Goal: Information Seeking & Learning: Check status

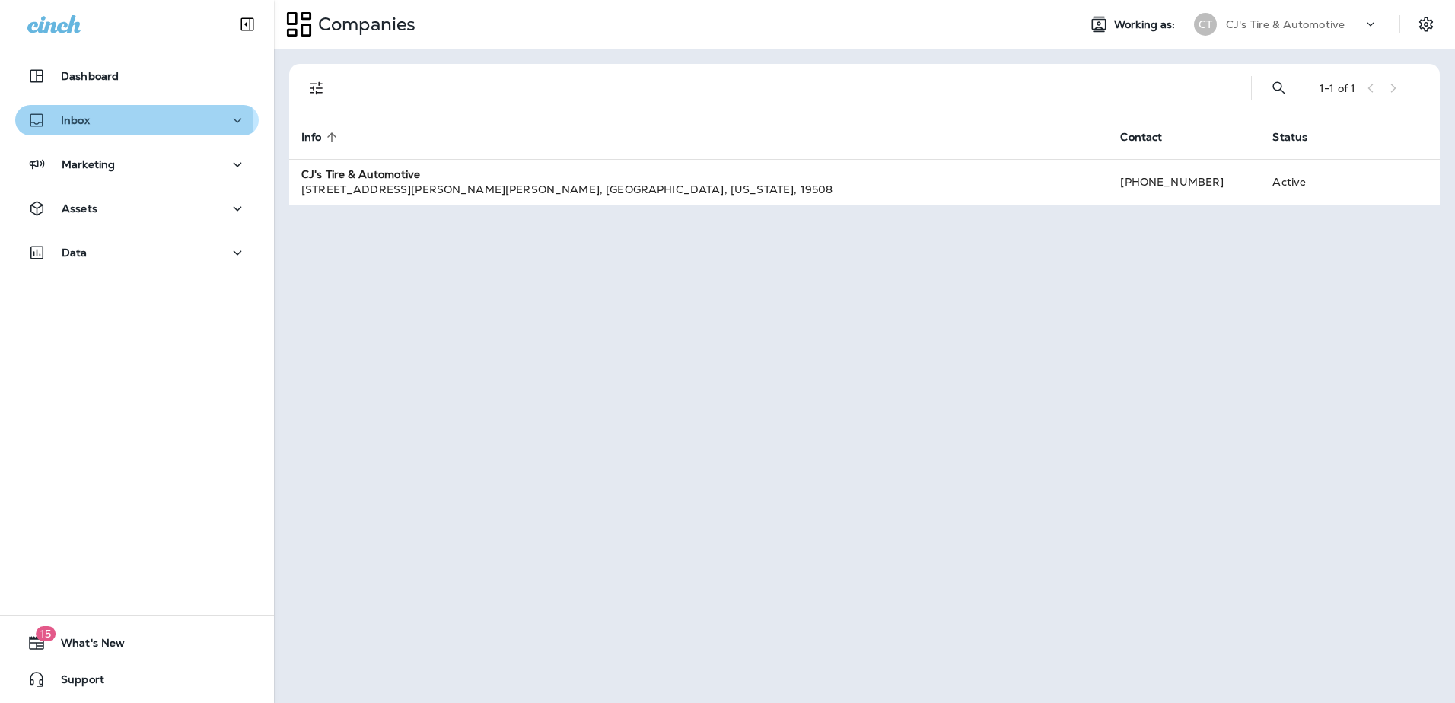
click at [89, 127] on div "Inbox" at bounding box center [58, 120] width 62 height 19
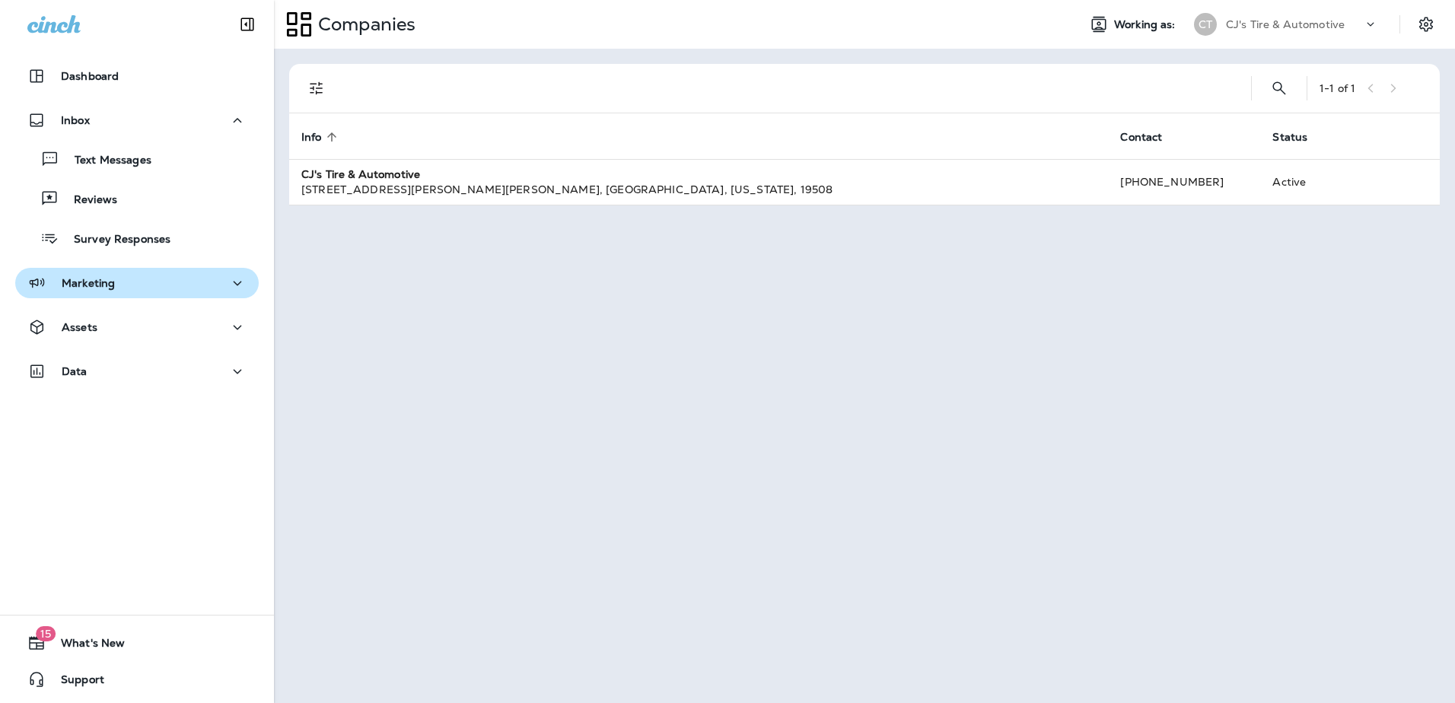
click at [98, 283] on p "Marketing" at bounding box center [88, 283] width 53 height 12
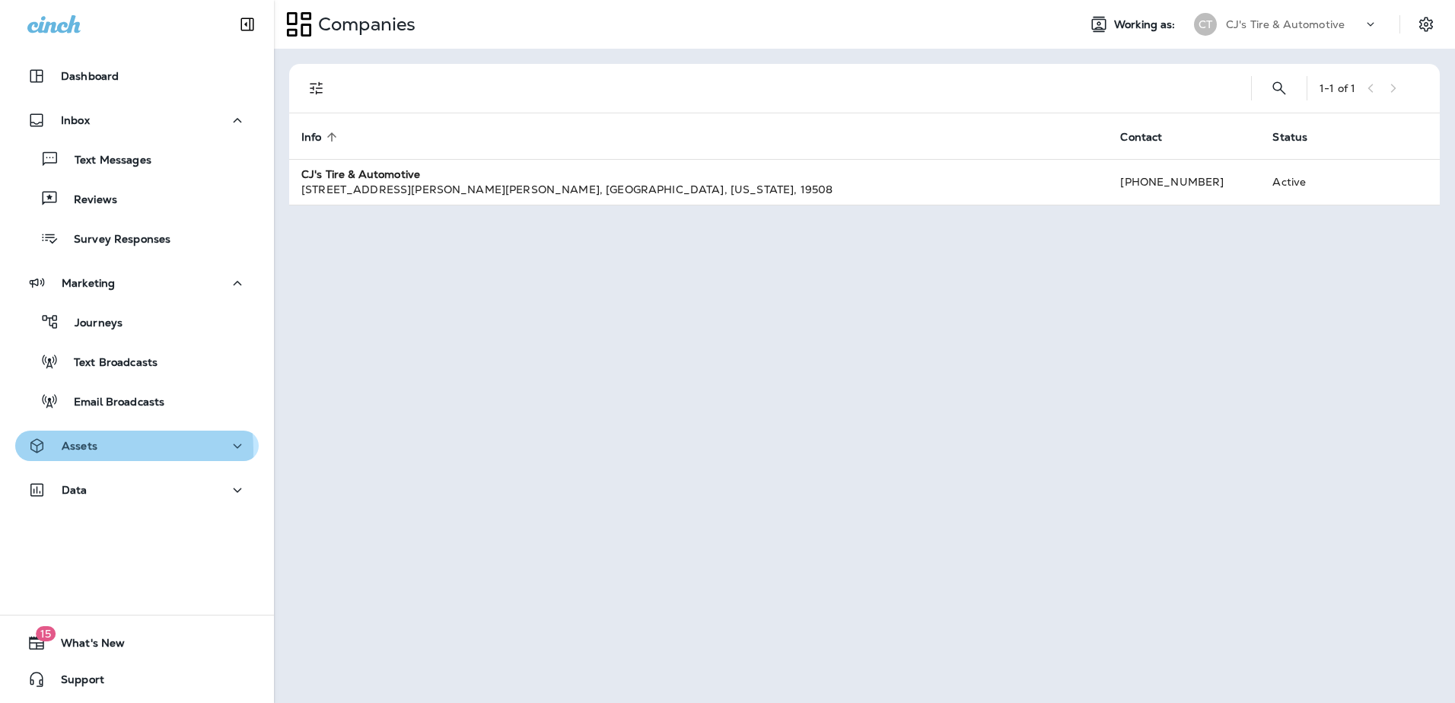
click at [89, 451] on p "Assets" at bounding box center [80, 446] width 36 height 12
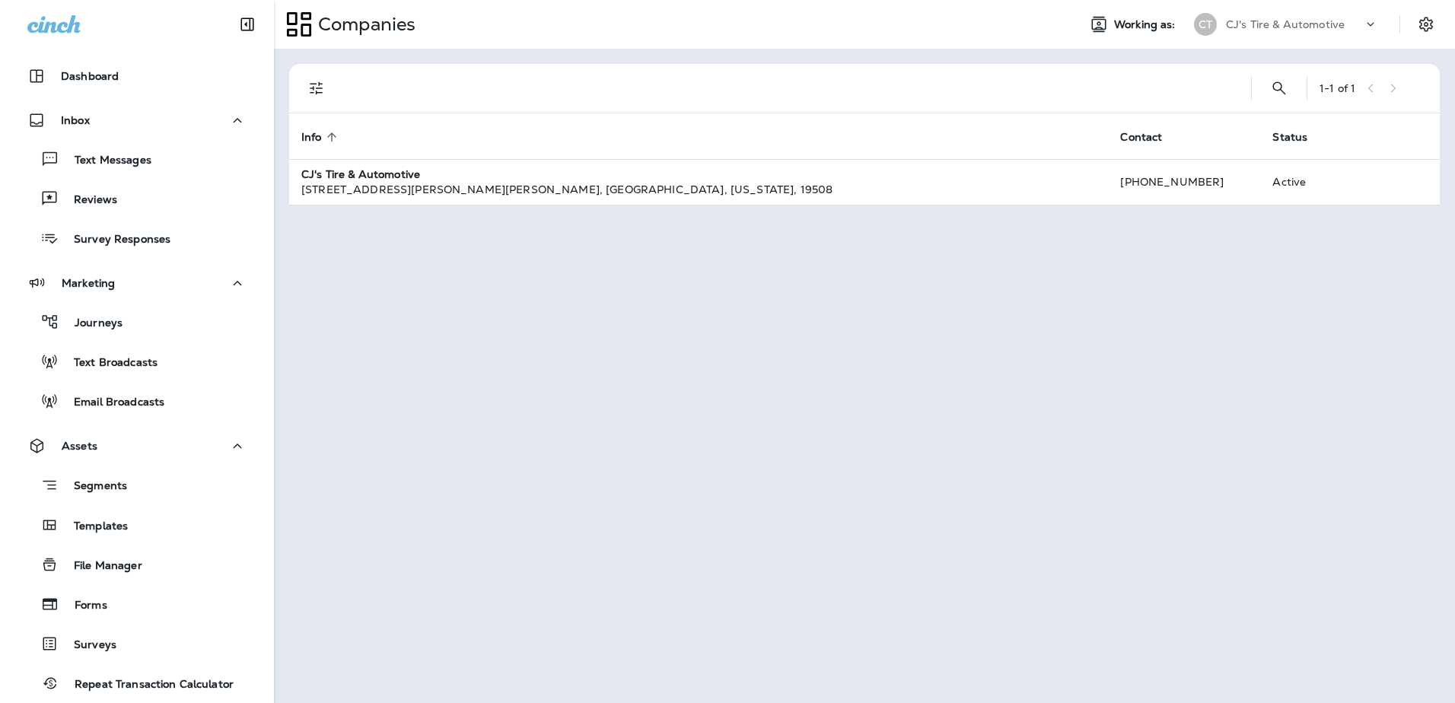
scroll to position [145, 0]
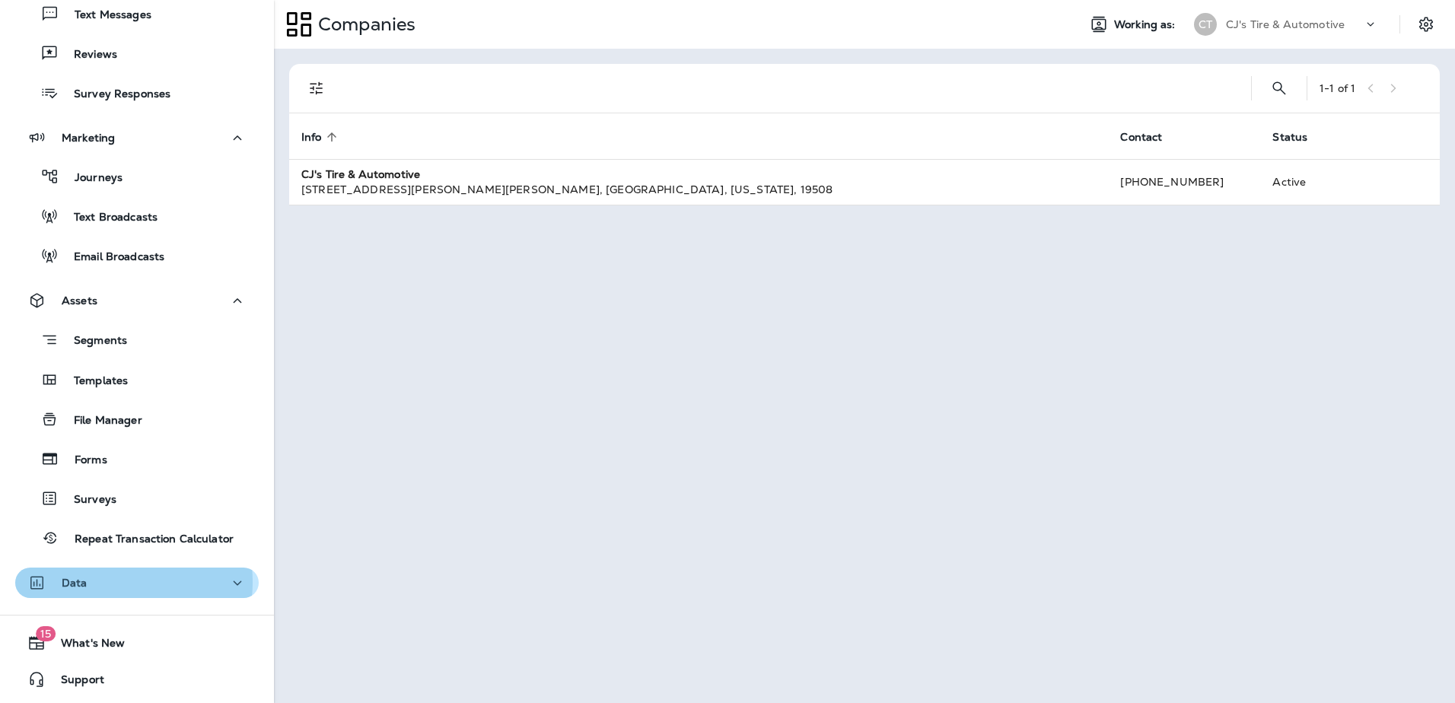
click at [107, 582] on div "Data" at bounding box center [136, 583] width 219 height 19
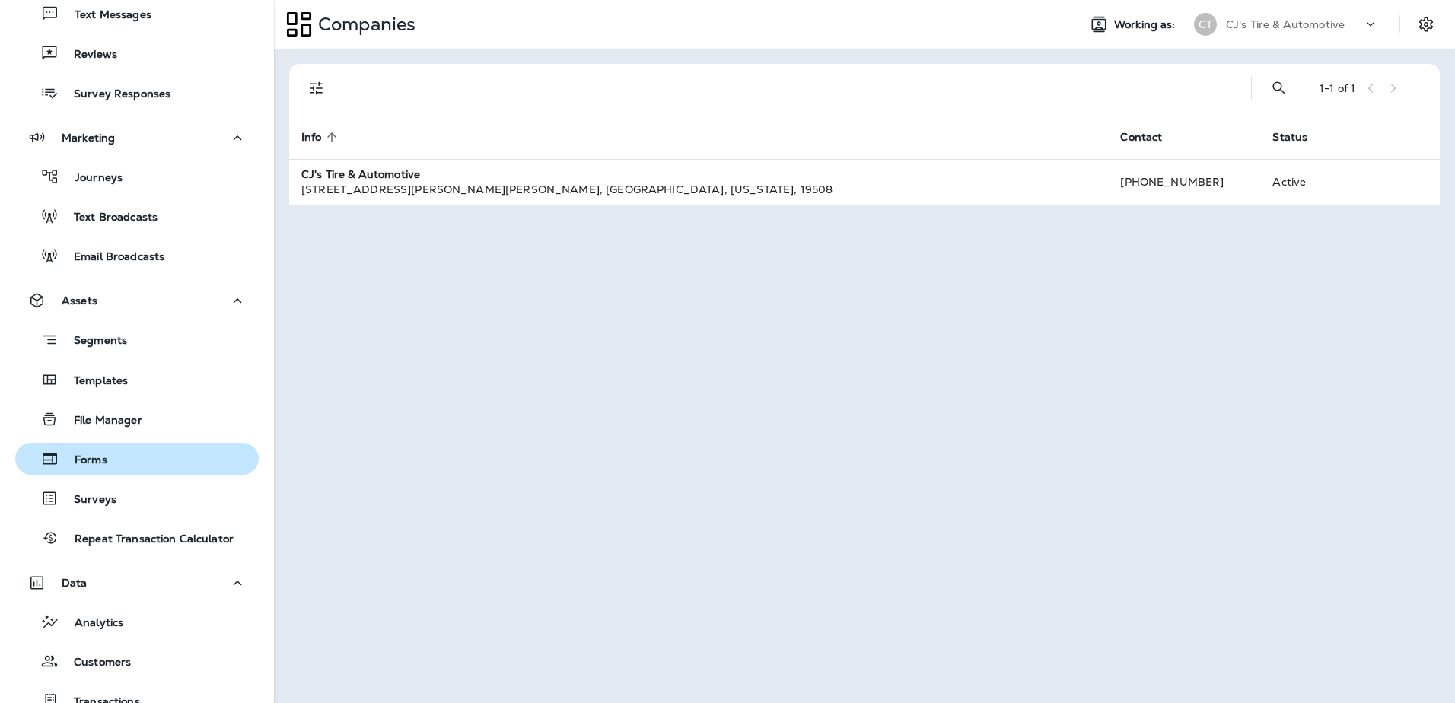
scroll to position [304, 0]
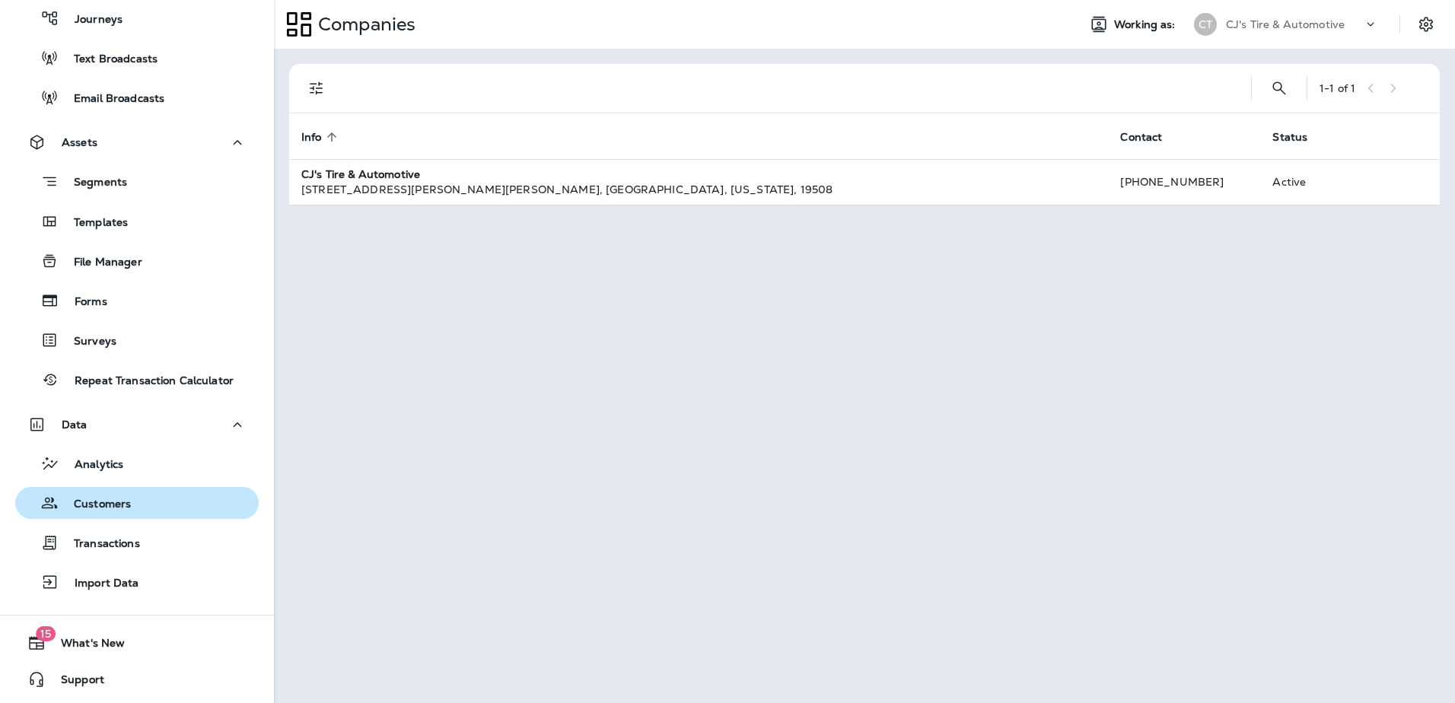
click at [102, 510] on p "Customers" at bounding box center [95, 505] width 72 height 14
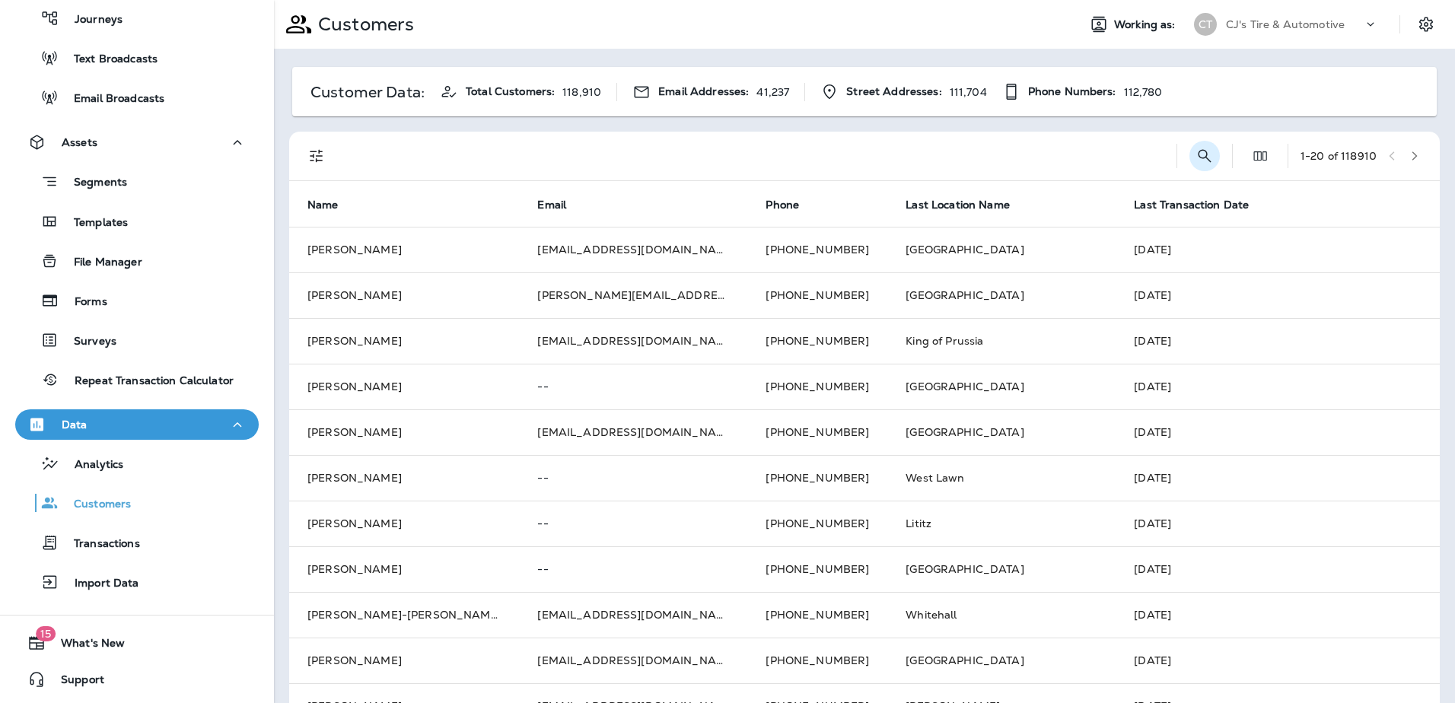
click at [1196, 151] on icon "Search Customers" at bounding box center [1205, 156] width 18 height 18
type input "*****"
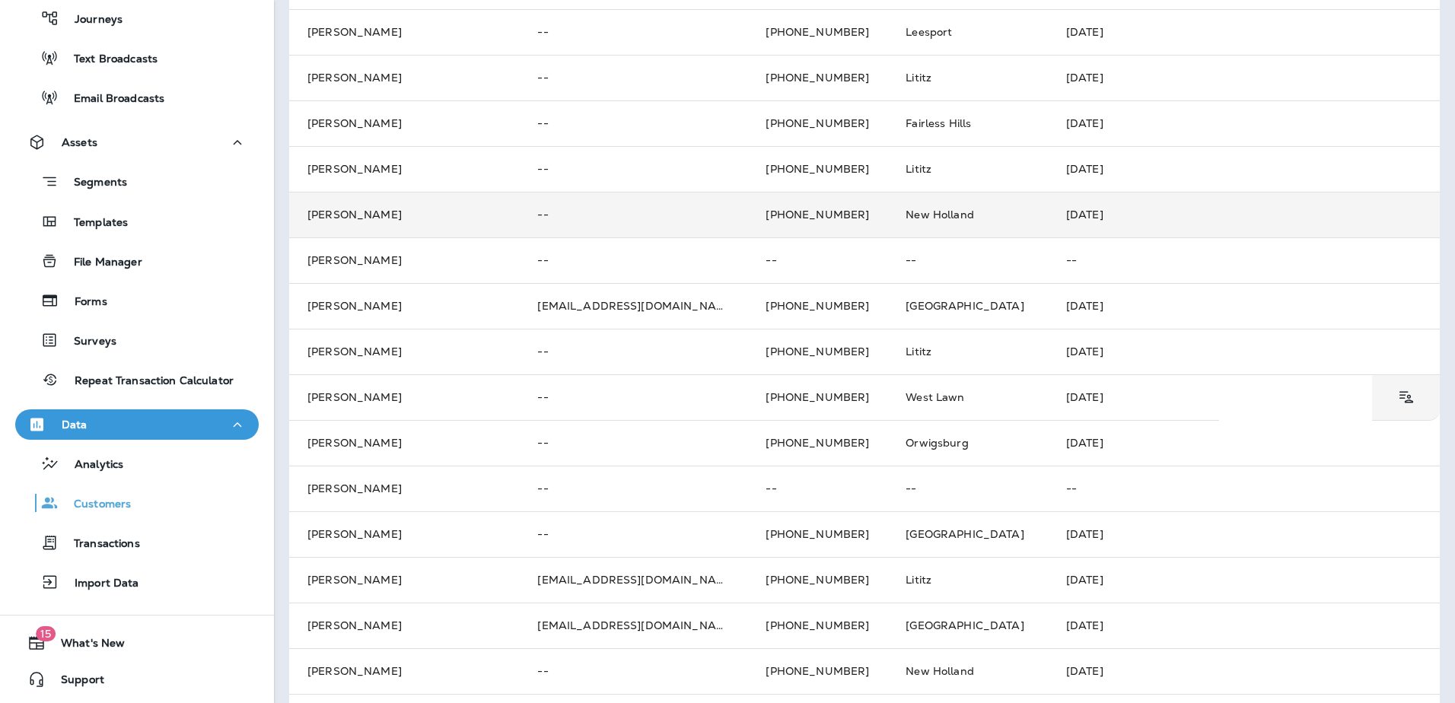
scroll to position [377, 0]
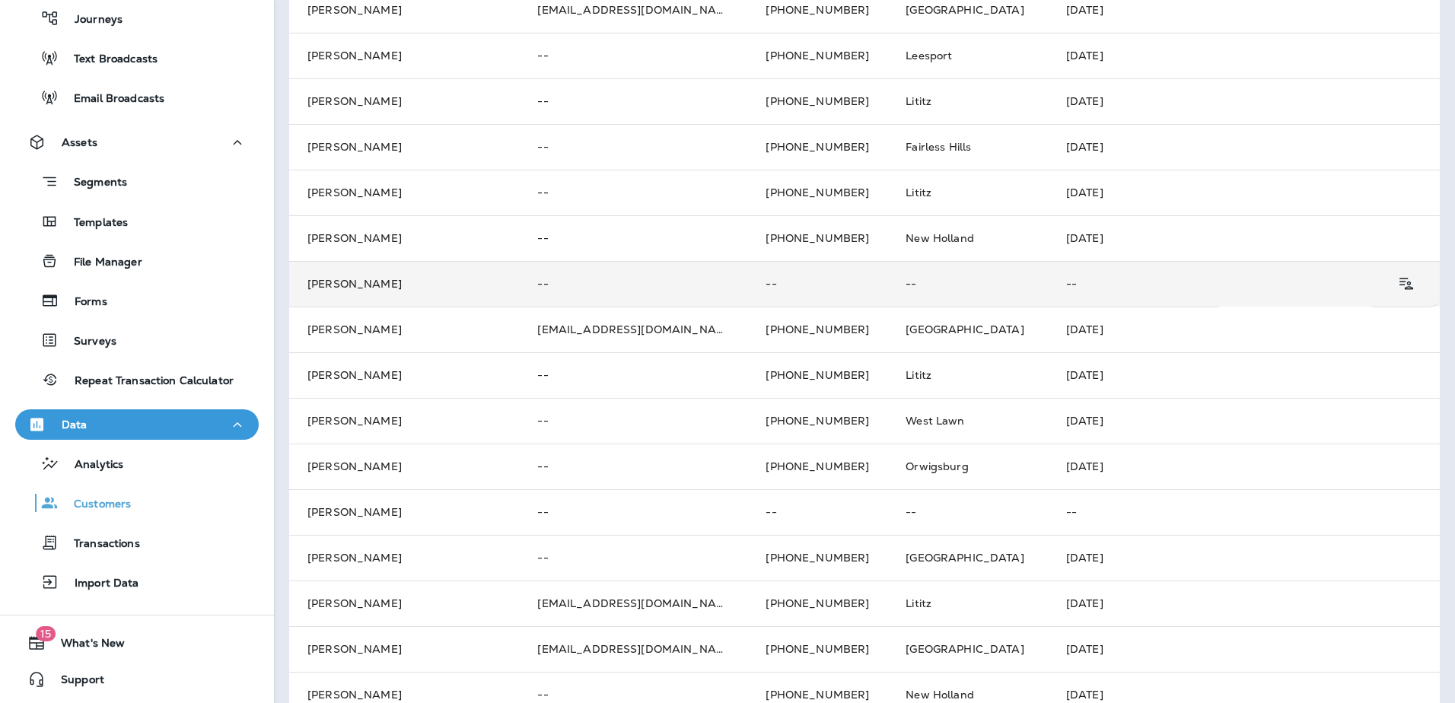
click at [471, 287] on td "Amy Shenk" at bounding box center [404, 284] width 230 height 46
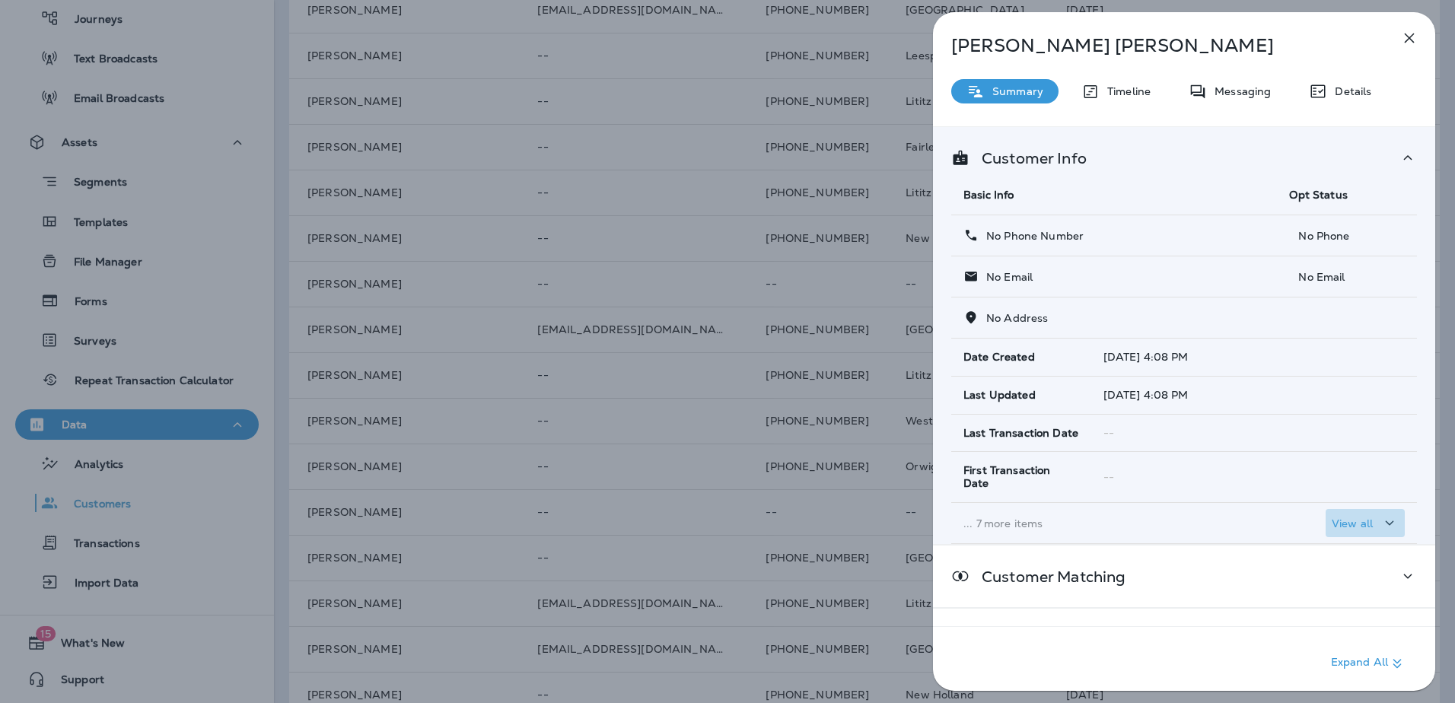
click at [1363, 518] on p "View all" at bounding box center [1352, 524] width 41 height 12
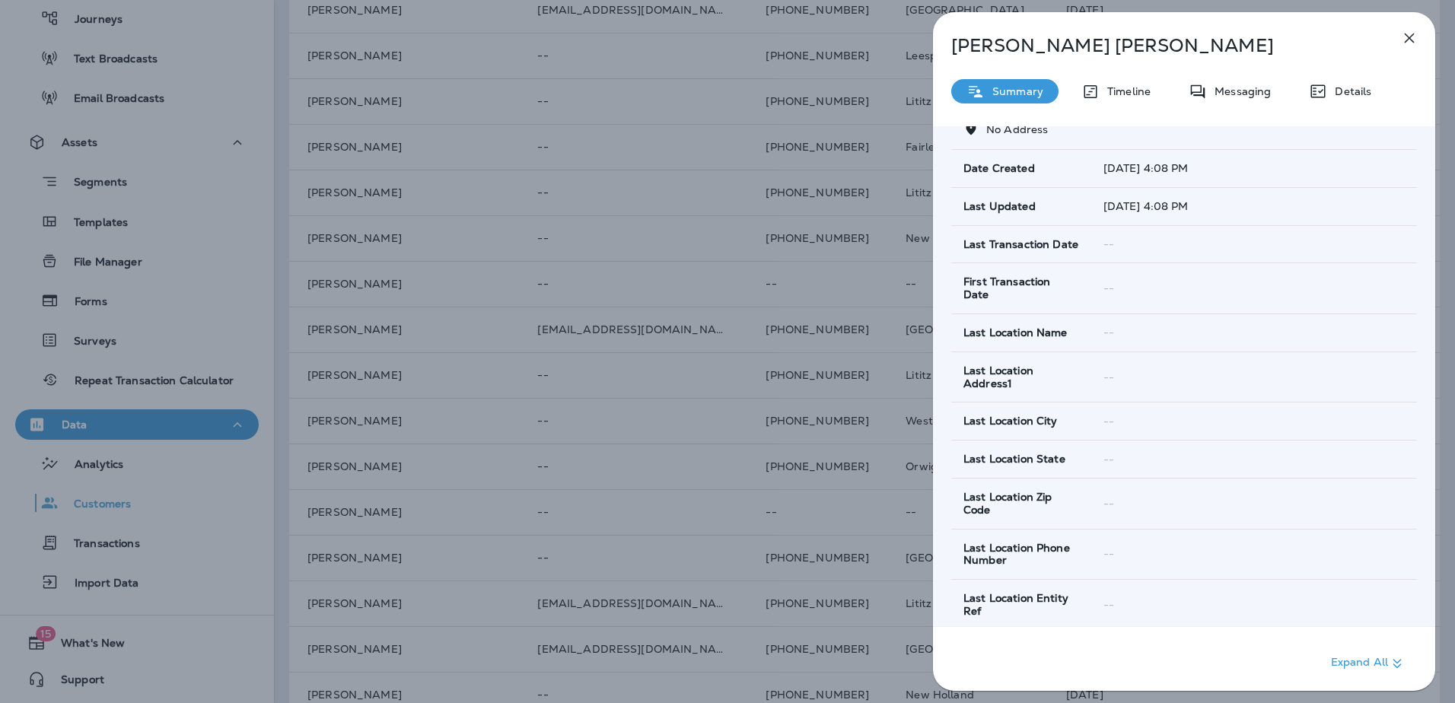
scroll to position [499, 0]
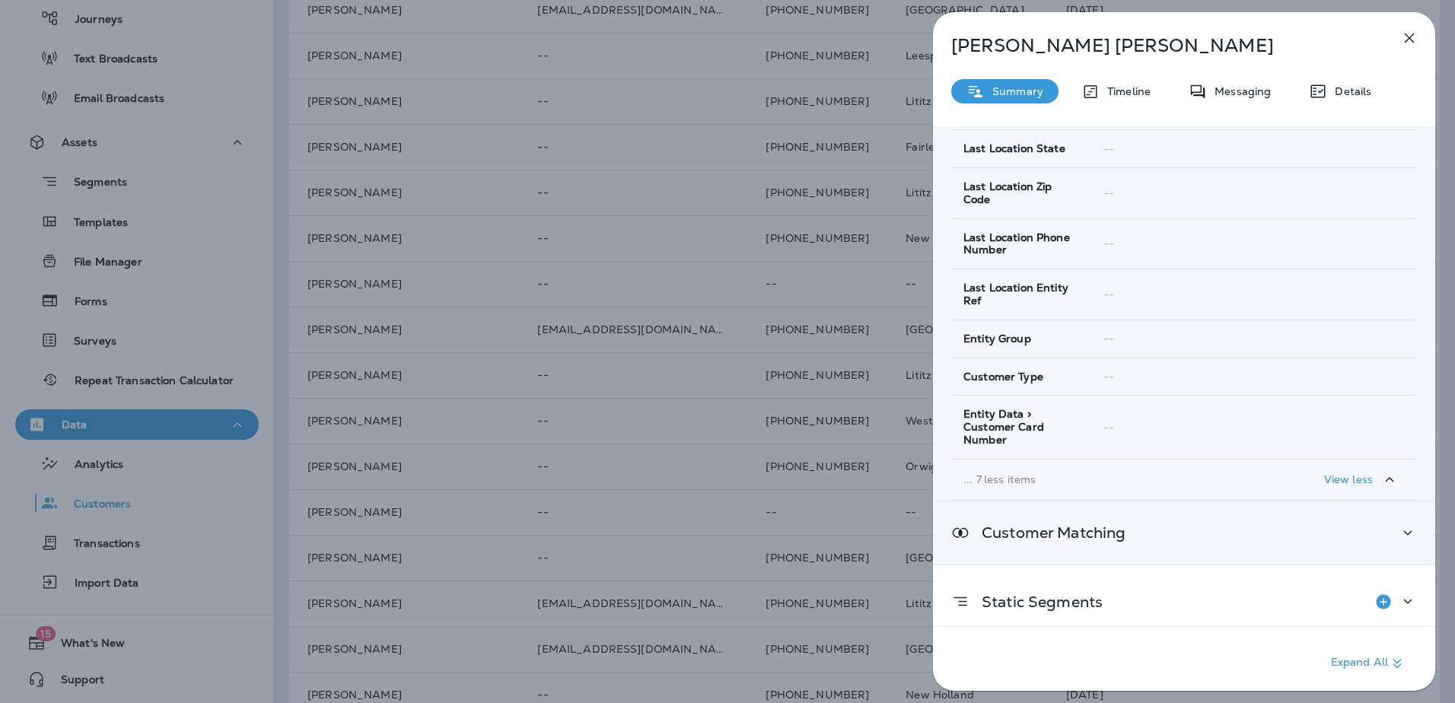
click at [1122, 527] on p "Customer Matching" at bounding box center [1048, 533] width 156 height 12
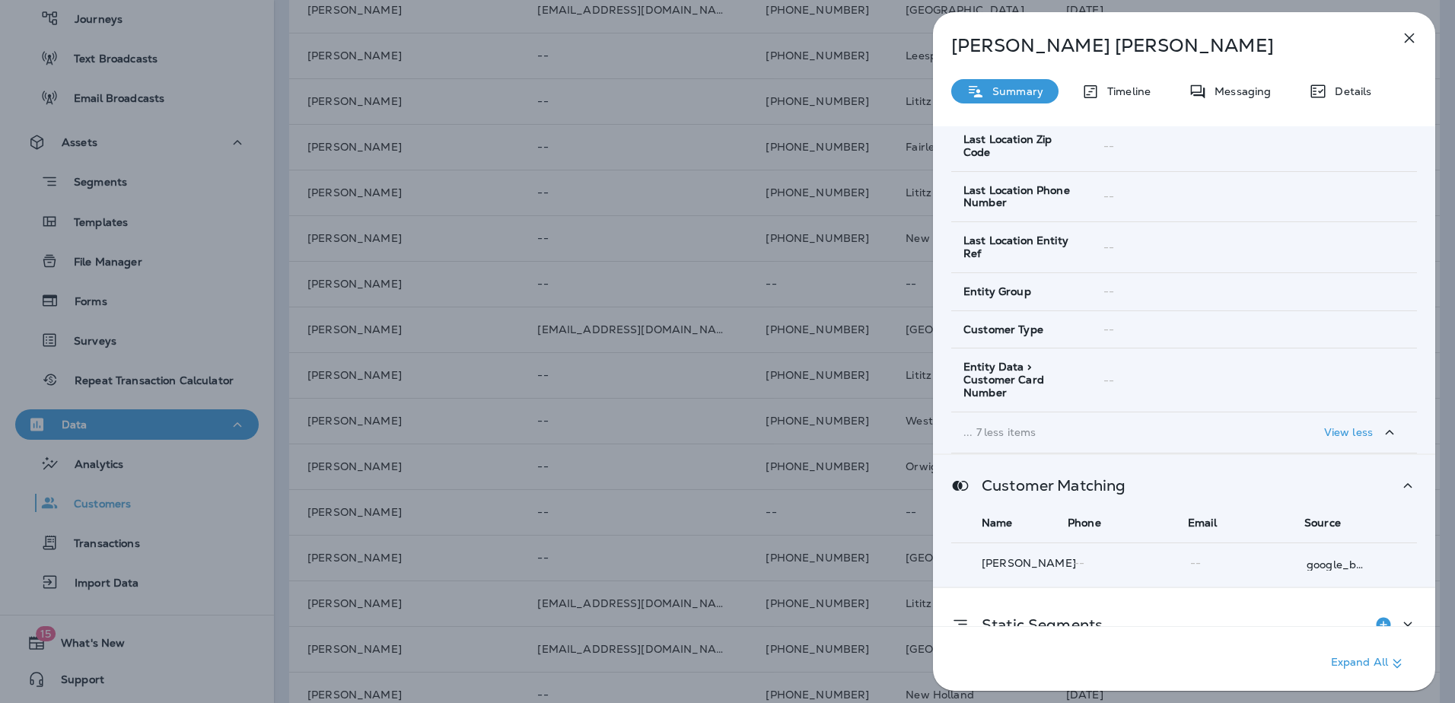
scroll to position [569, 0]
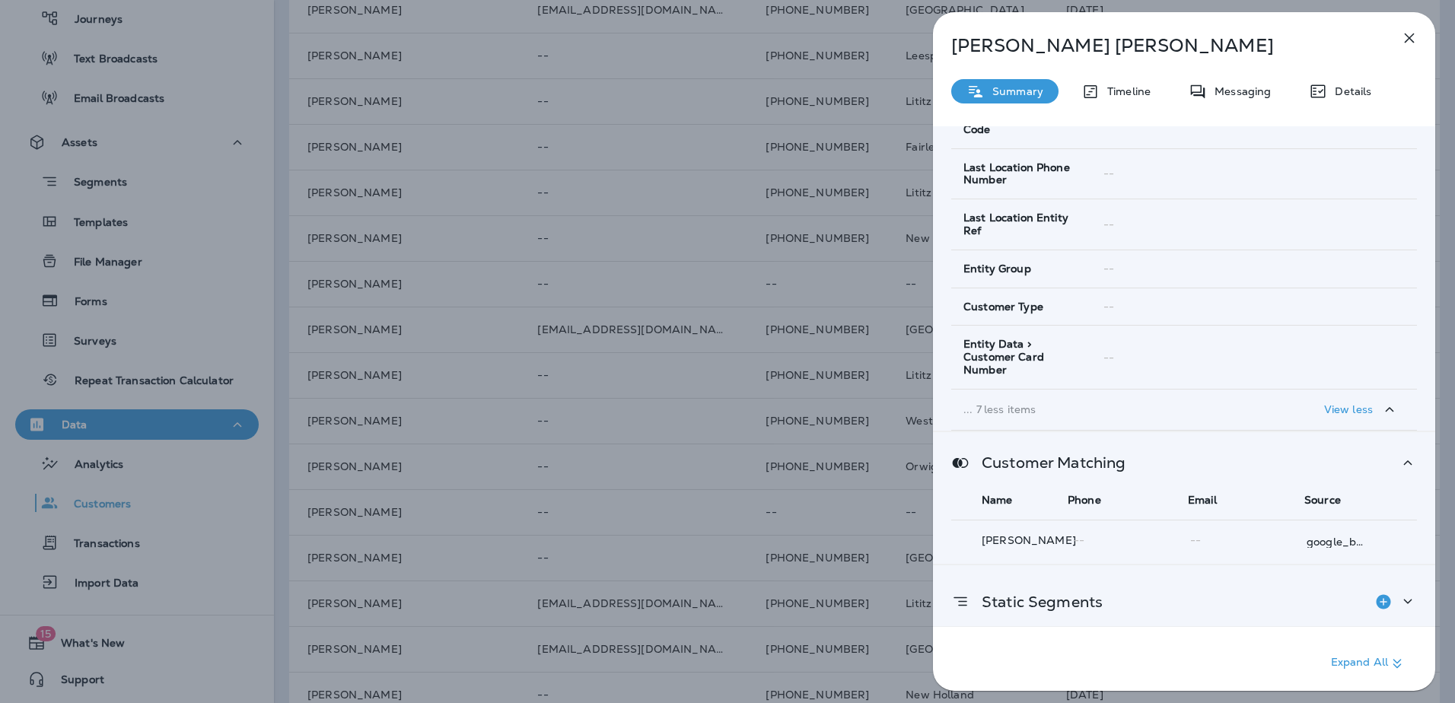
click at [1181, 589] on div "Static Segments" at bounding box center [1184, 602] width 466 height 30
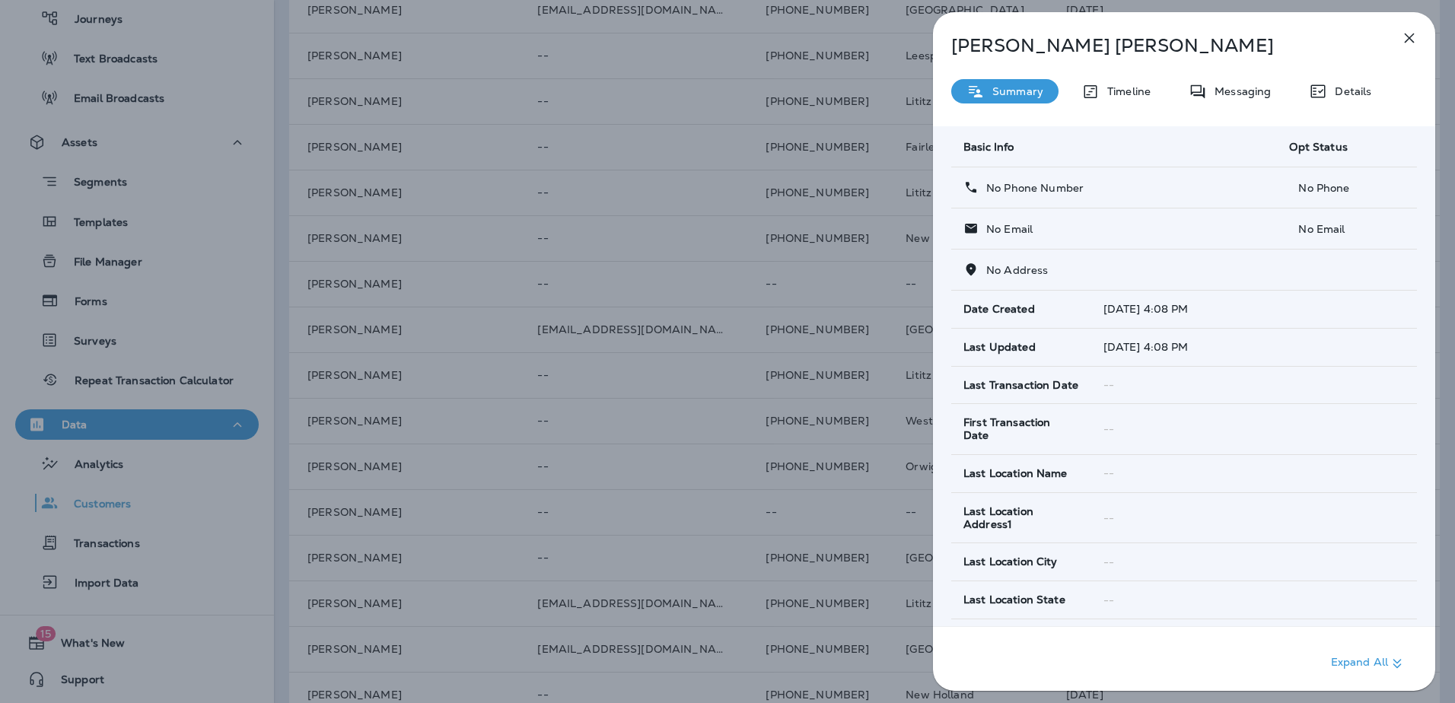
scroll to position [0, 0]
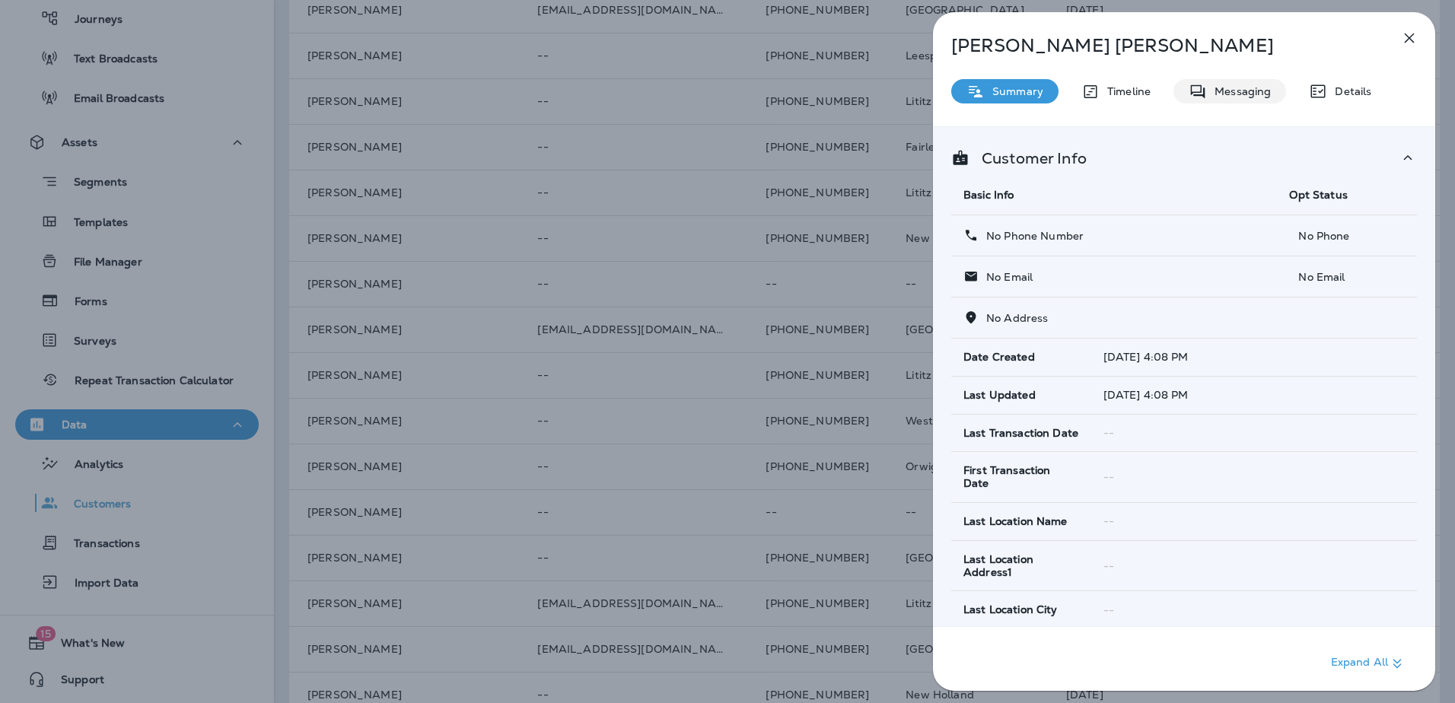
click at [1242, 95] on p "Messaging" at bounding box center [1239, 91] width 64 height 12
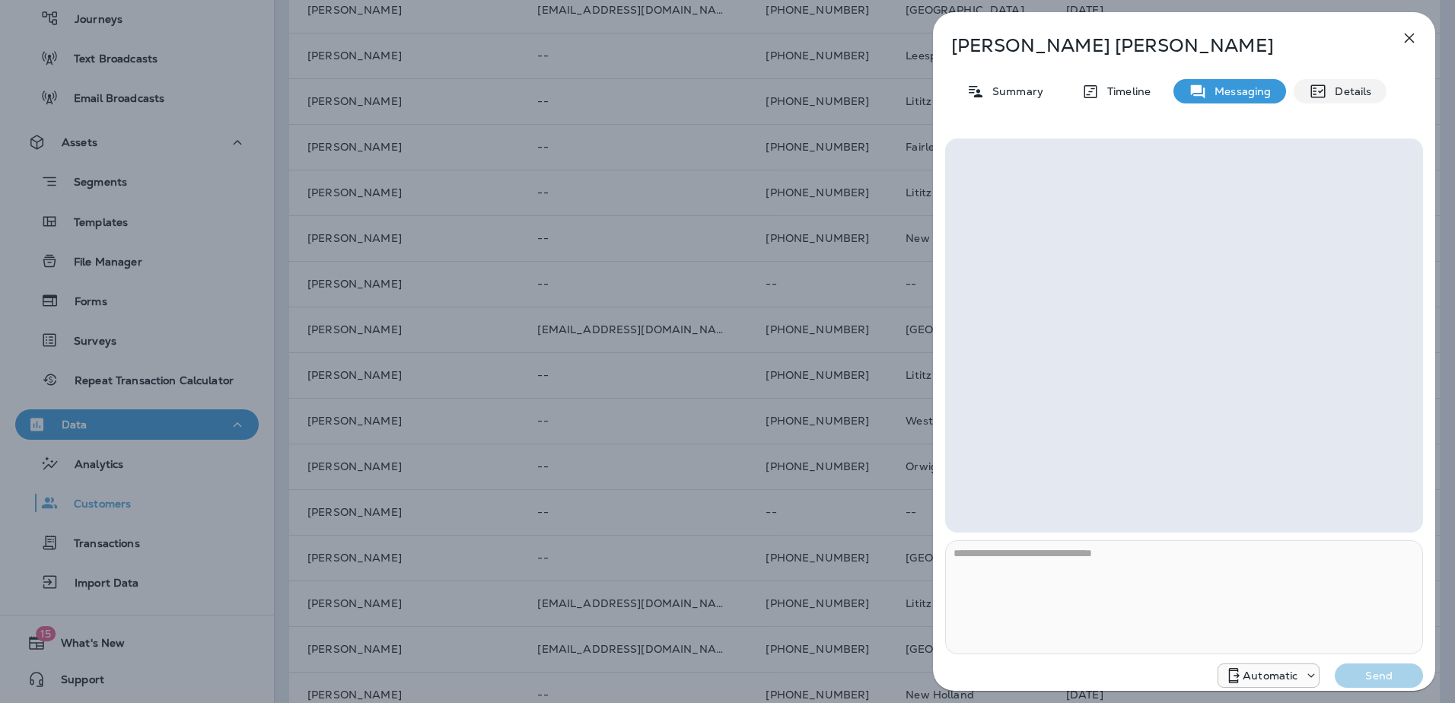
click at [1337, 85] on p "Details" at bounding box center [1349, 91] width 44 height 12
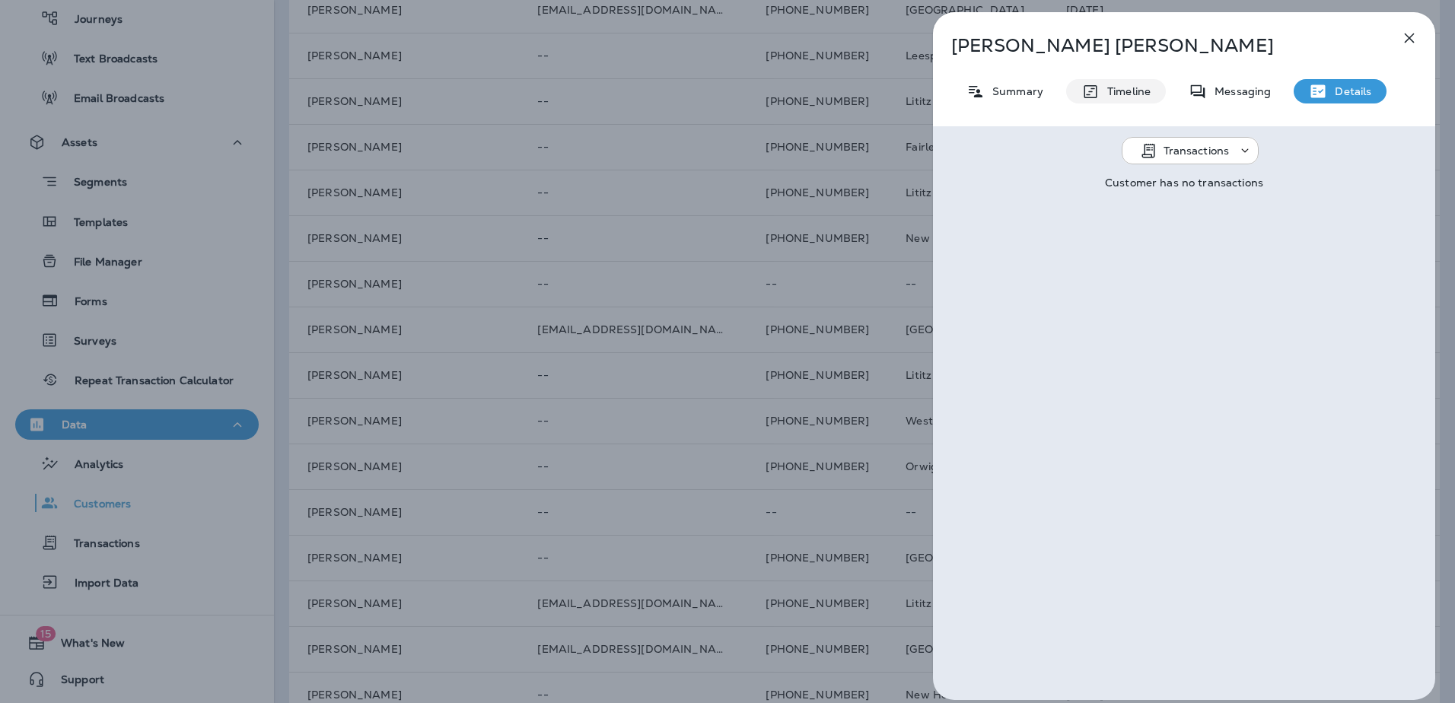
click at [1118, 86] on p "Timeline" at bounding box center [1125, 91] width 51 height 12
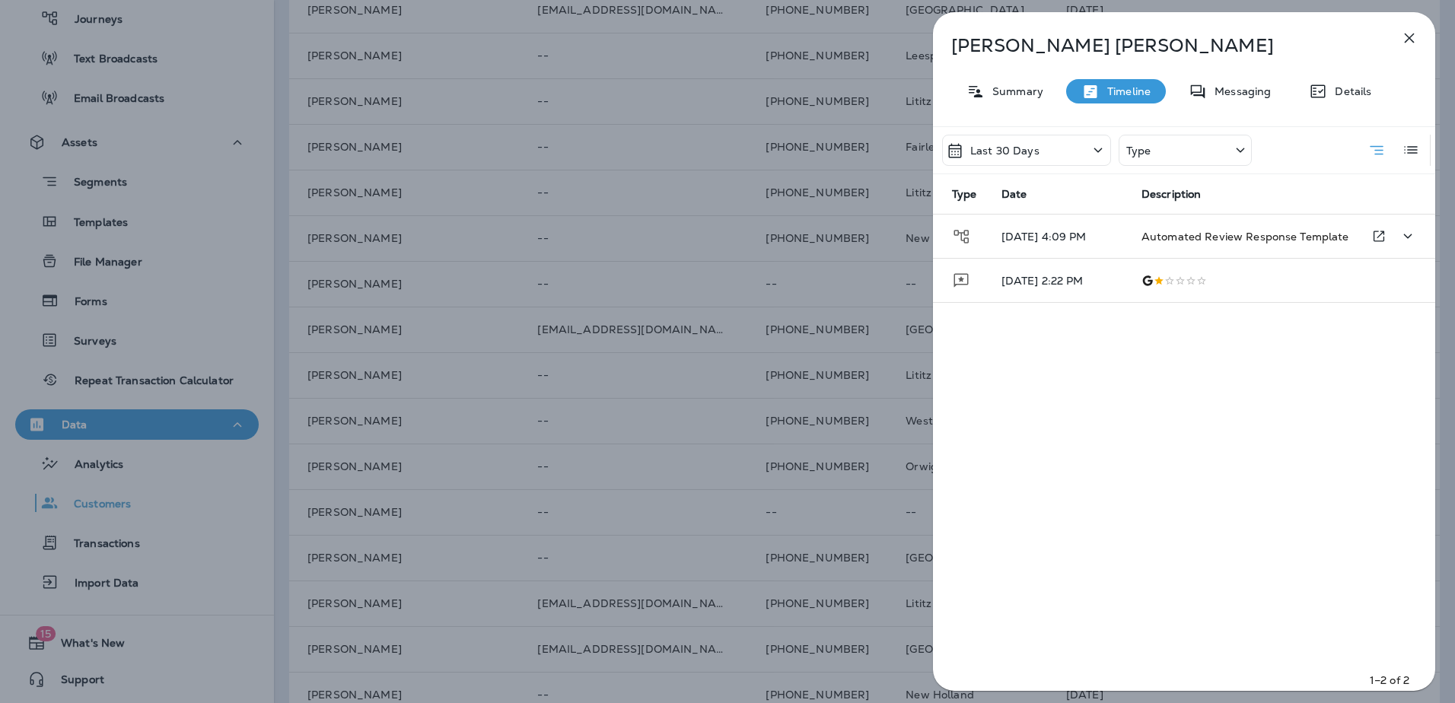
click at [1211, 235] on span "Automated Review Response Template" at bounding box center [1246, 237] width 208 height 14
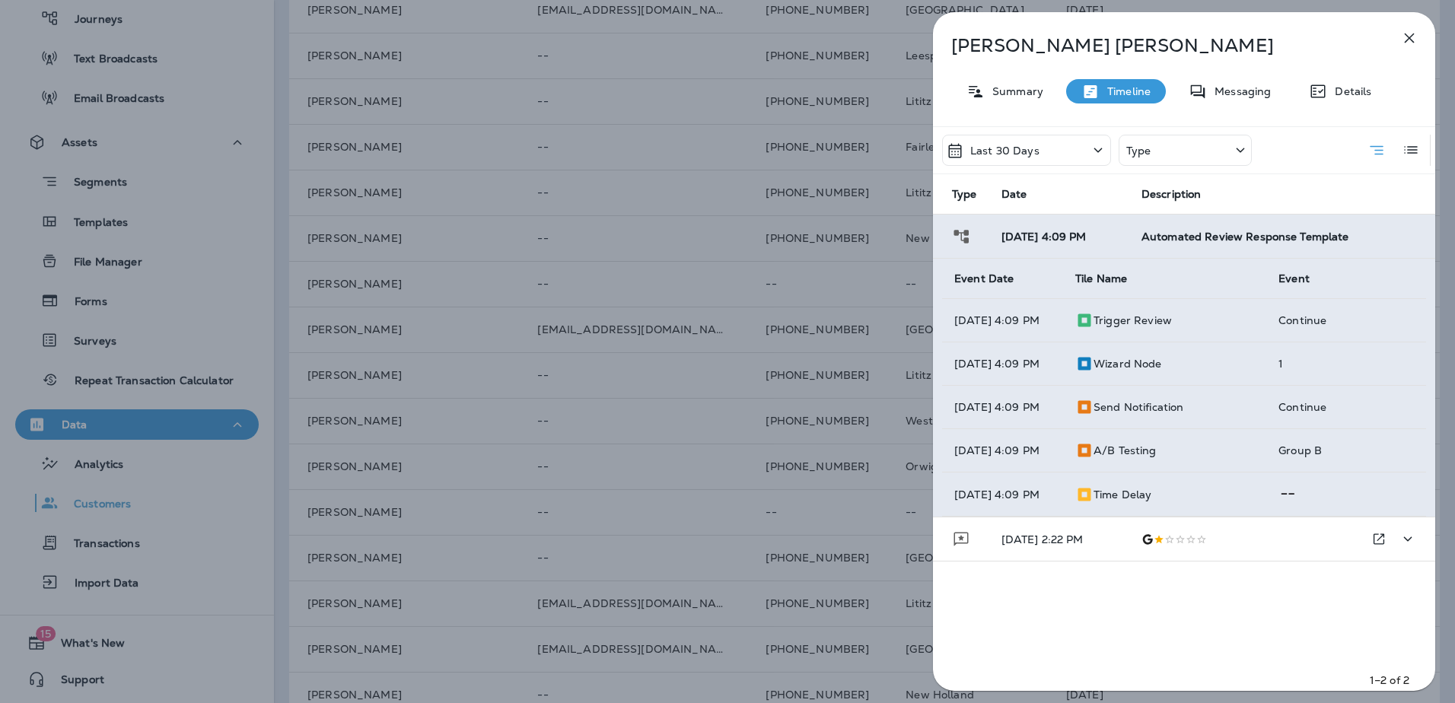
click at [1096, 546] on p "08/28/25 2:22 PM" at bounding box center [1060, 540] width 116 height 12
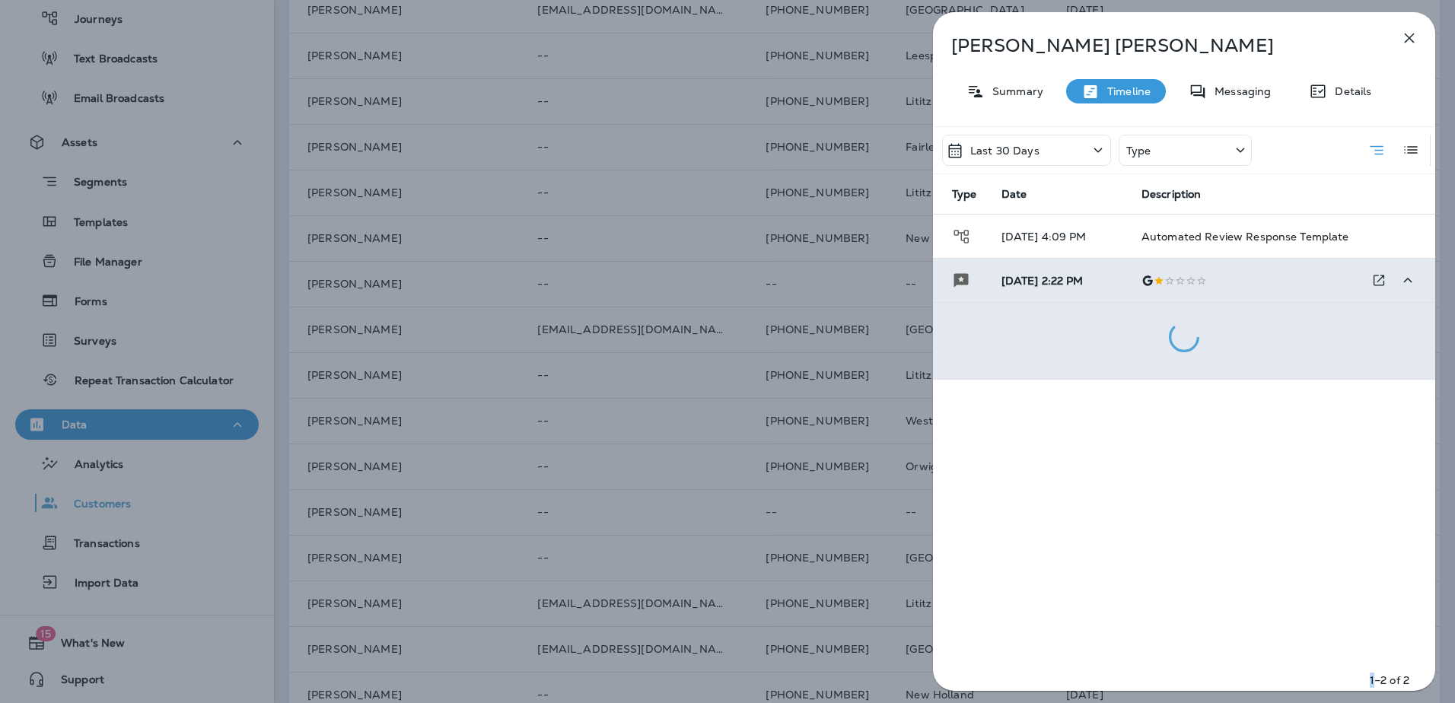
click at [1096, 566] on div "Last 30 Days Type Type Date Description 08/28/25 4:09 PM Automated Review Respo…" at bounding box center [1184, 413] width 502 height 574
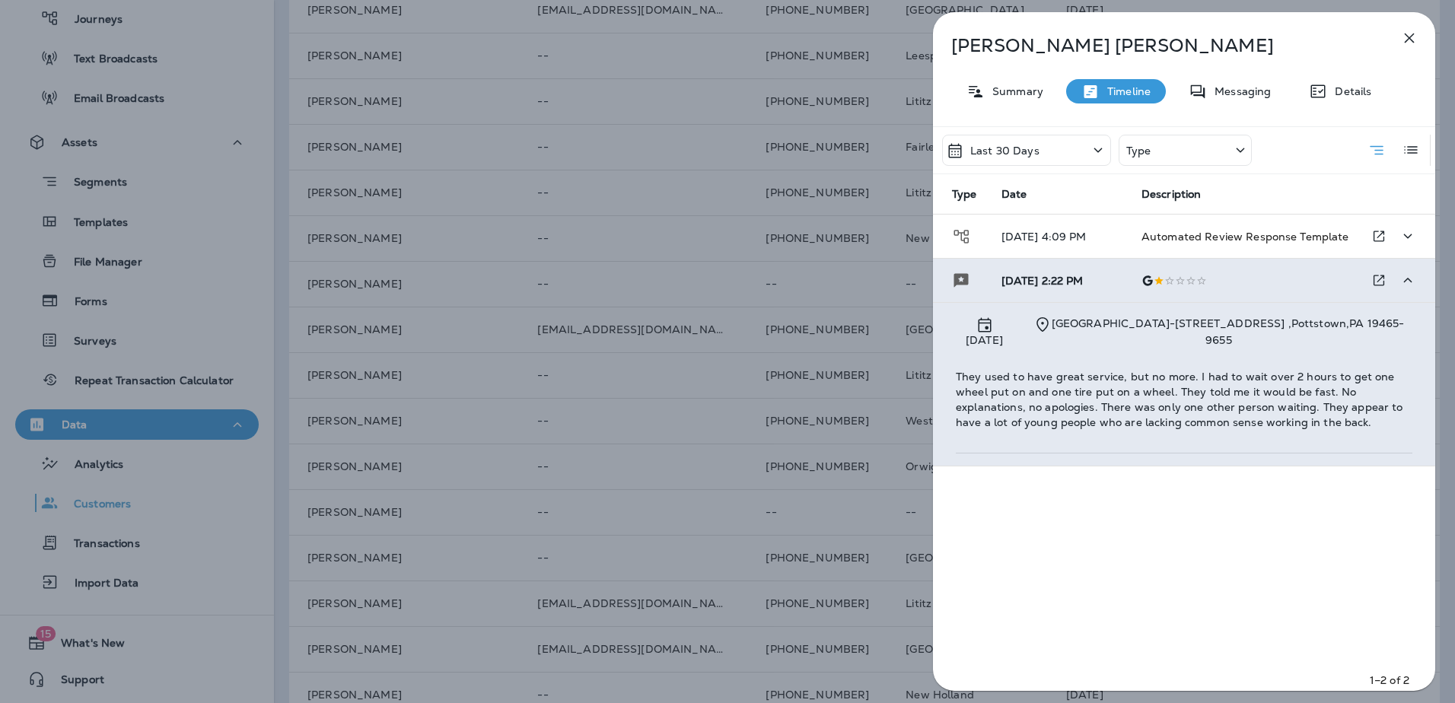
click at [1203, 238] on span "Automated Review Response Template" at bounding box center [1246, 237] width 208 height 14
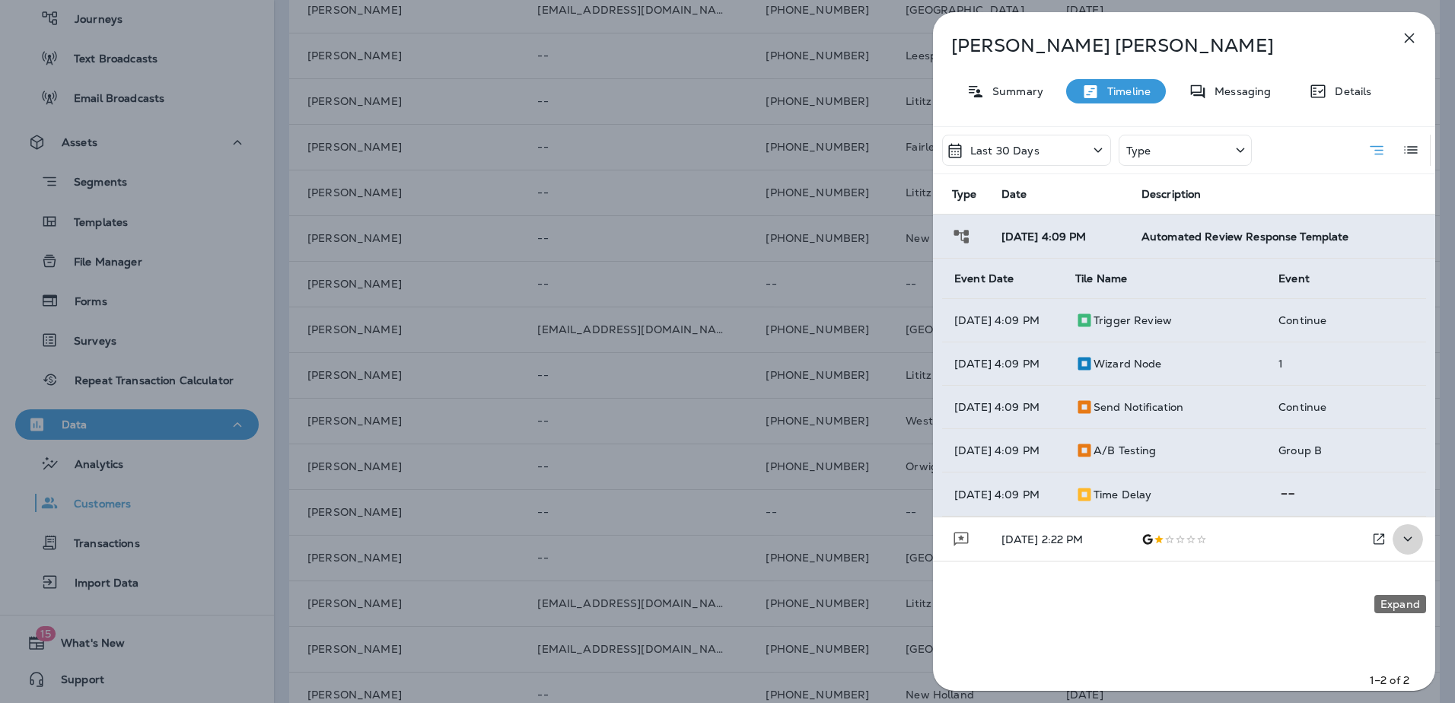
click at [1404, 549] on icon "Expand" at bounding box center [1408, 539] width 18 height 19
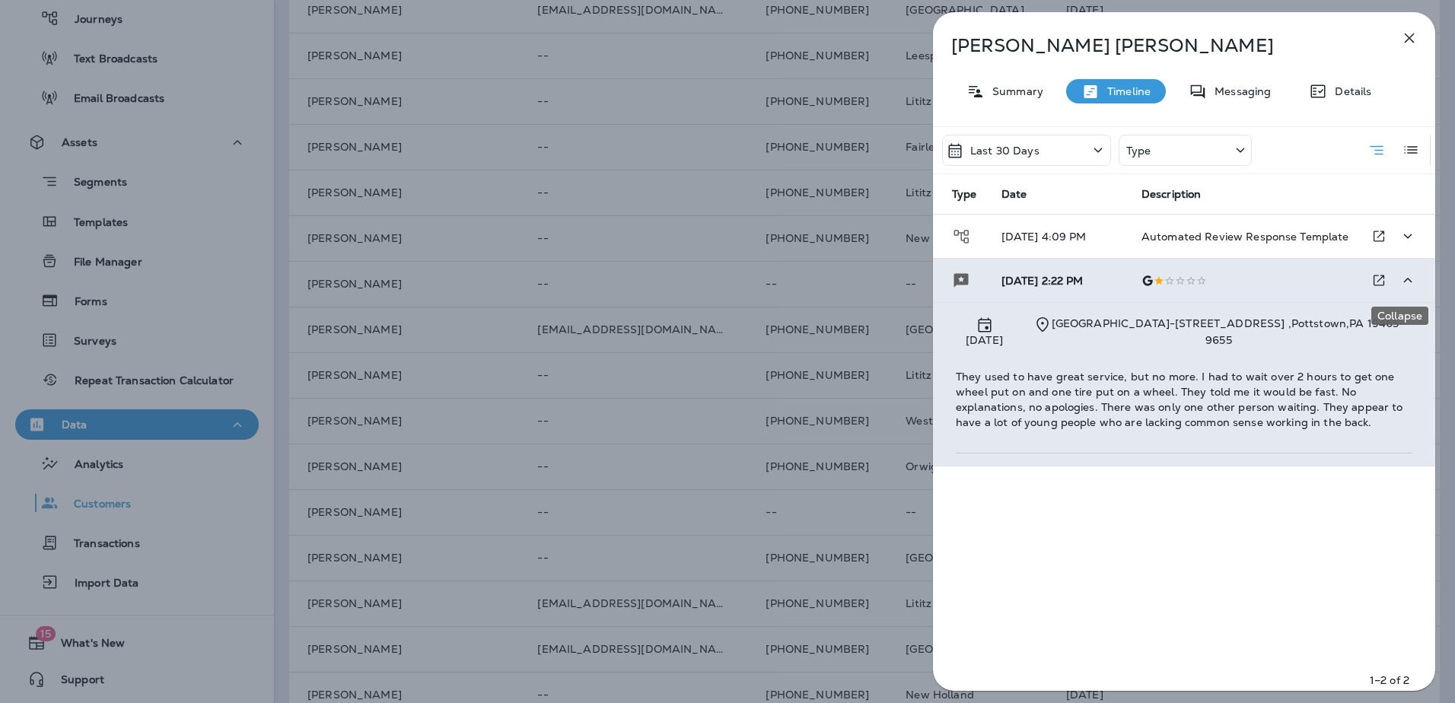
click at [1190, 237] on span "Automated Review Response Template" at bounding box center [1246, 237] width 208 height 14
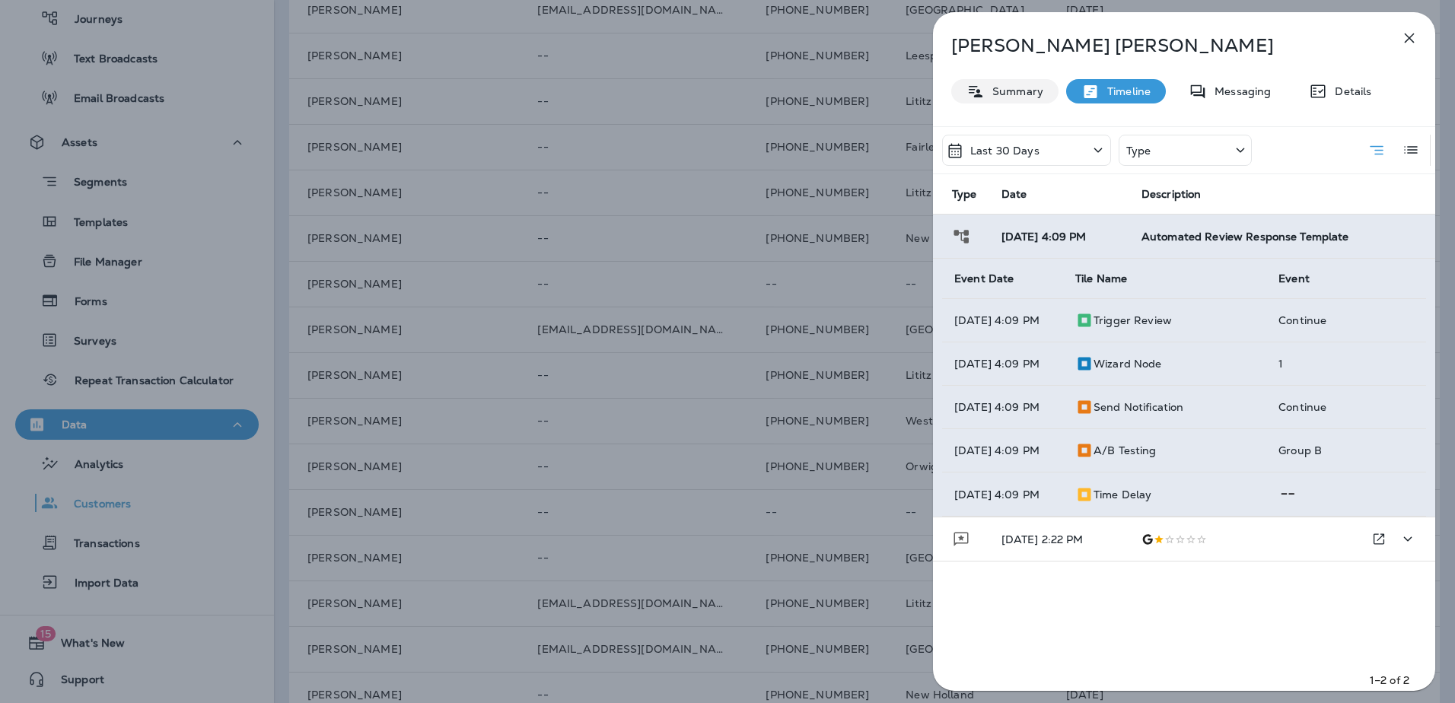
click at [1012, 90] on p "Summary" at bounding box center [1014, 91] width 59 height 12
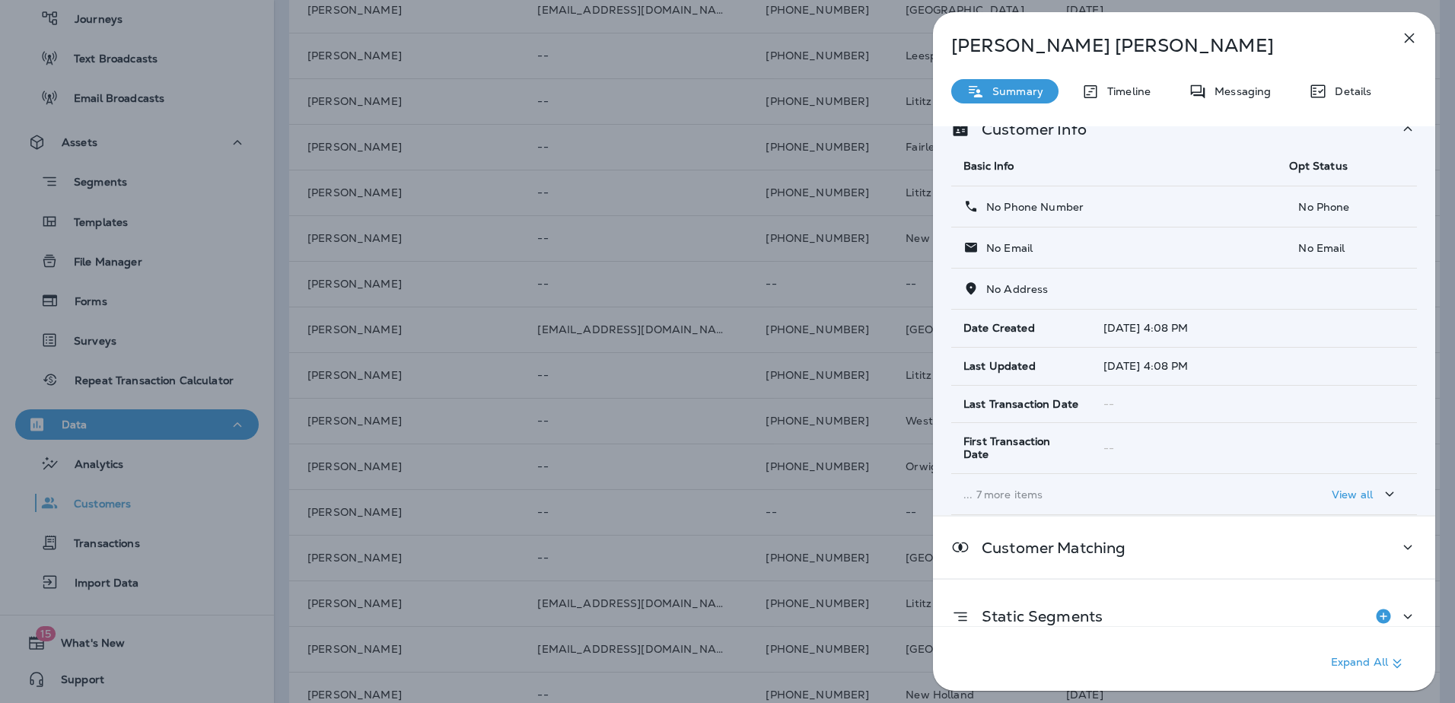
scroll to position [43, 0]
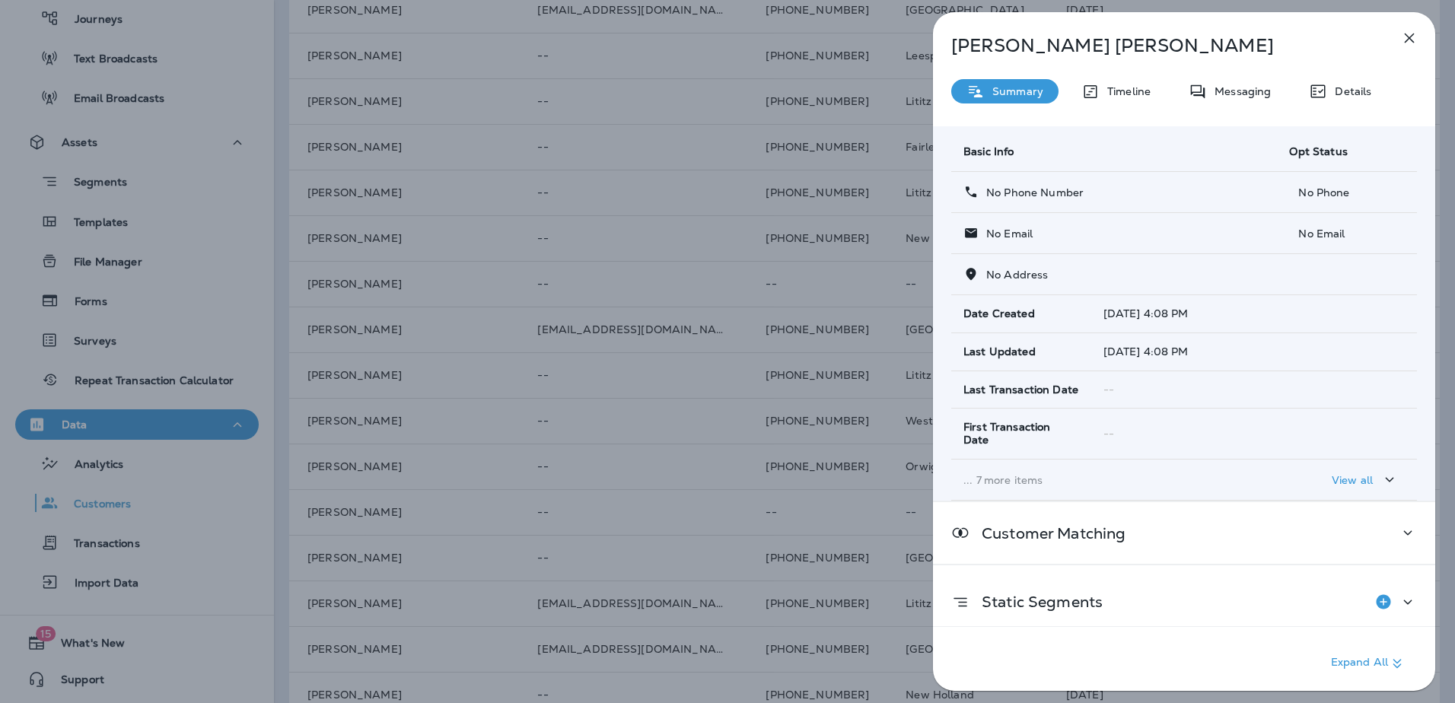
click at [1348, 664] on p "Expand All" at bounding box center [1368, 664] width 75 height 18
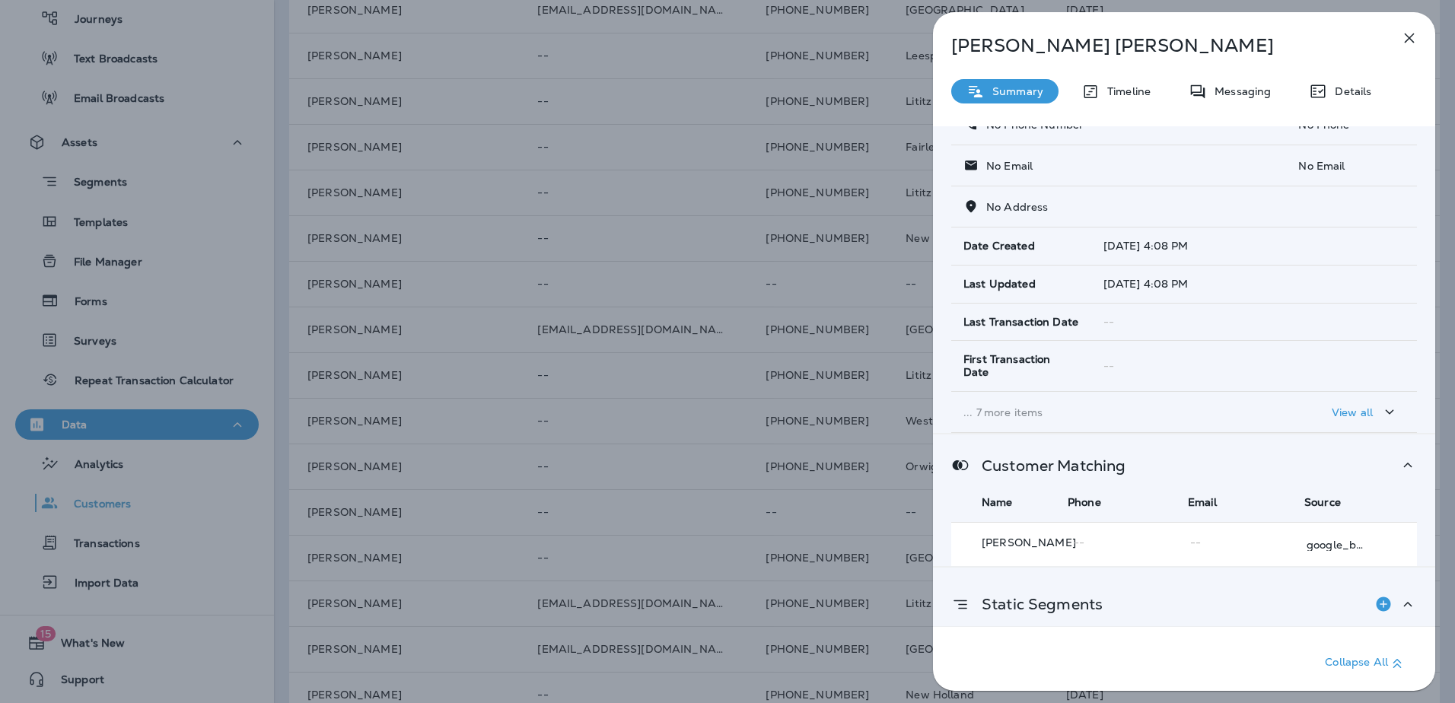
scroll to position [177, 0]
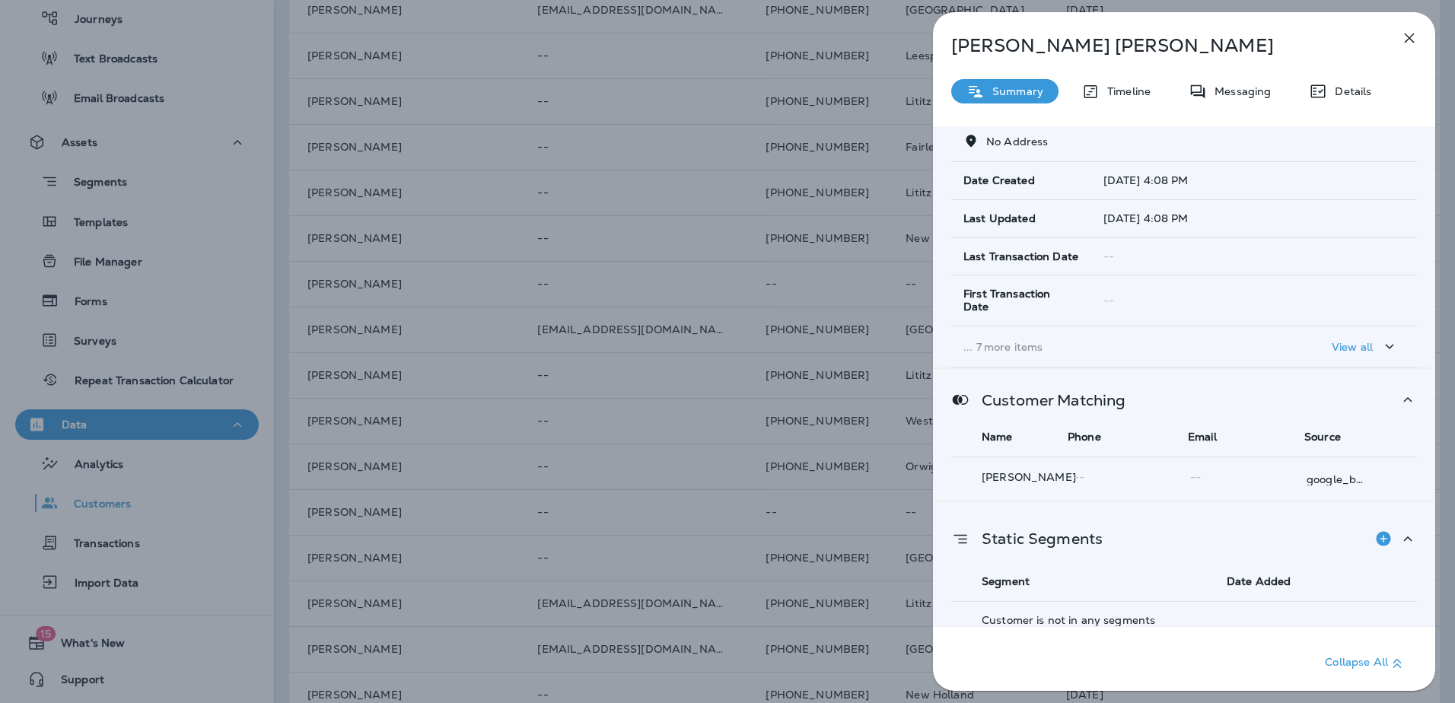
click at [1210, 430] on span "Email" at bounding box center [1202, 437] width 29 height 14
click at [1306, 430] on span "Source" at bounding box center [1323, 437] width 37 height 14
click at [1087, 430] on span "Phone" at bounding box center [1084, 437] width 33 height 14
click at [1117, 84] on div "Timeline" at bounding box center [1116, 91] width 100 height 24
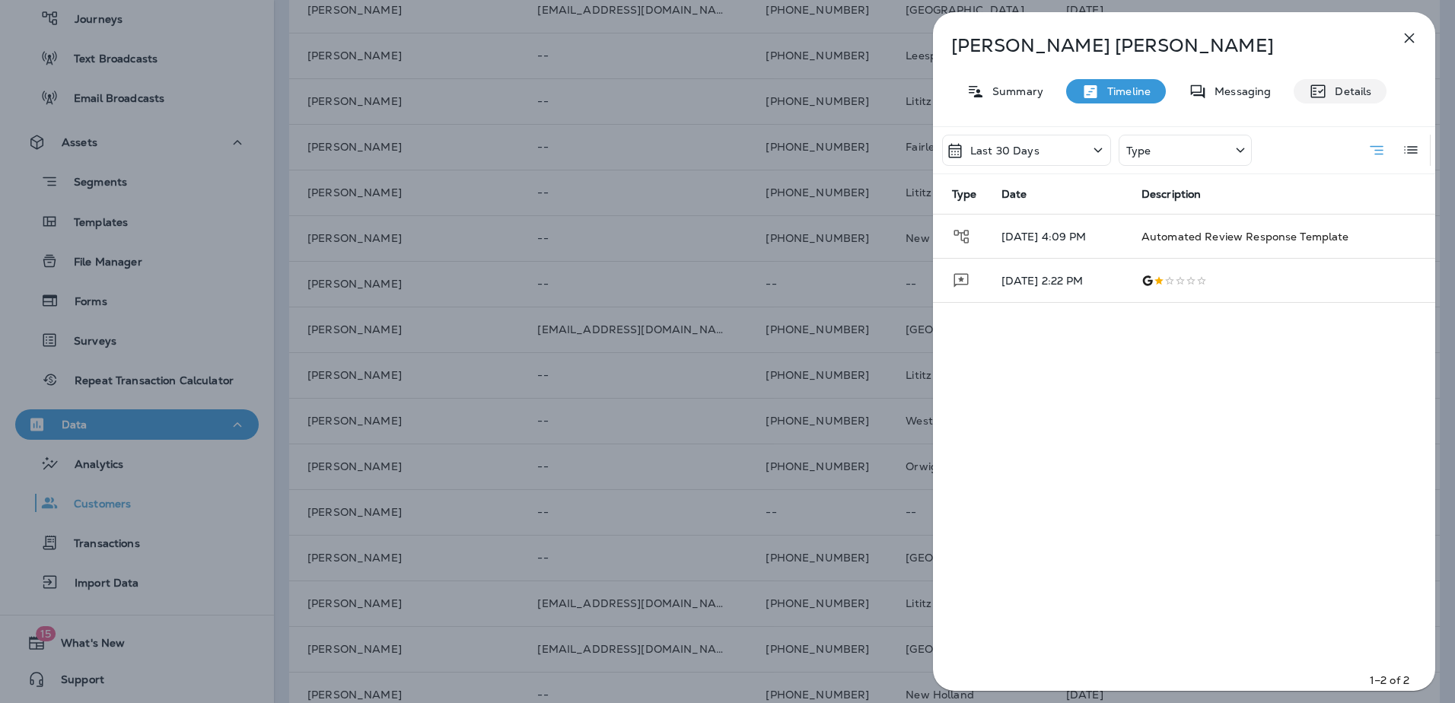
click at [1336, 100] on div "Details" at bounding box center [1340, 91] width 93 height 24
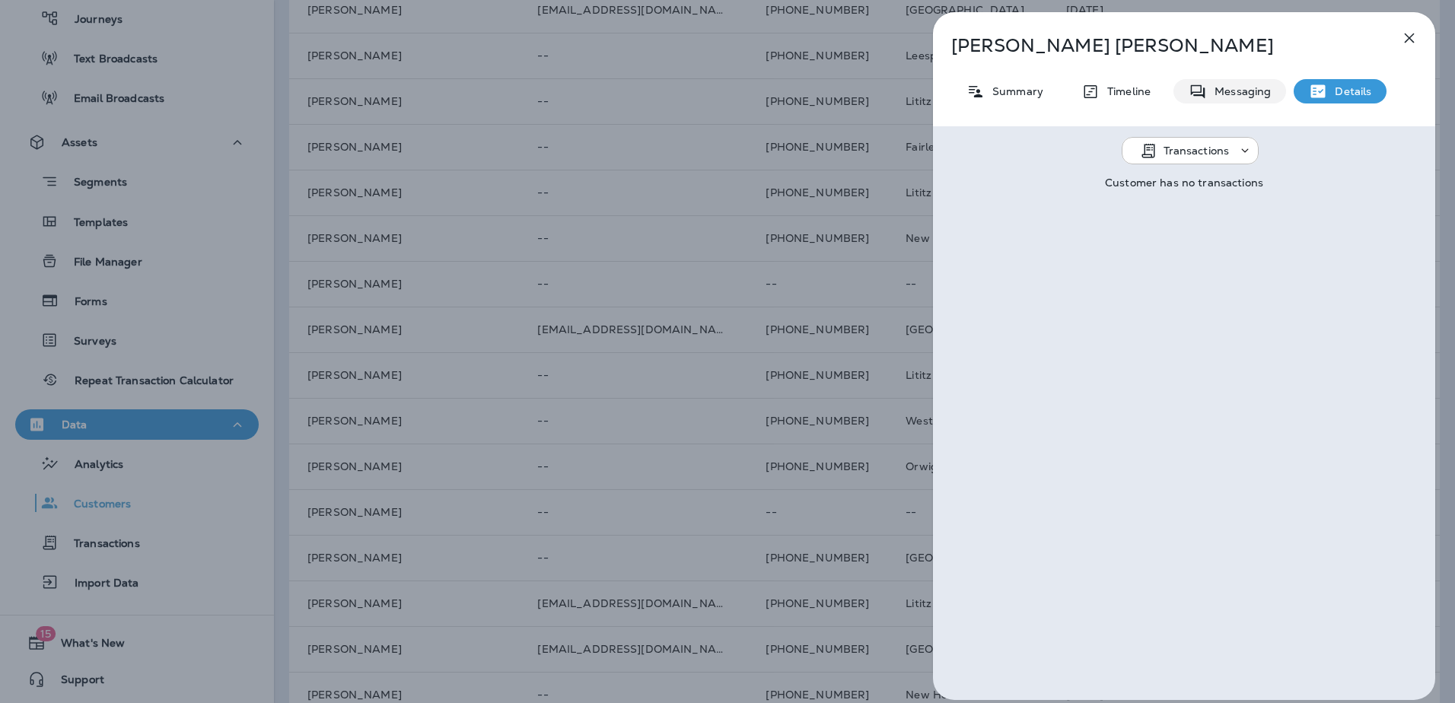
click at [1245, 94] on p "Messaging" at bounding box center [1239, 91] width 64 height 12
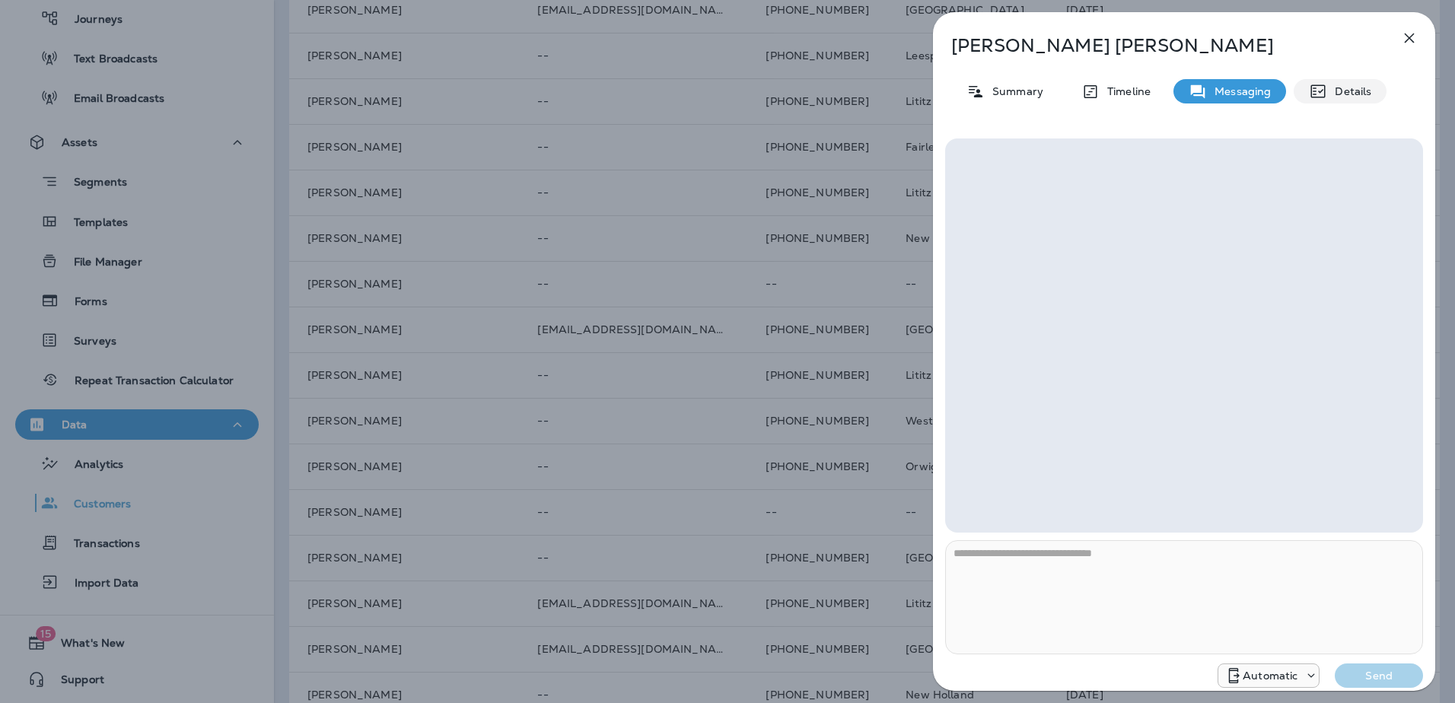
click at [1327, 91] on p "Details" at bounding box center [1349, 91] width 44 height 12
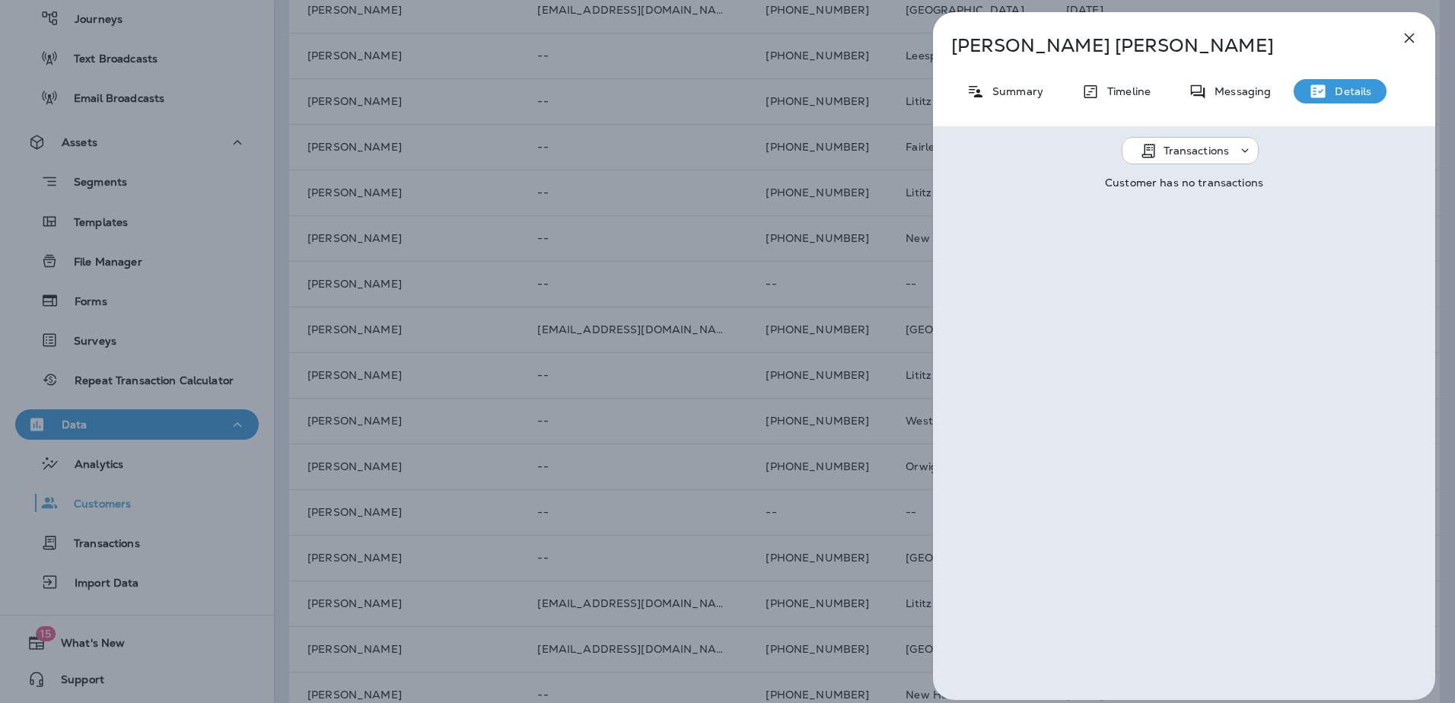
click at [1211, 153] on p "Transactions" at bounding box center [1197, 151] width 66 height 12
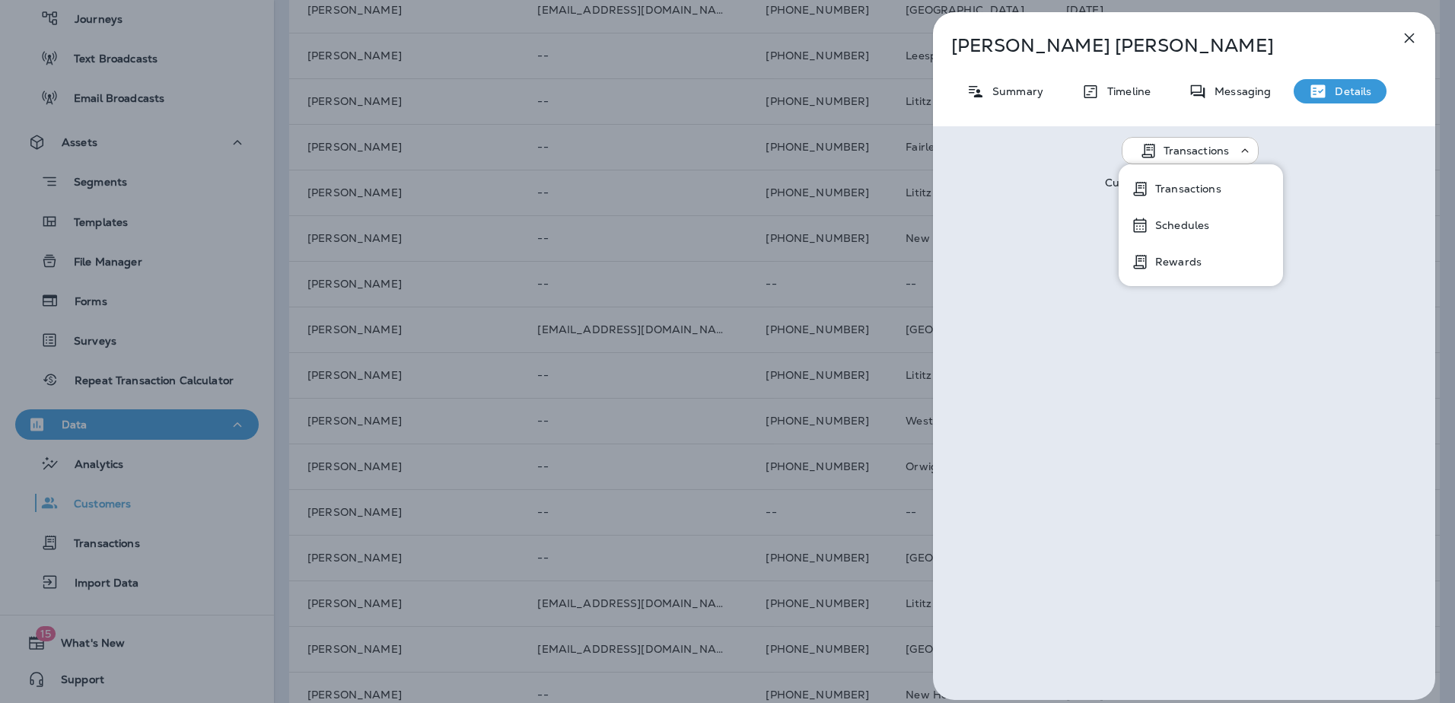
click at [1211, 153] on p "Transactions" at bounding box center [1197, 151] width 66 height 12
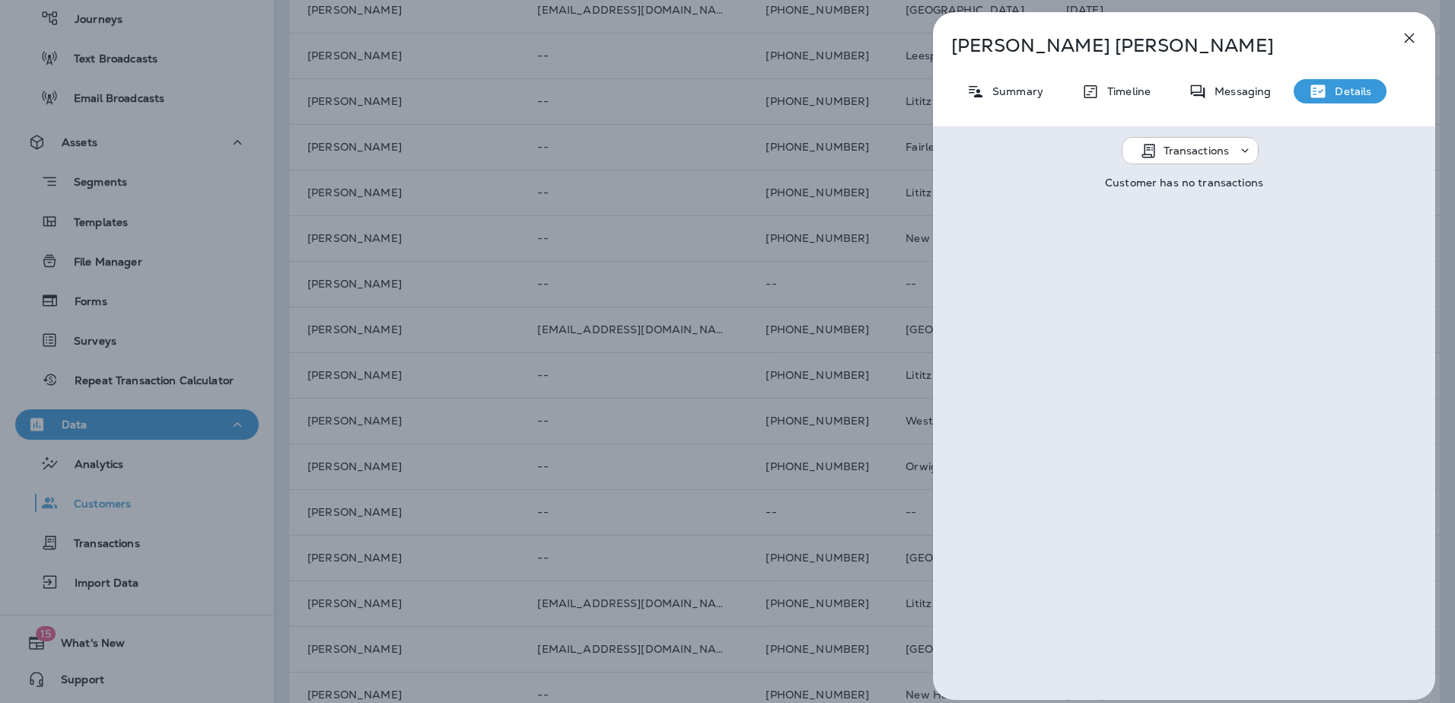
click at [1405, 33] on icon "button" at bounding box center [1410, 38] width 18 height 18
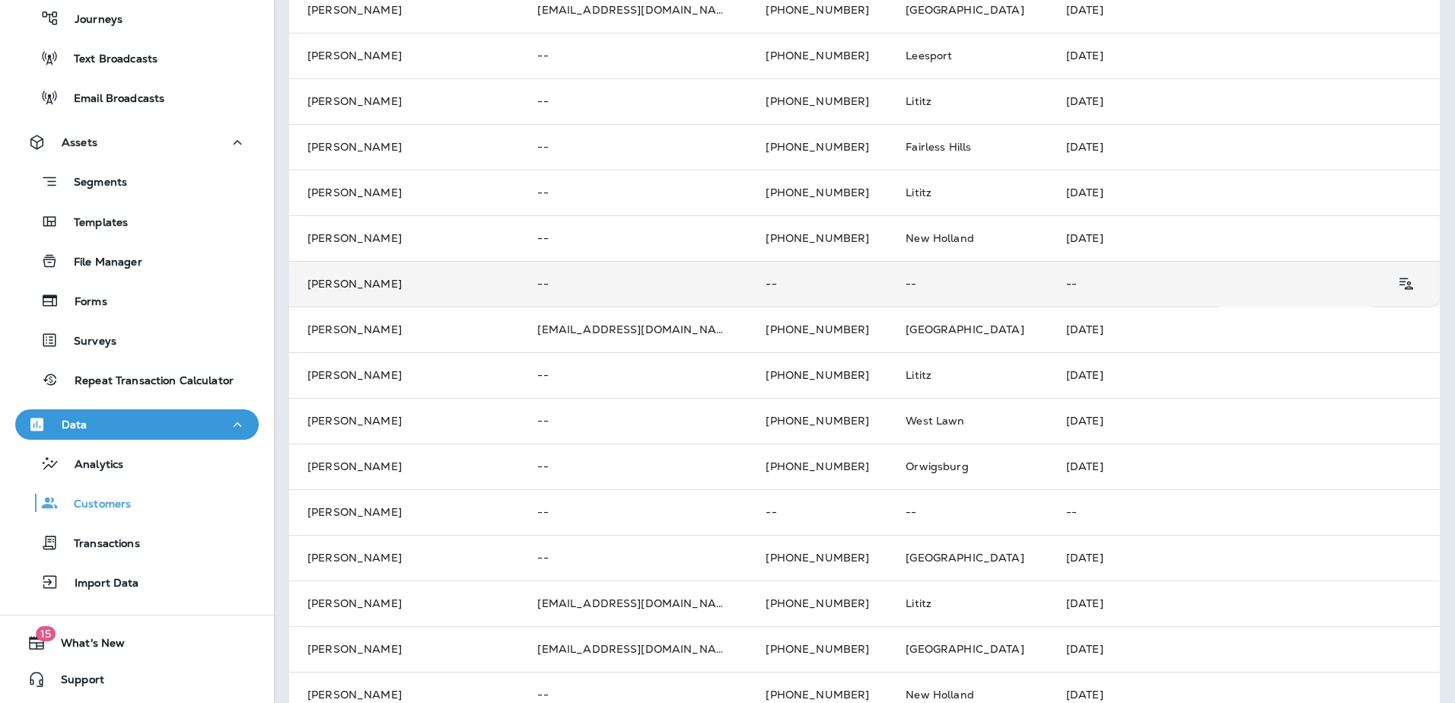
click at [397, 286] on td "Amy Shenk" at bounding box center [404, 284] width 230 height 46
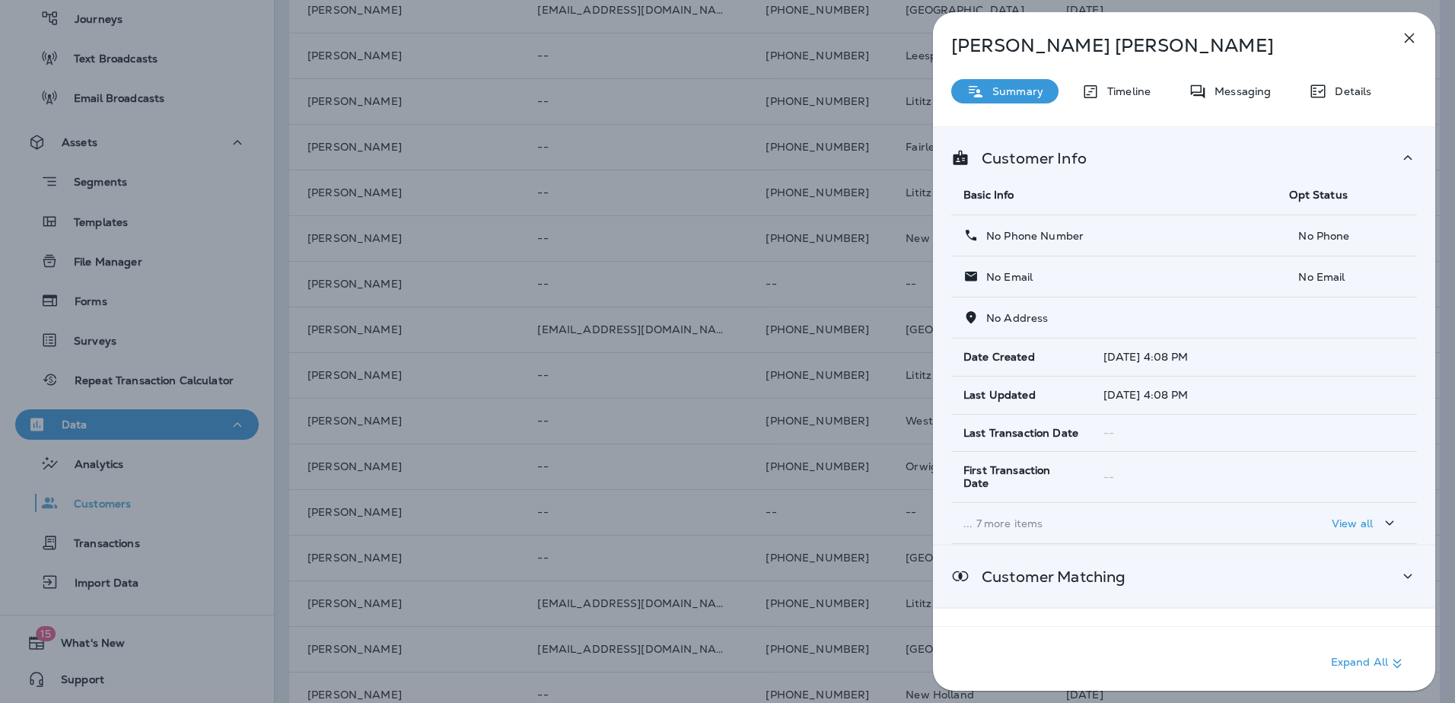
click at [1096, 571] on p "Customer Matching" at bounding box center [1048, 577] width 156 height 12
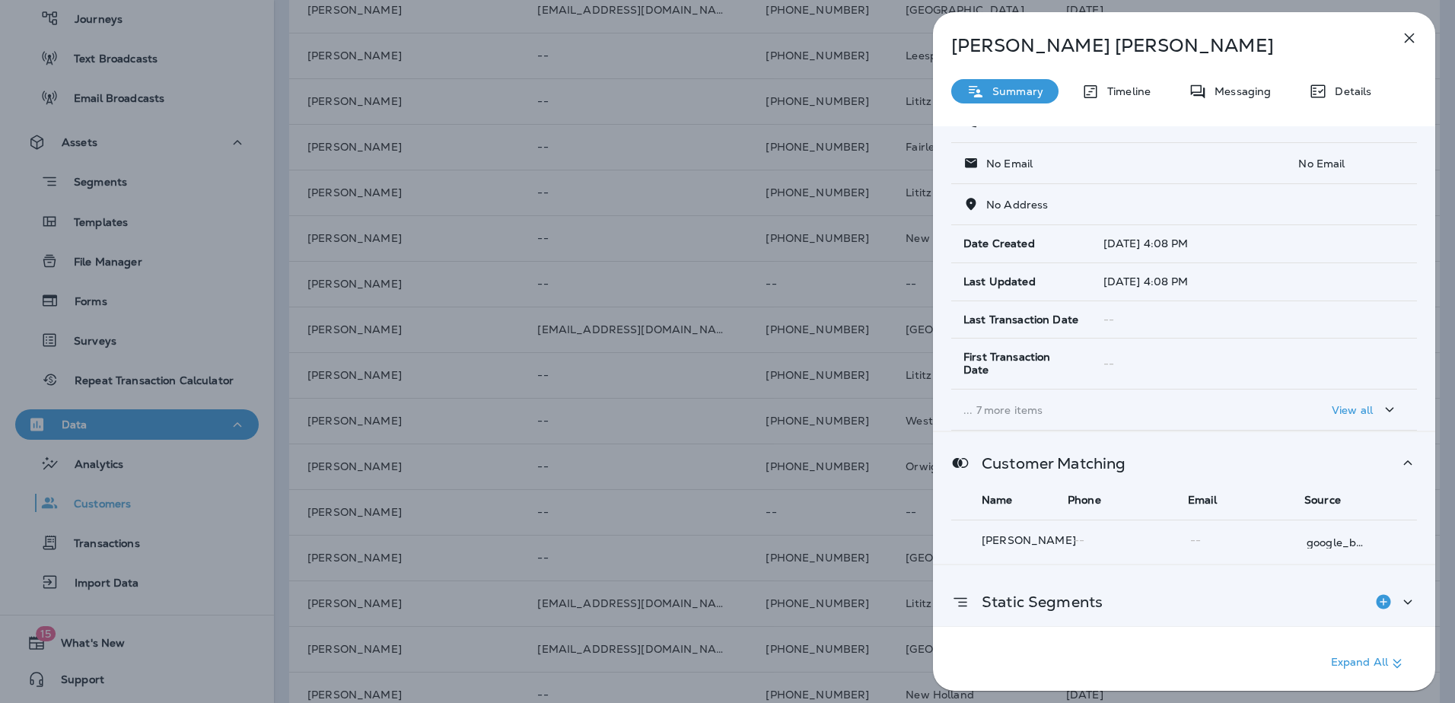
click at [1120, 604] on div "Static Segments" at bounding box center [1184, 602] width 466 height 30
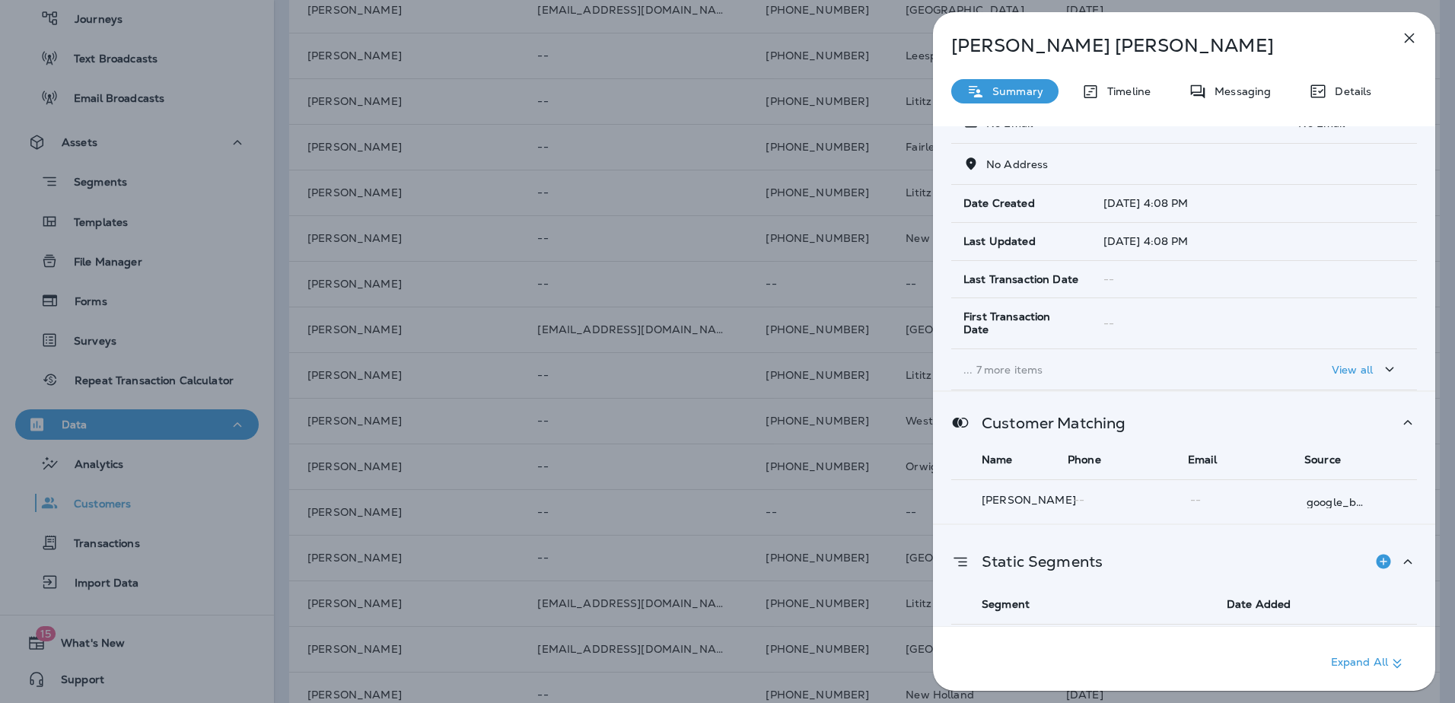
scroll to position [177, 0]
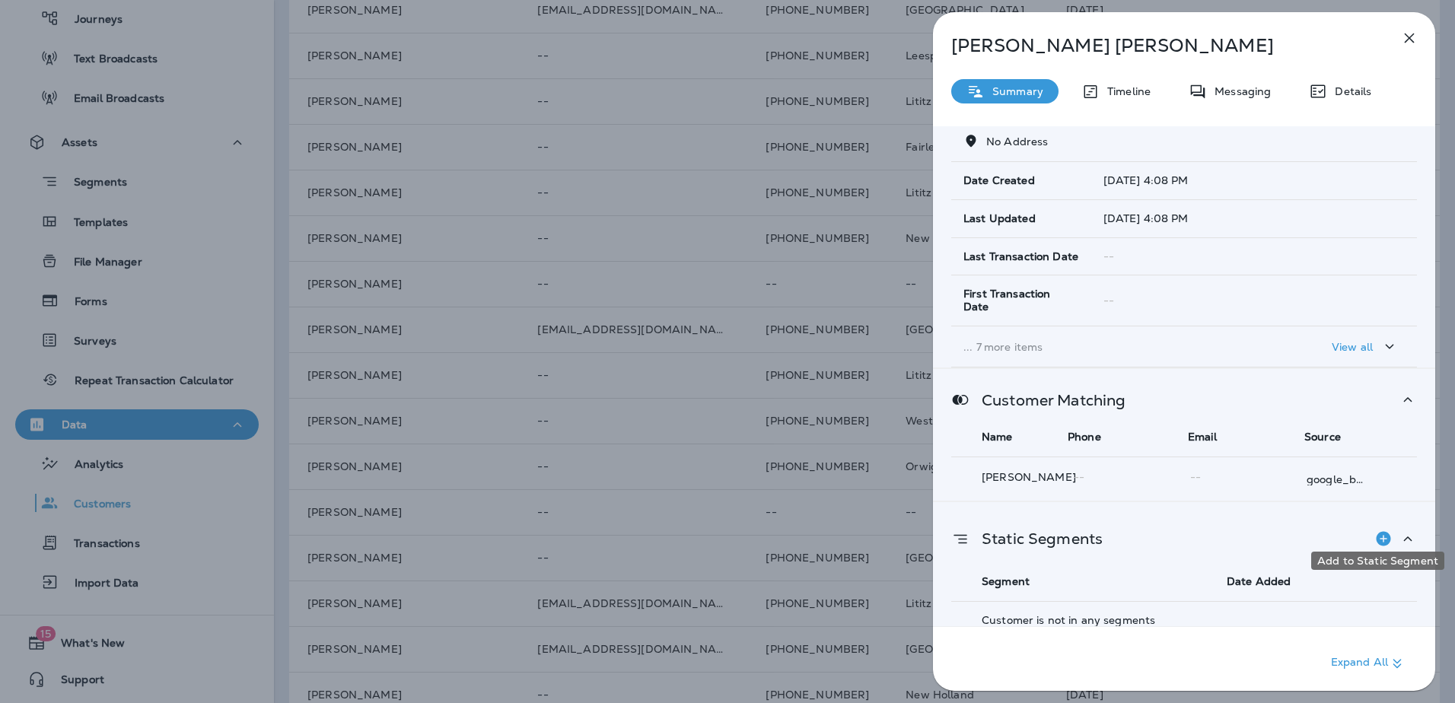
click at [1387, 530] on button "Add to Static Segment" at bounding box center [1384, 539] width 30 height 30
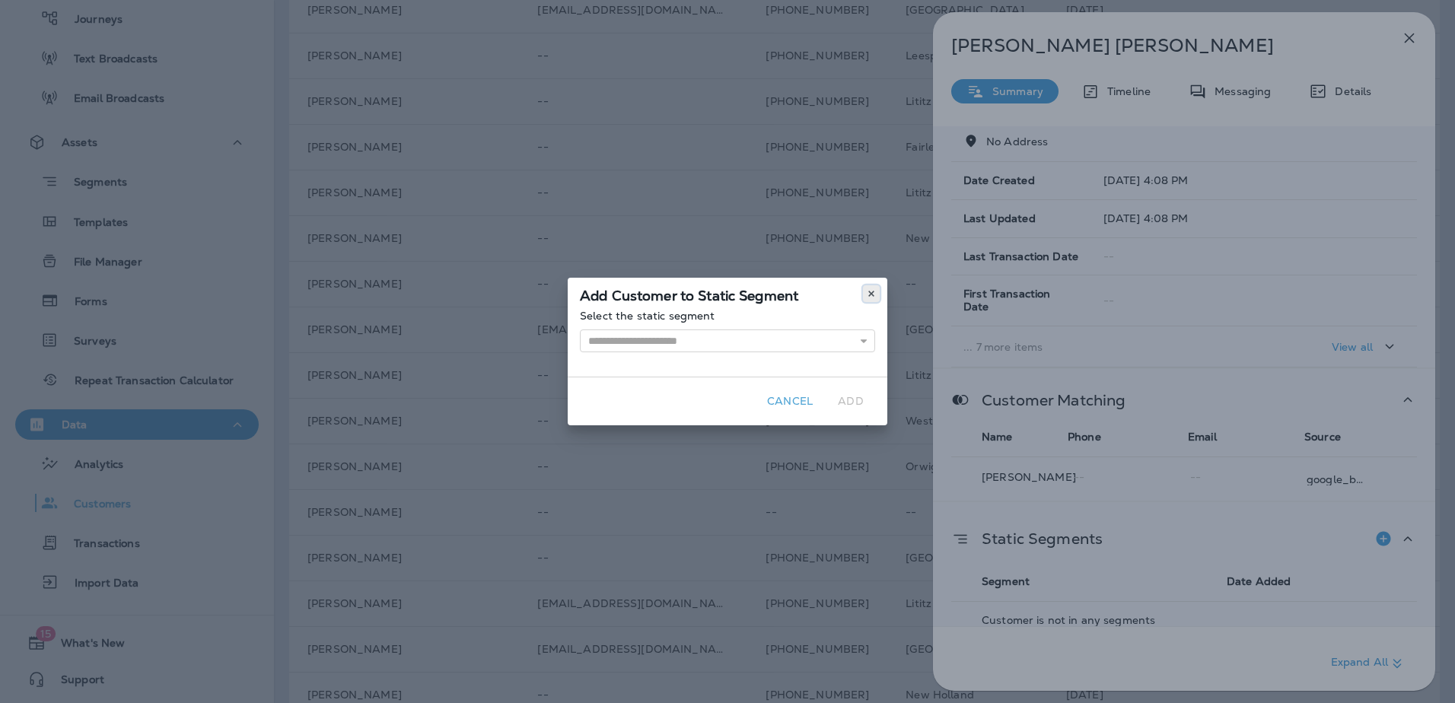
click at [873, 292] on use at bounding box center [870, 294] width 5 height 6
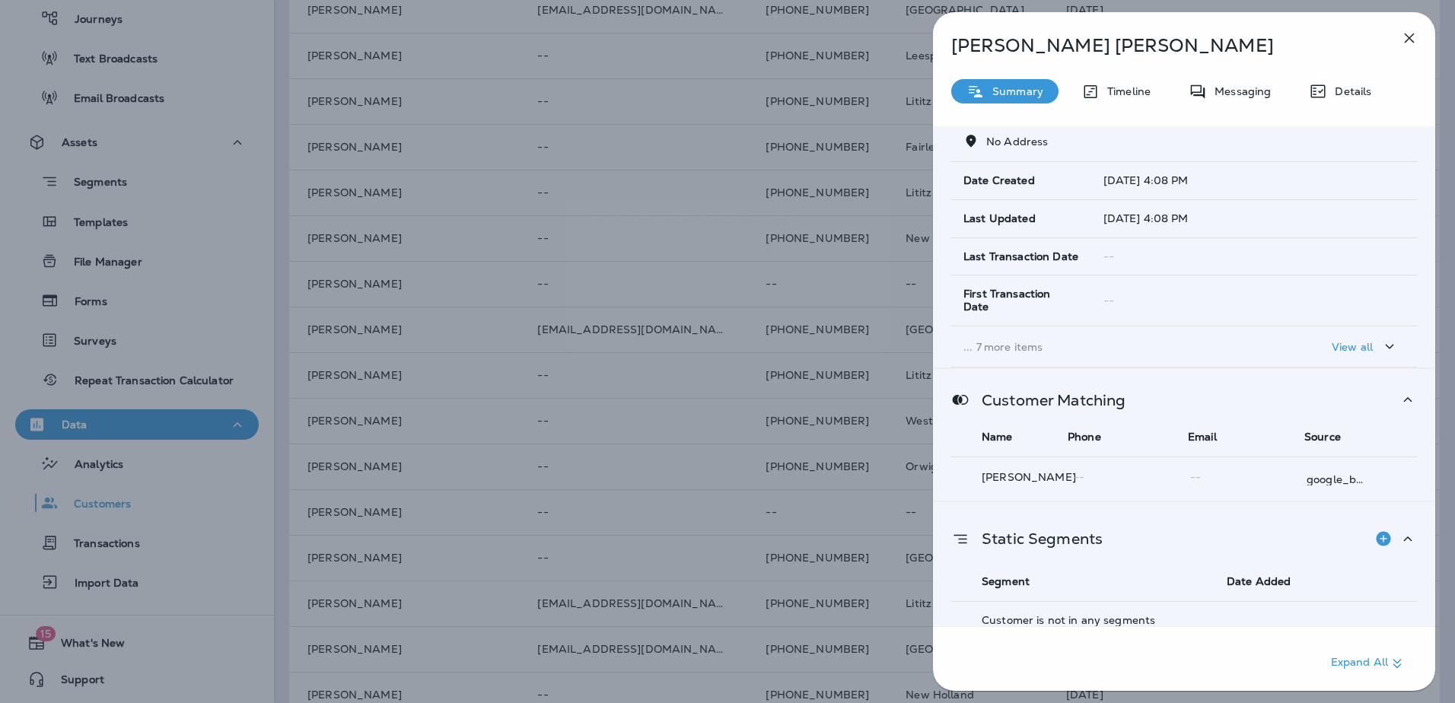
click at [1339, 334] on div at bounding box center [727, 351] width 1455 height 703
click at [1360, 341] on p "View all" at bounding box center [1352, 347] width 41 height 12
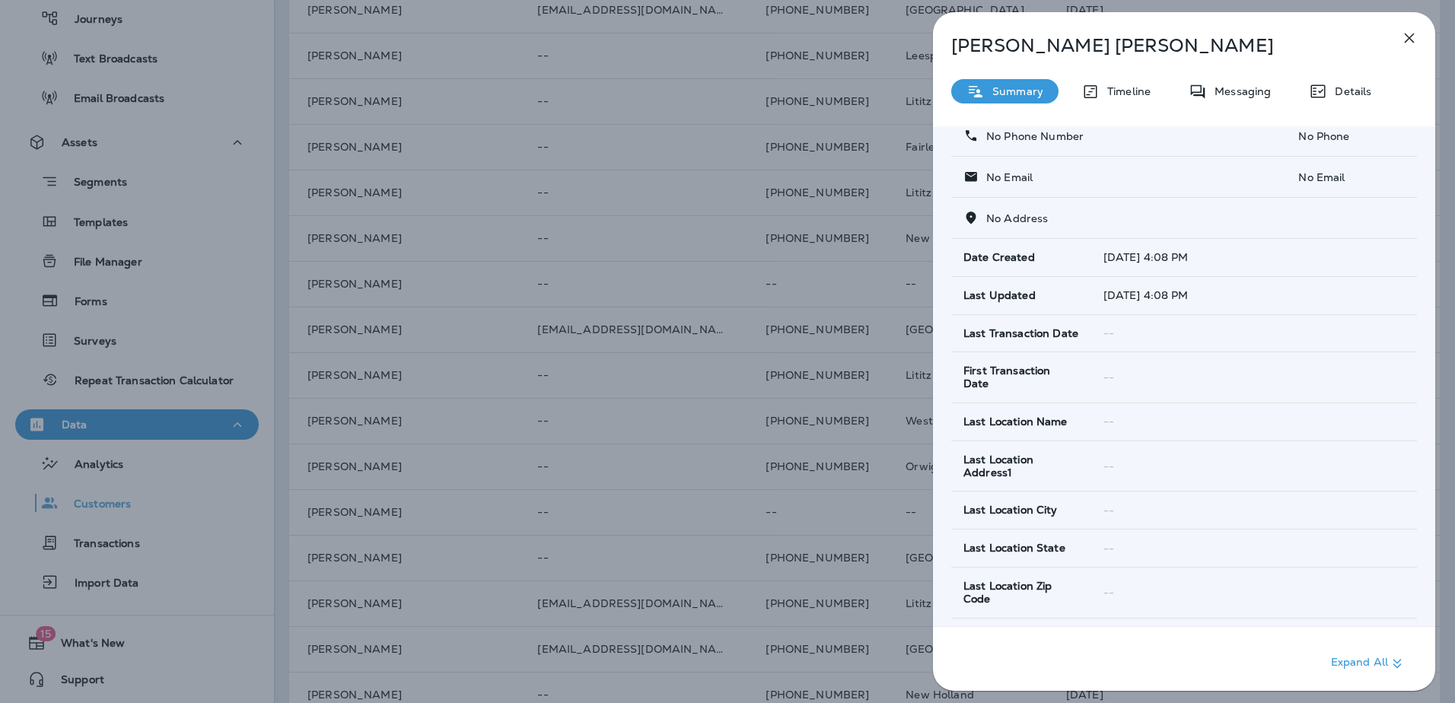
scroll to position [0, 0]
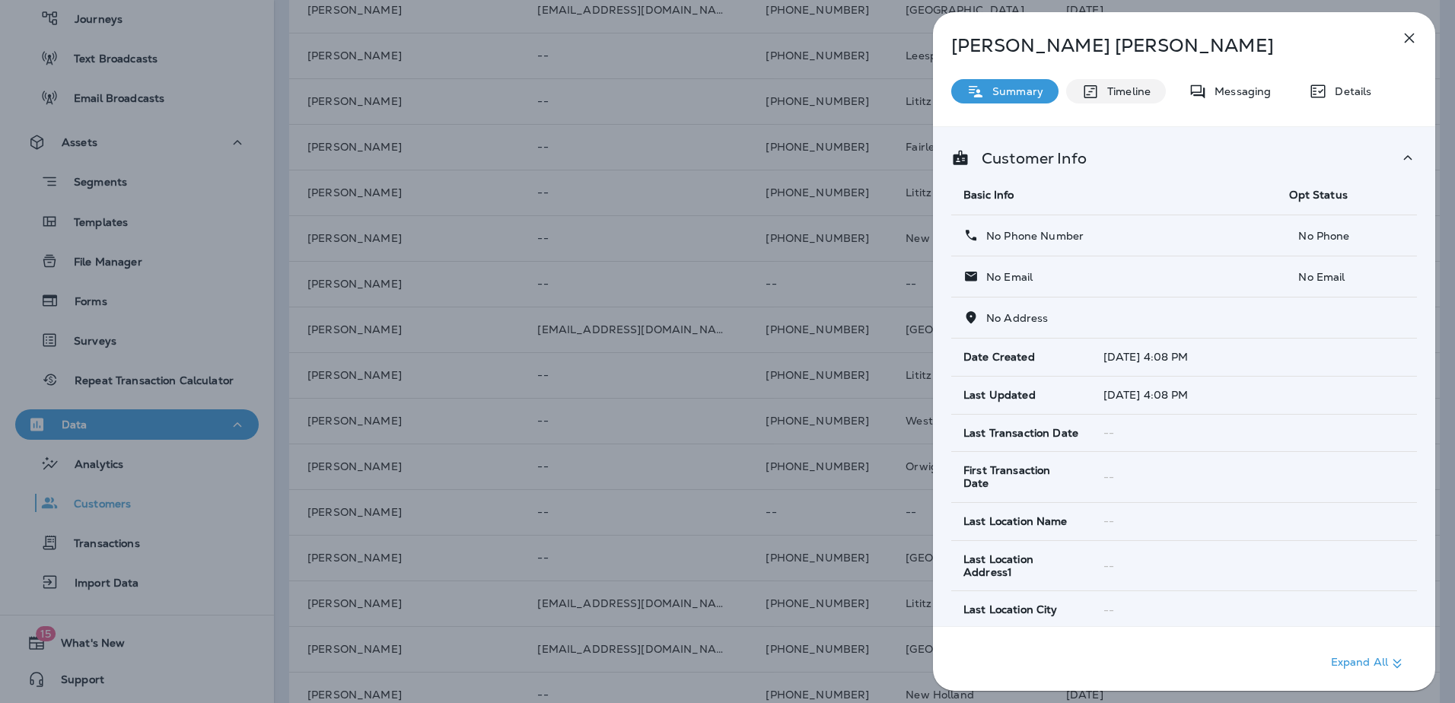
click at [1132, 91] on p "Timeline" at bounding box center [1125, 91] width 51 height 12
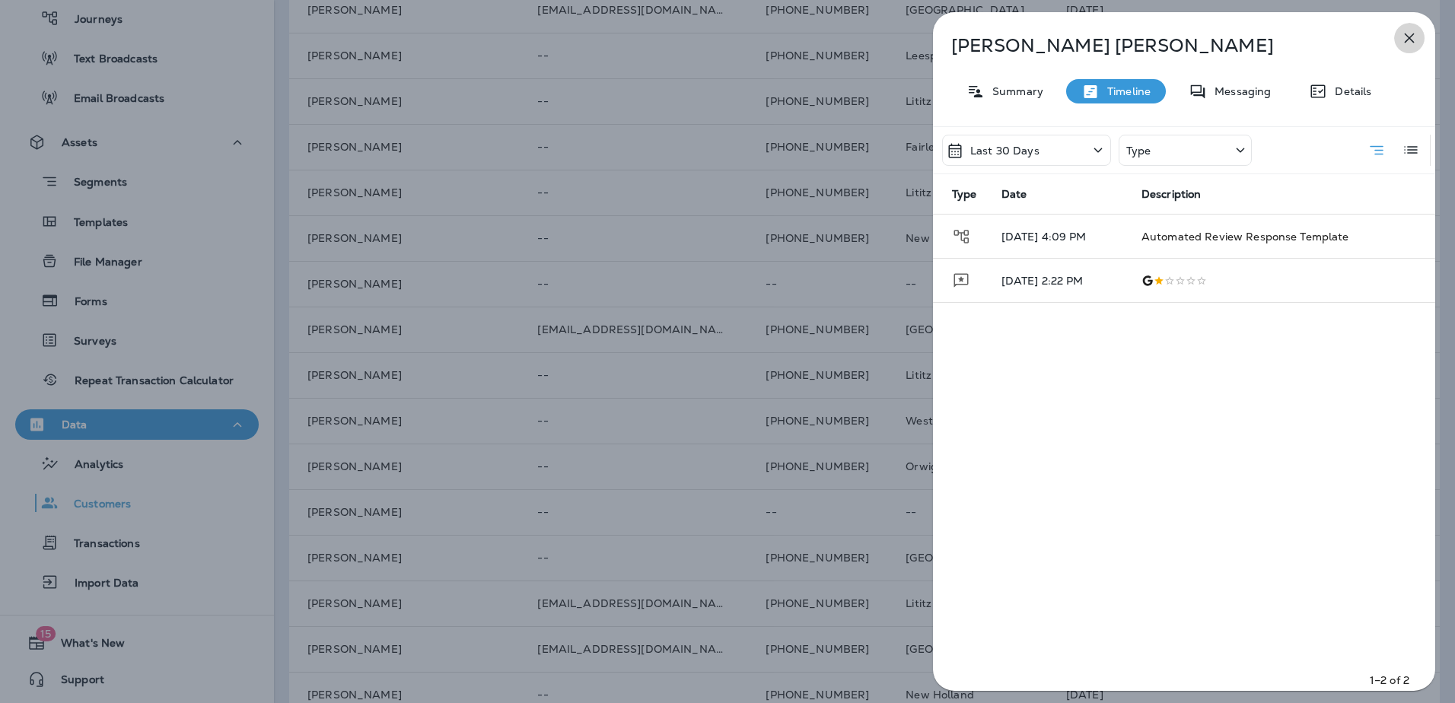
click at [1403, 33] on icon "button" at bounding box center [1410, 38] width 18 height 18
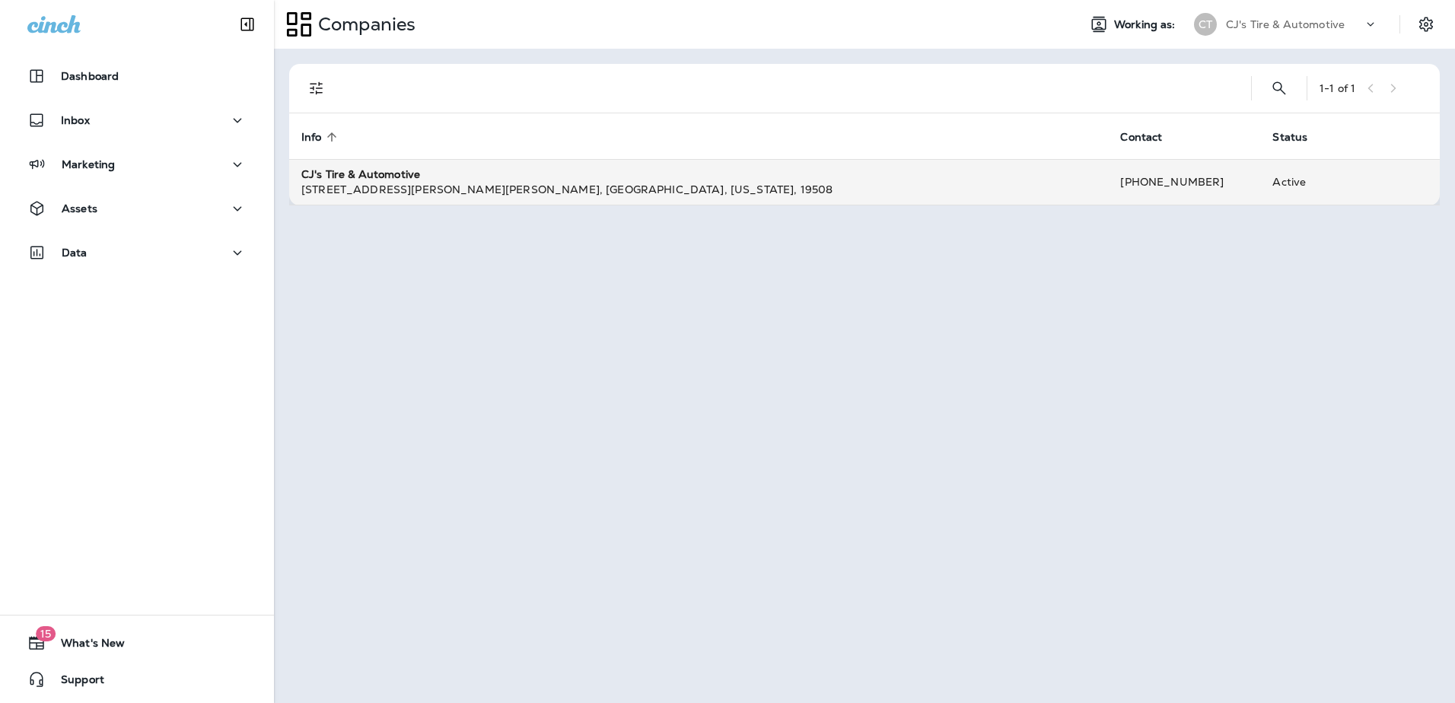
click at [399, 177] on strong "CJ's Tire & Automotive" at bounding box center [360, 174] width 119 height 14
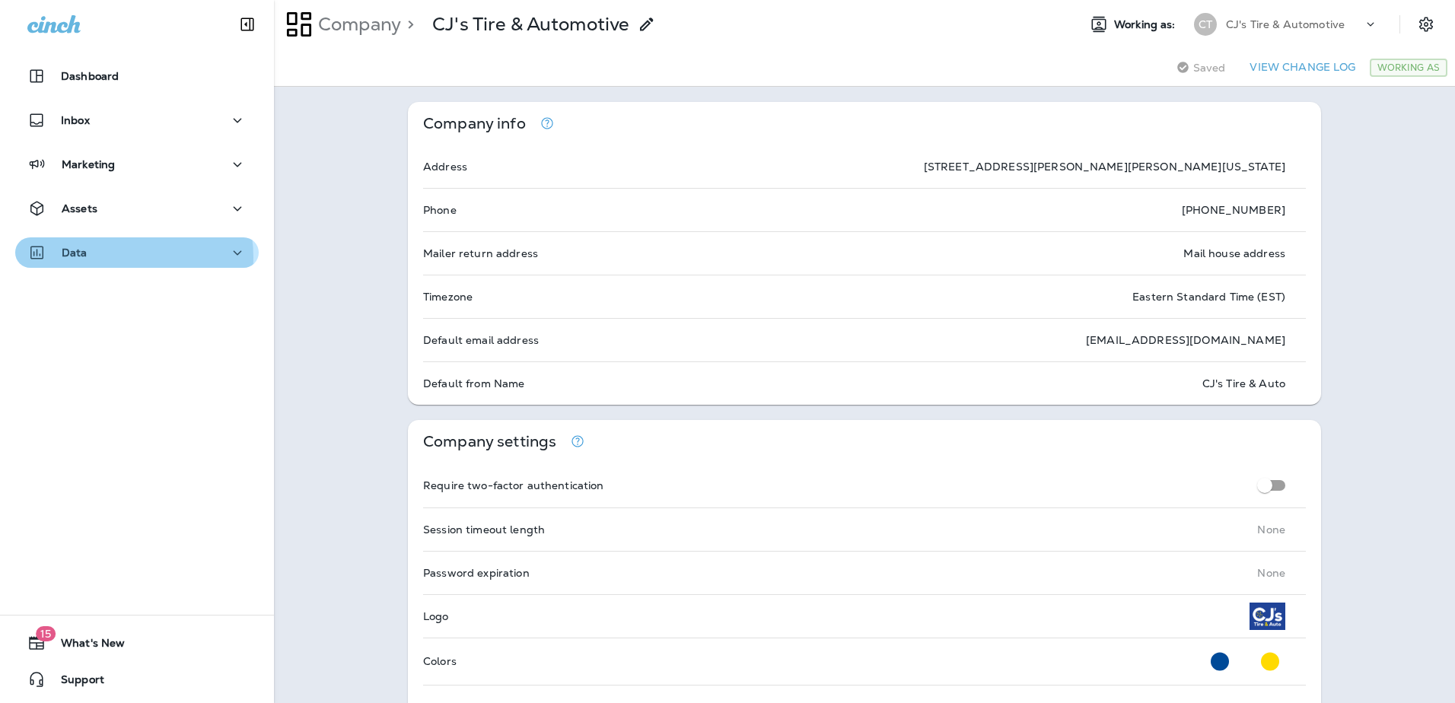
click at [114, 257] on div "Data" at bounding box center [136, 253] width 219 height 19
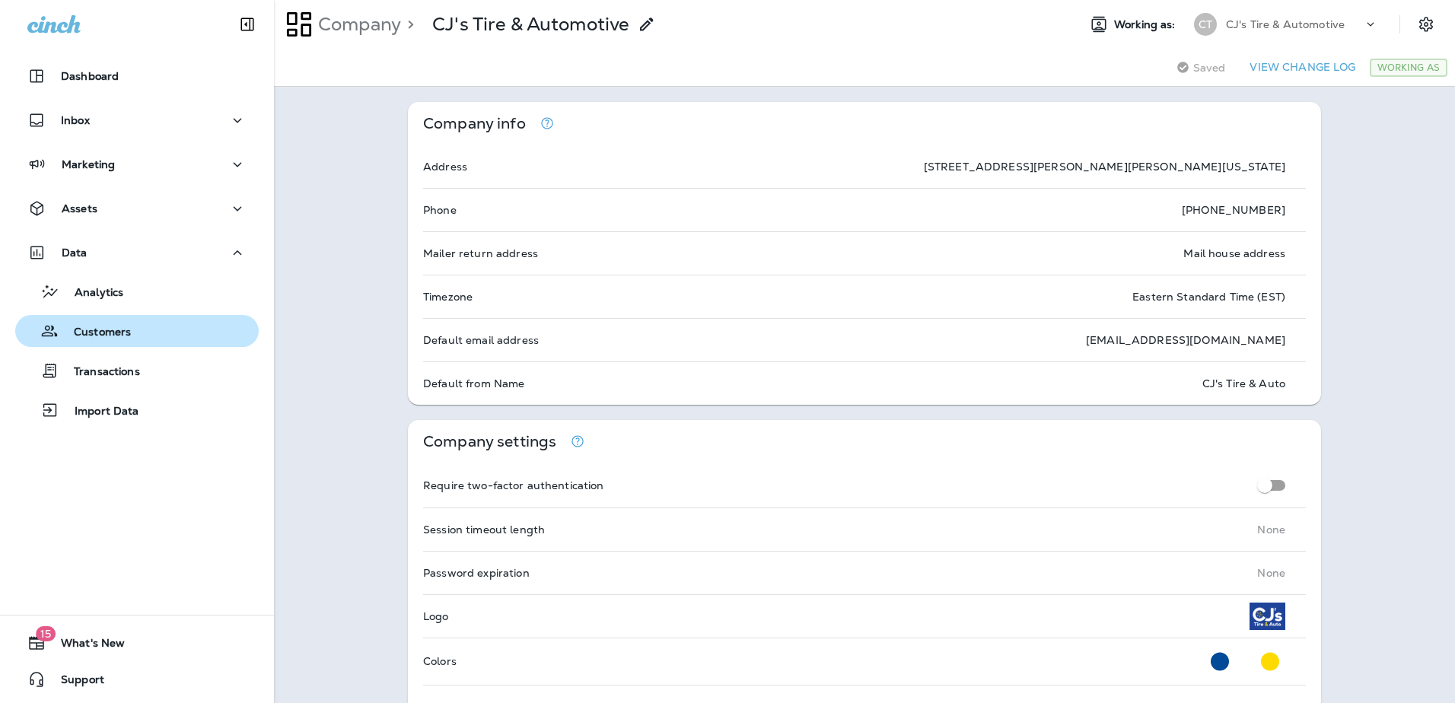
click at [122, 328] on p "Customers" at bounding box center [95, 333] width 72 height 14
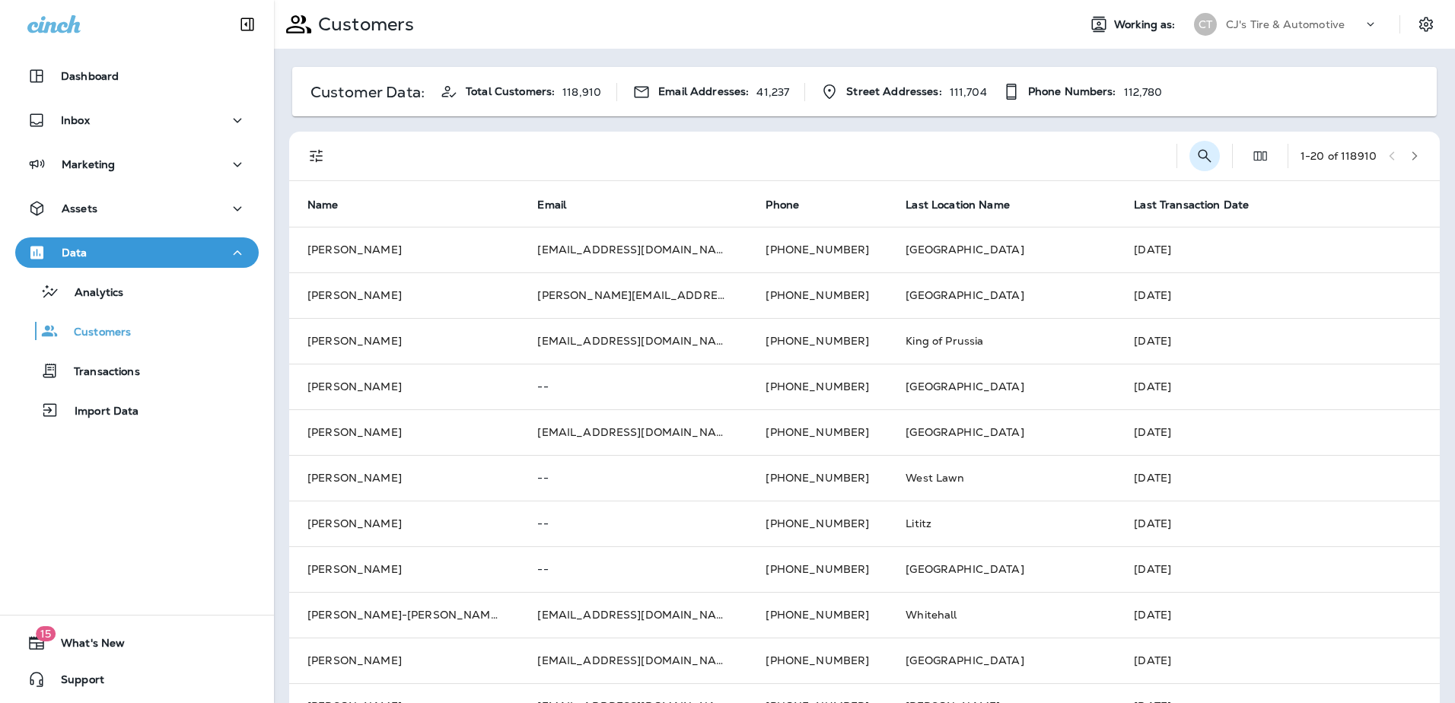
click at [1196, 158] on icon "Search Customers" at bounding box center [1205, 156] width 18 height 18
type input "***"
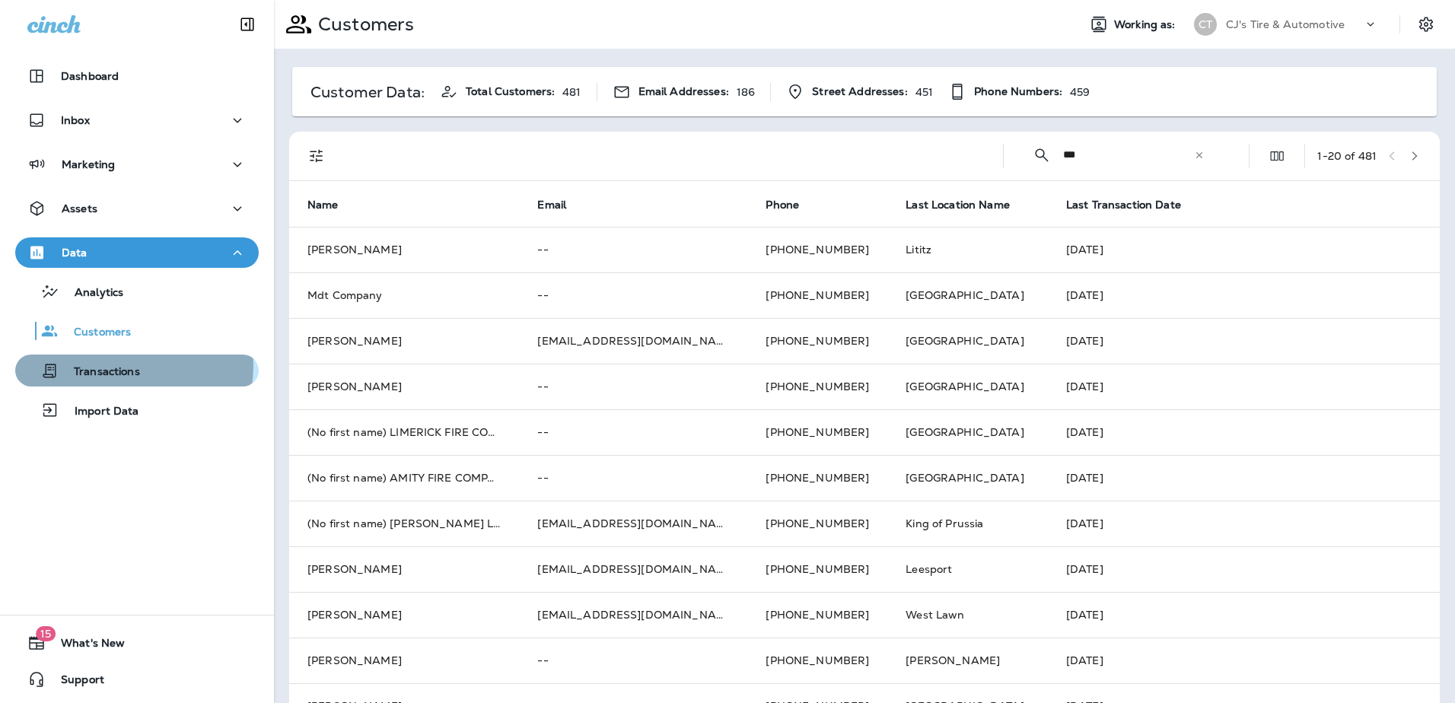
click at [126, 366] on p "Transactions" at bounding box center [99, 372] width 81 height 14
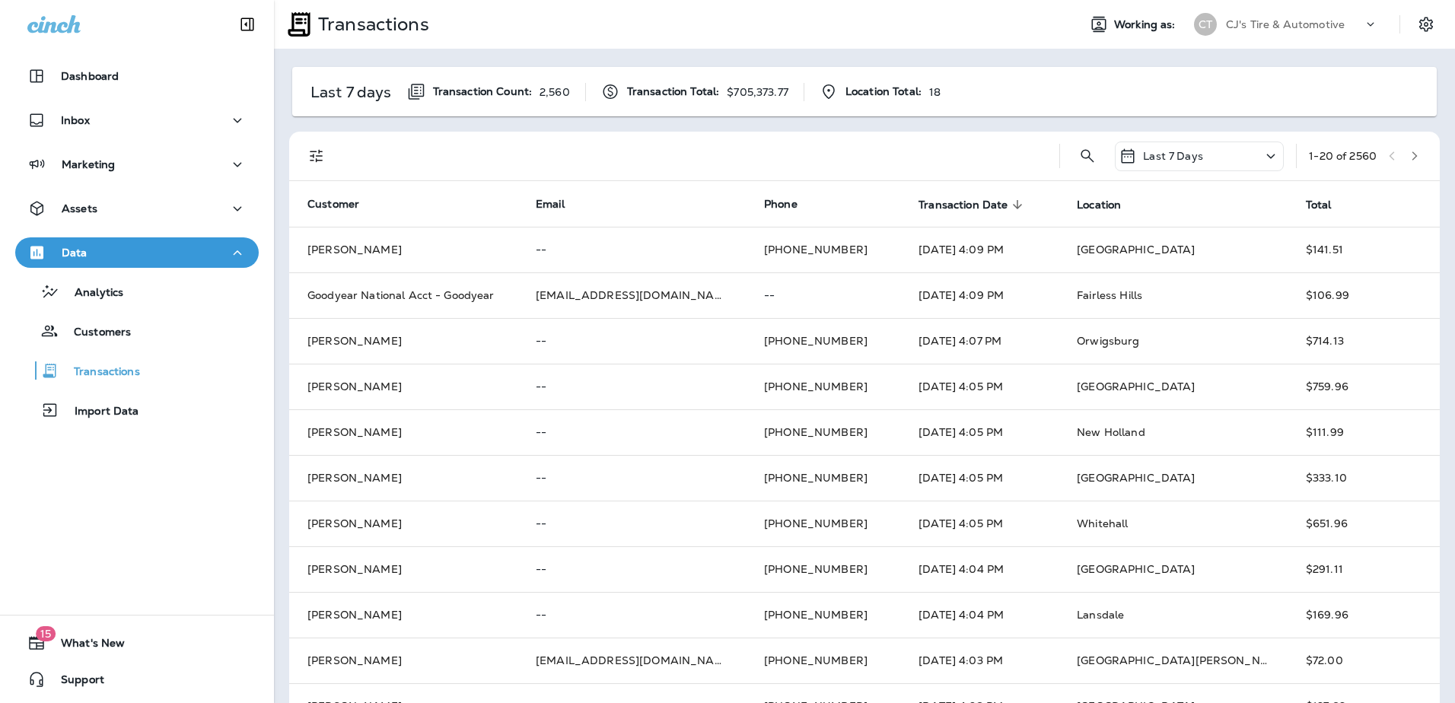
click at [1171, 160] on p "Last 7 Days" at bounding box center [1173, 156] width 60 height 12
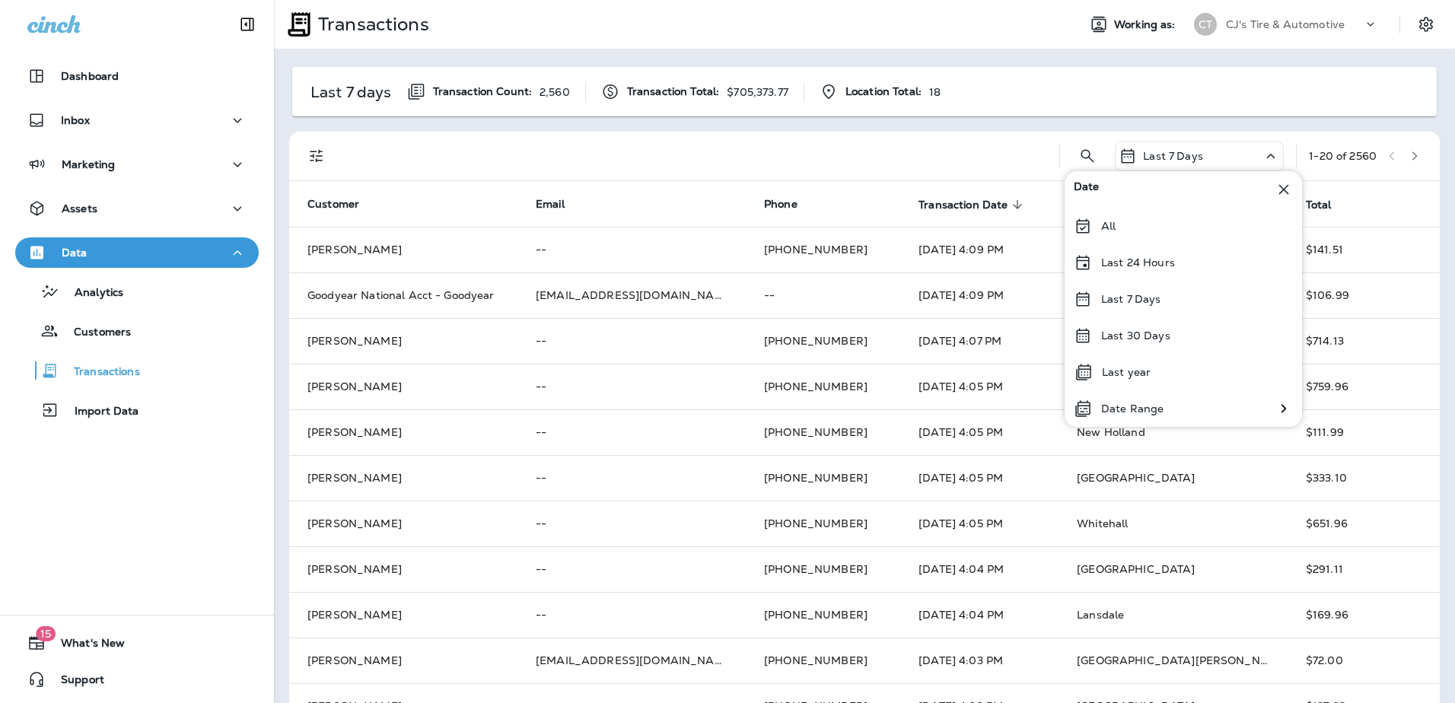
click at [1171, 161] on p "Last 7 Days" at bounding box center [1173, 156] width 60 height 12
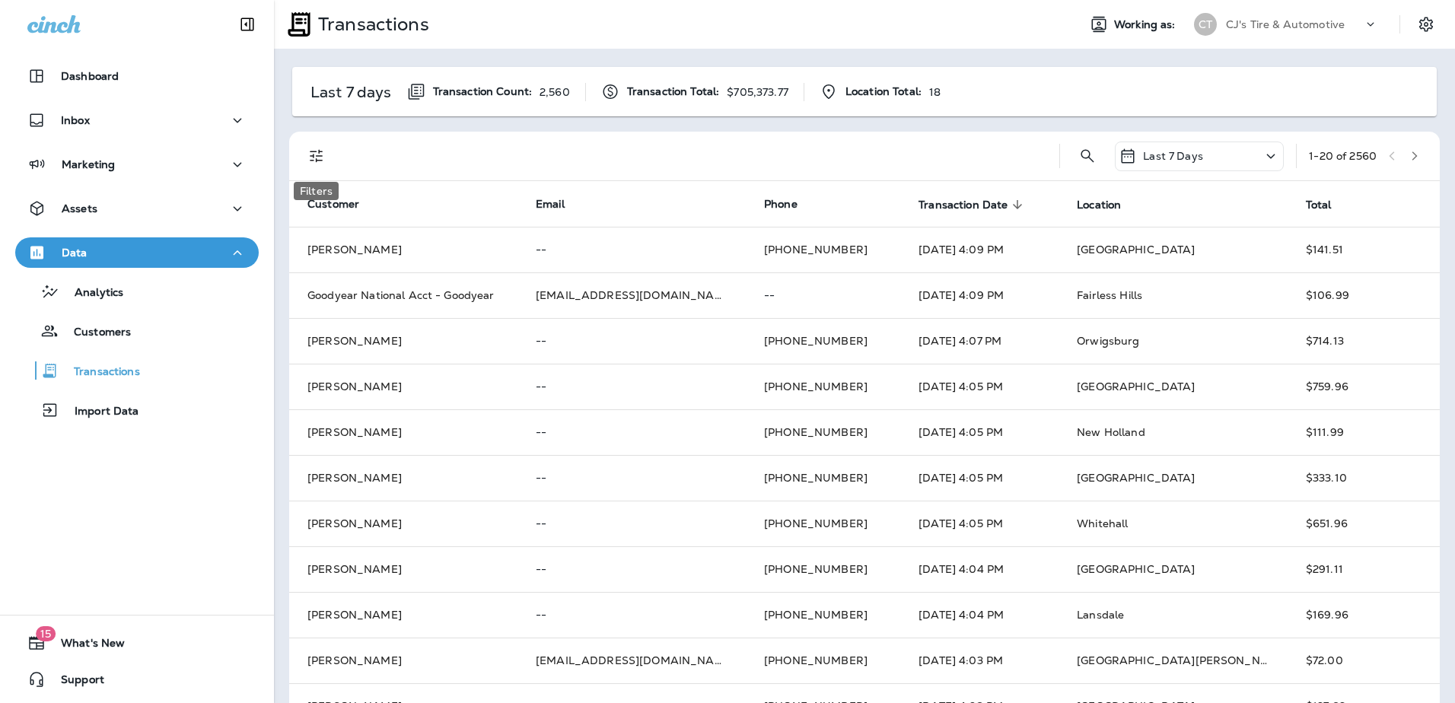
click at [314, 152] on icon "Filters" at bounding box center [316, 156] width 13 height 13
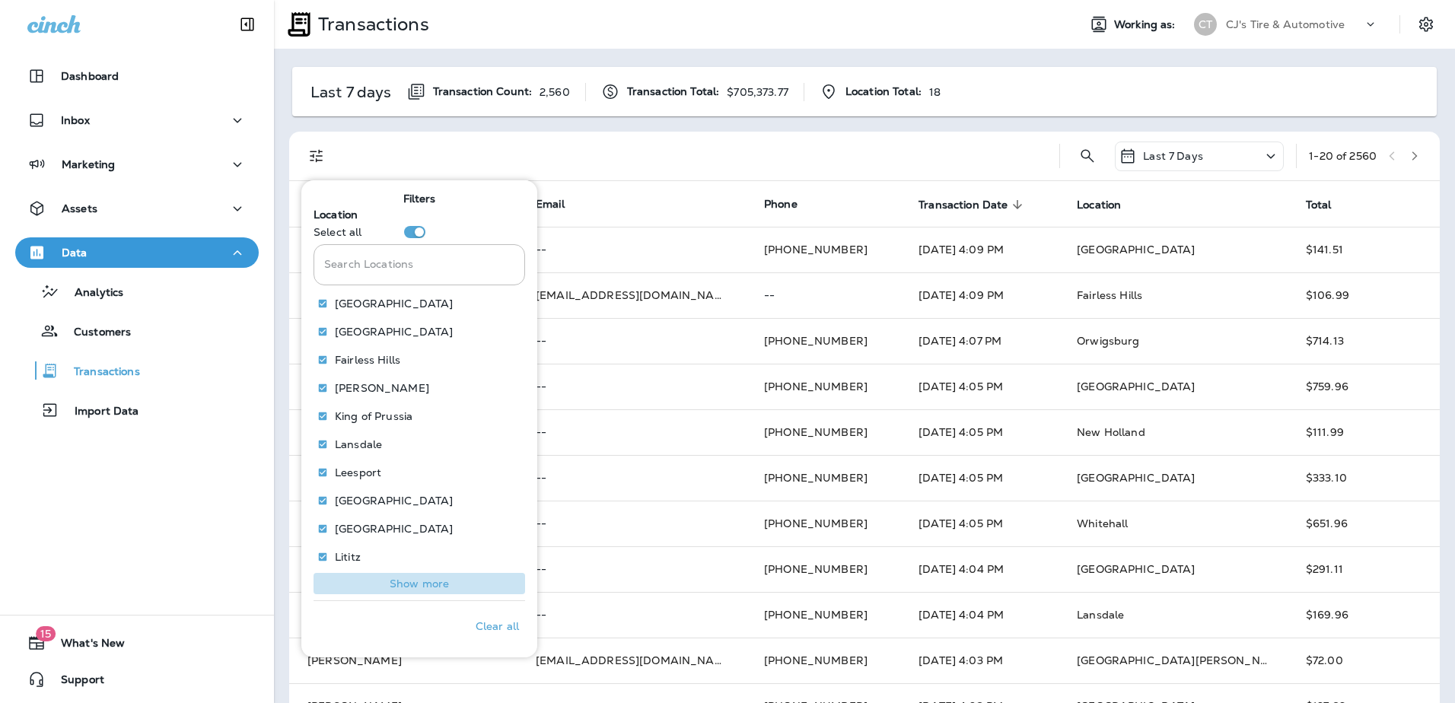
click at [429, 585] on p "Show more" at bounding box center [419, 584] width 59 height 12
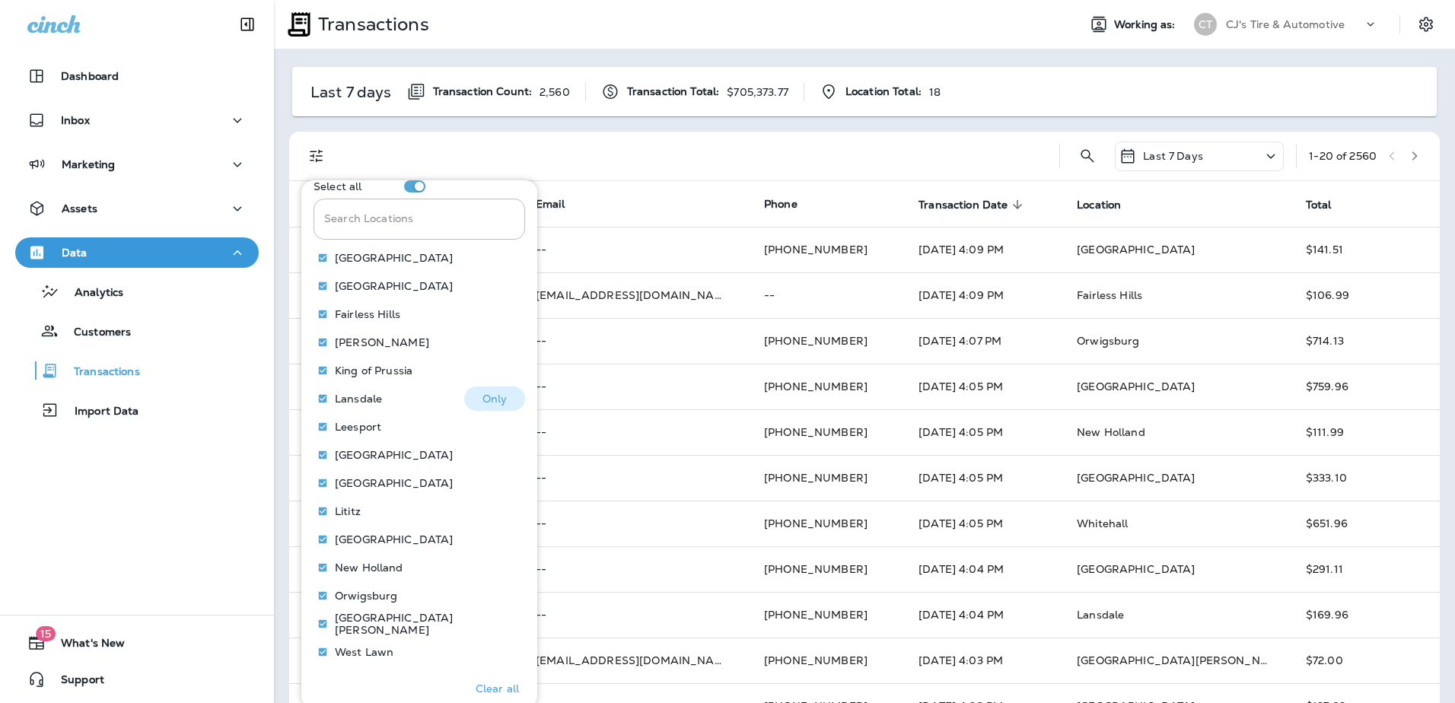
scroll to position [91, 0]
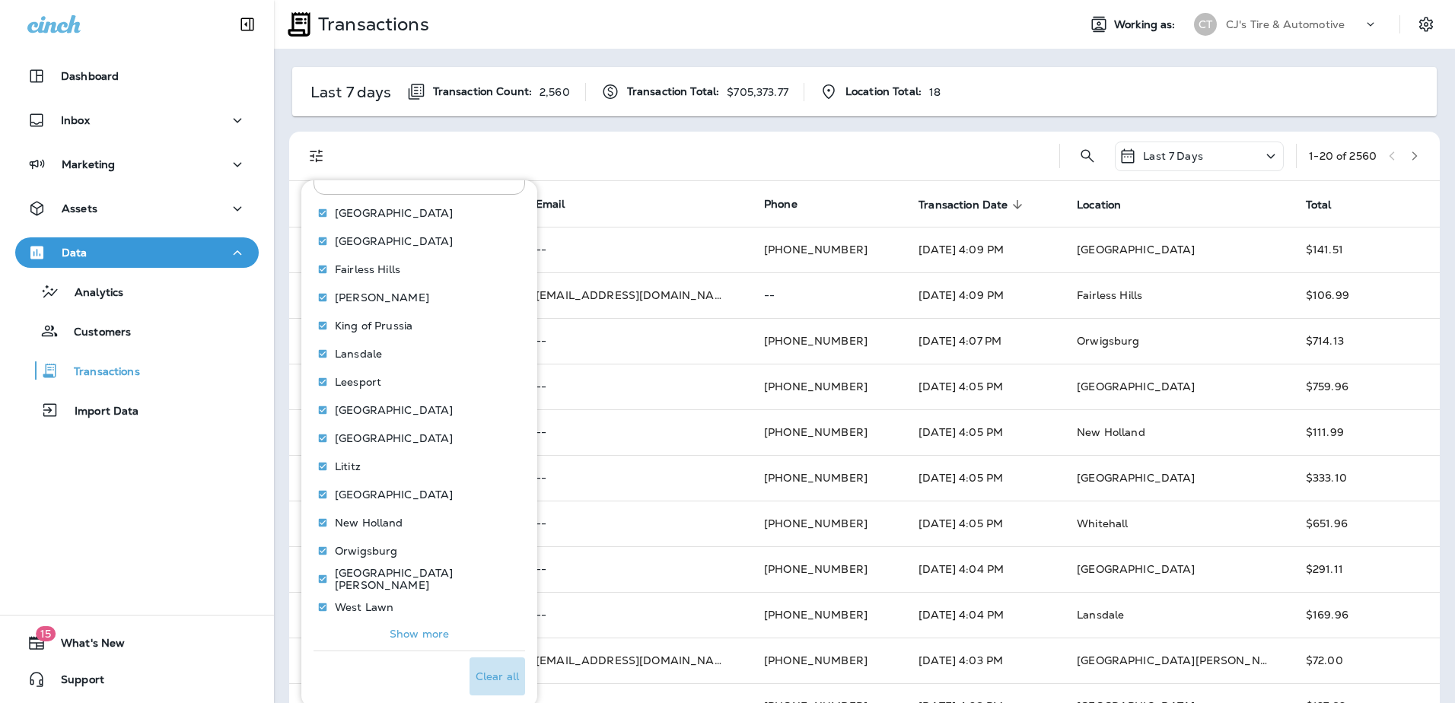
click at [492, 680] on p "Clear all" at bounding box center [497, 677] width 43 height 12
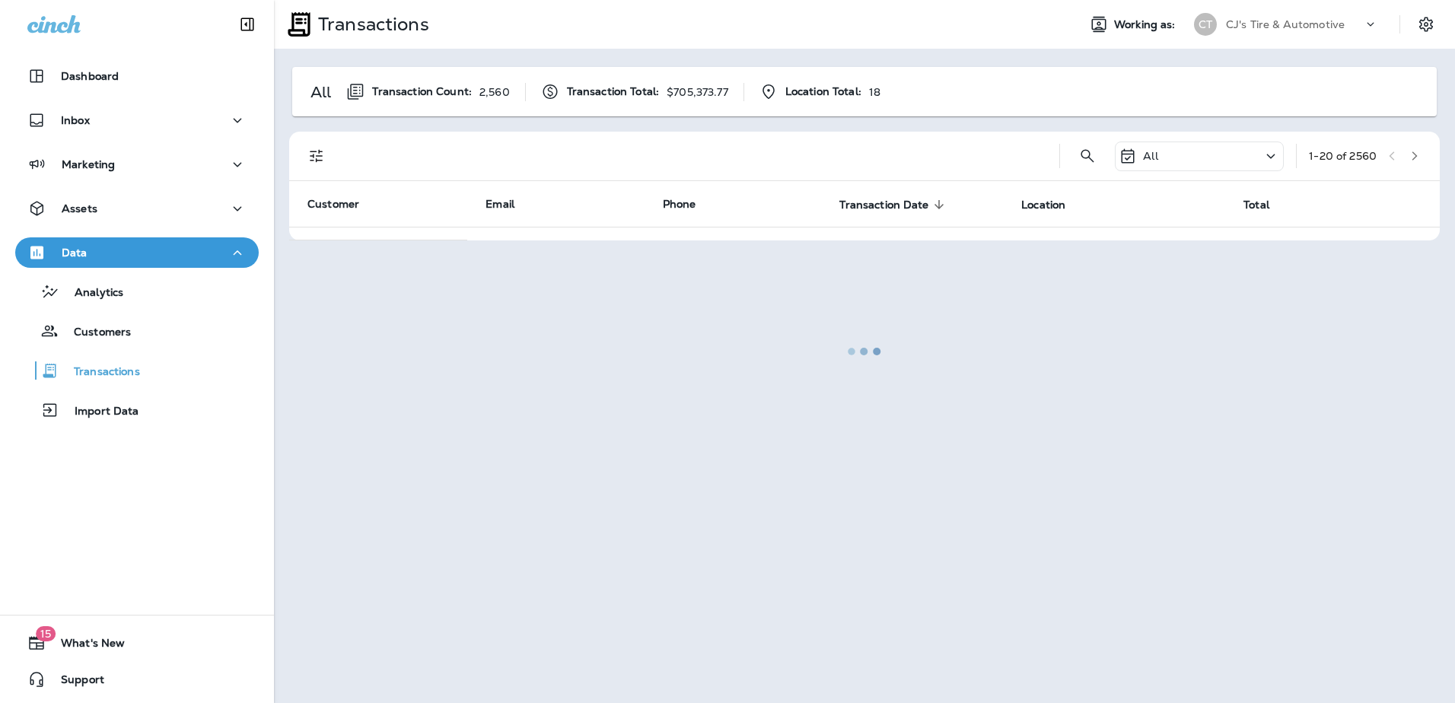
click at [313, 153] on div at bounding box center [865, 352] width 1178 height 700
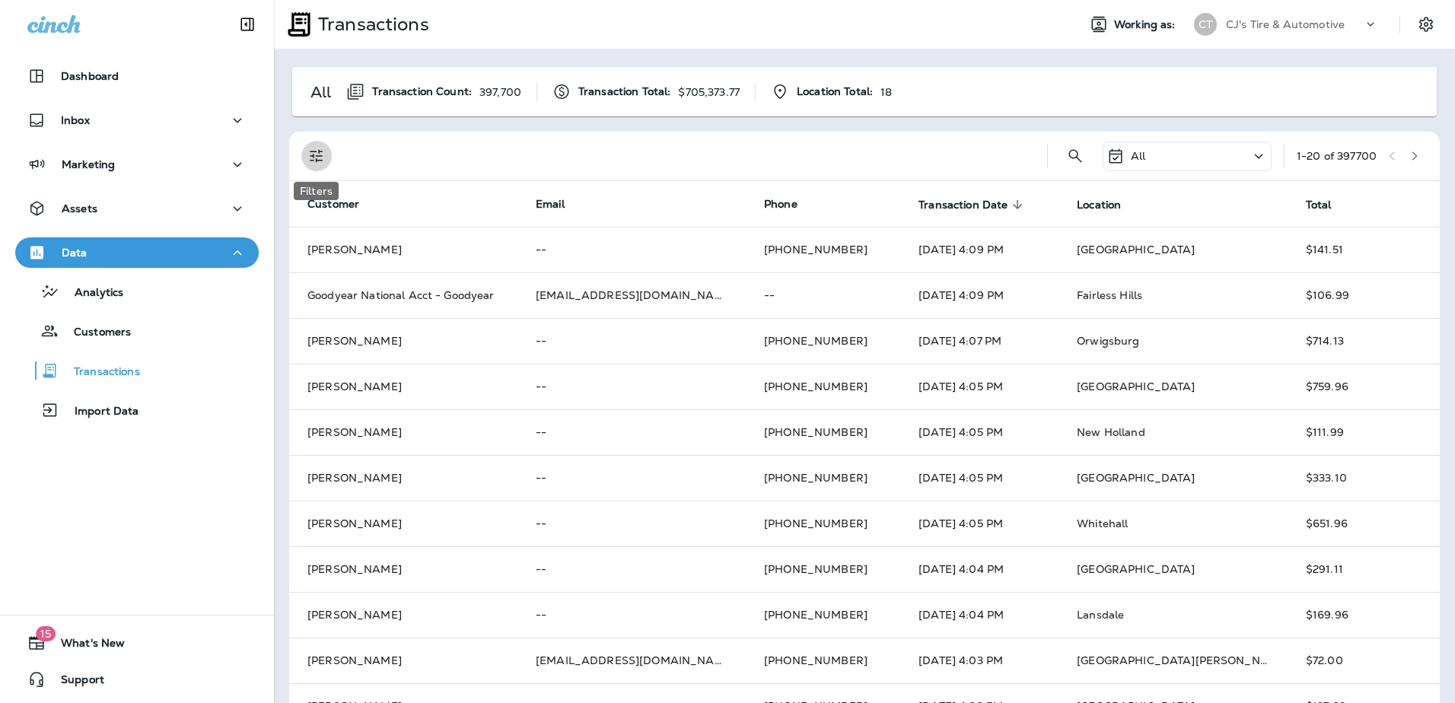
click at [313, 153] on icon "Filters" at bounding box center [317, 156] width 18 height 18
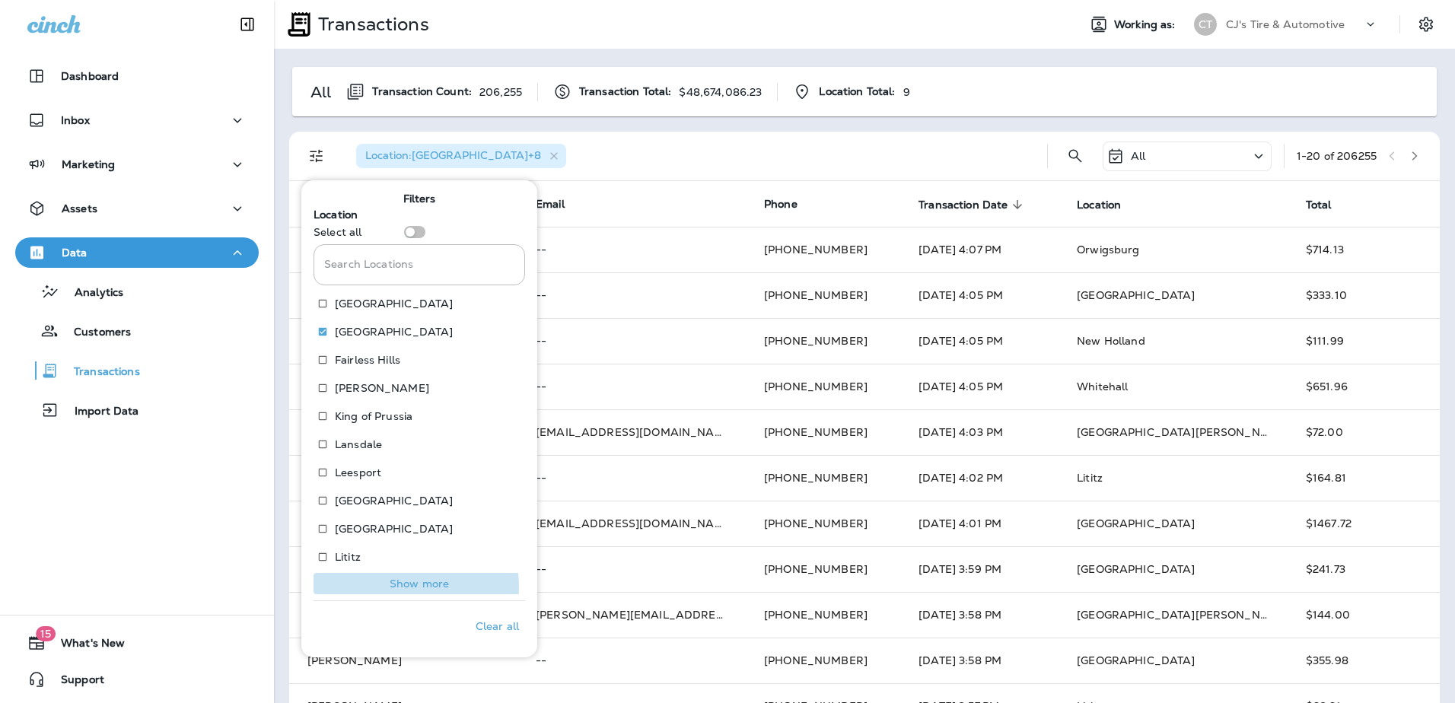
click at [413, 587] on p "Show more" at bounding box center [419, 584] width 59 height 12
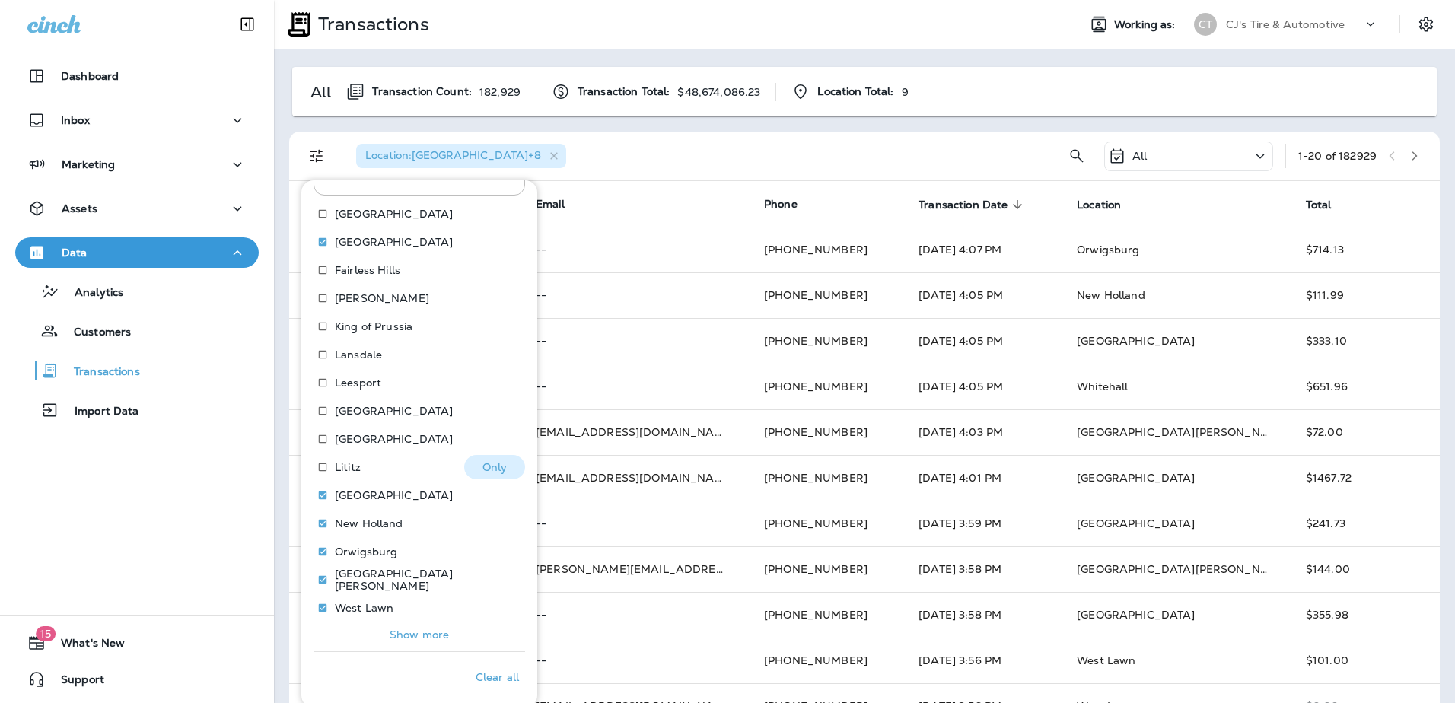
scroll to position [91, 0]
click at [351, 603] on p "West Lawn" at bounding box center [364, 607] width 59 height 12
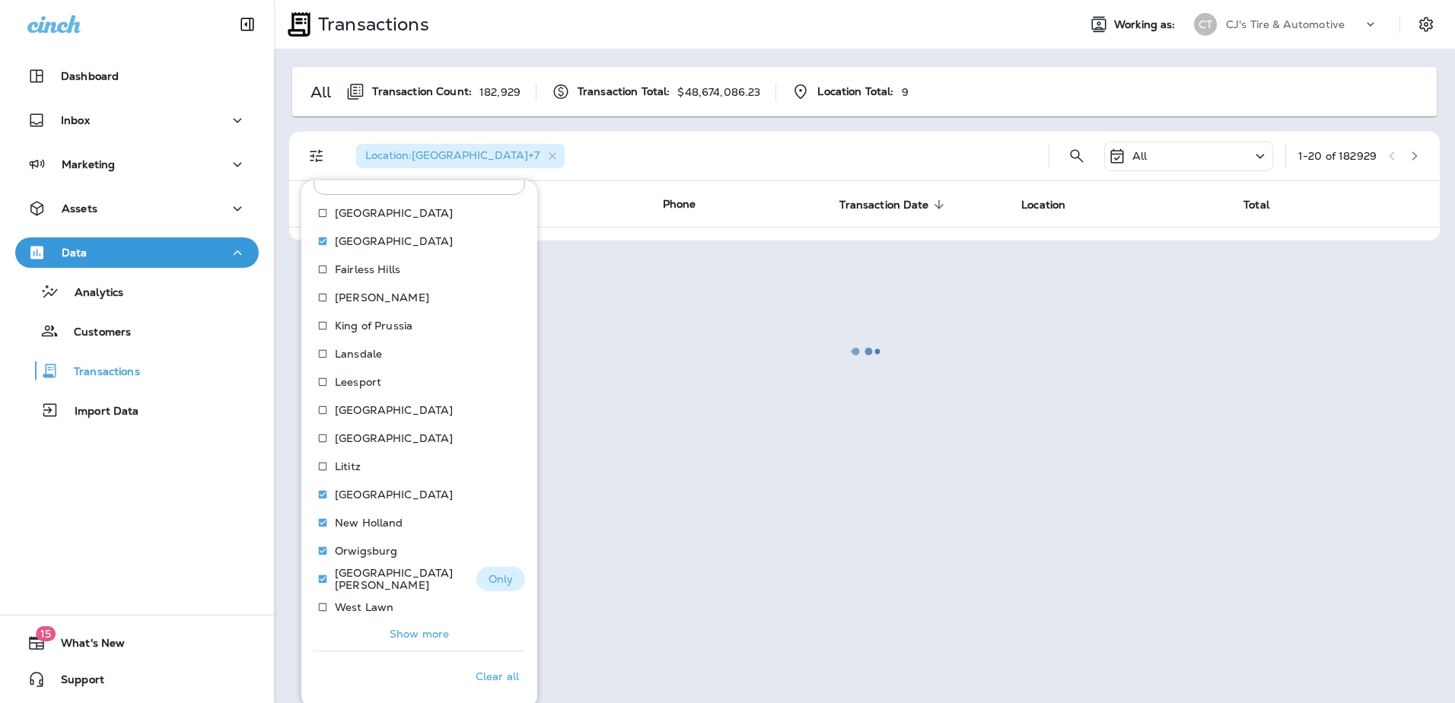
click at [352, 577] on p "[GEOGRAPHIC_DATA][PERSON_NAME]" at bounding box center [399, 579] width 129 height 24
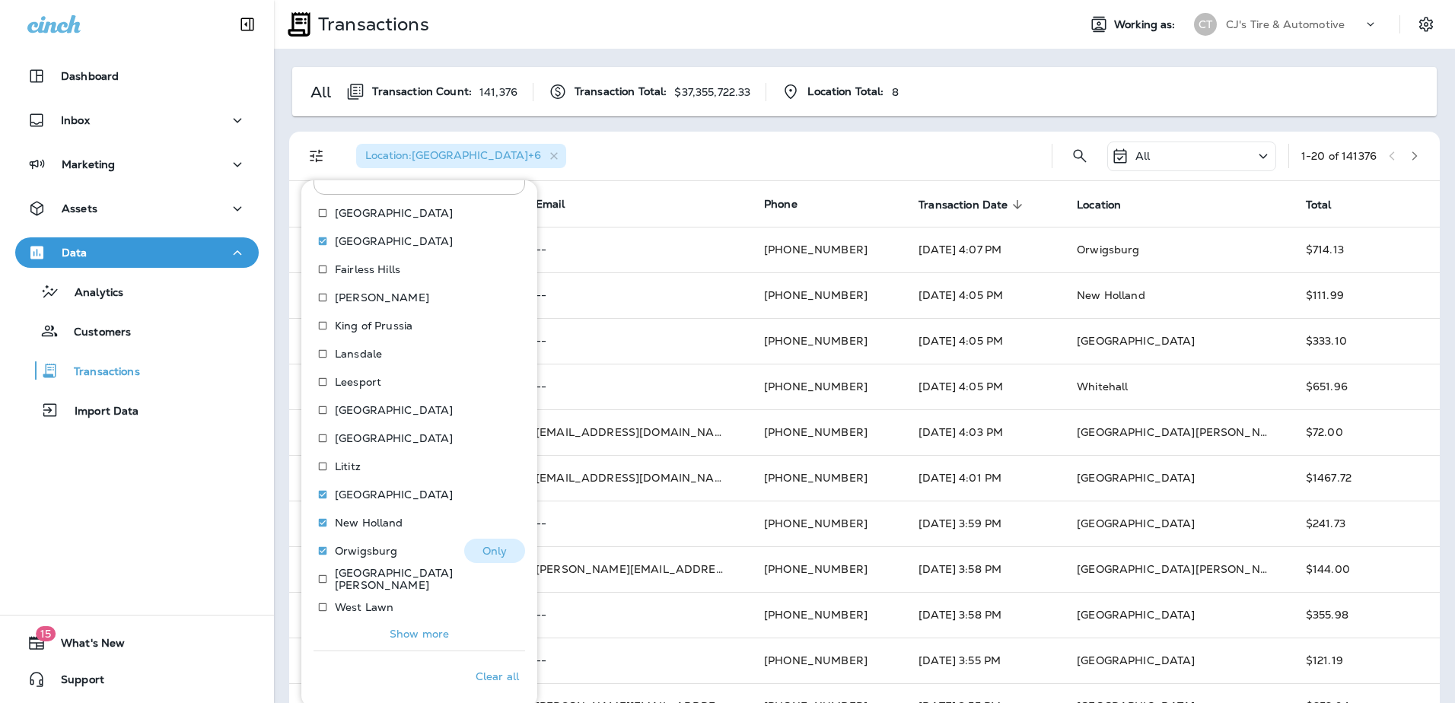
click at [355, 553] on p "Orwigsburg" at bounding box center [366, 551] width 62 height 12
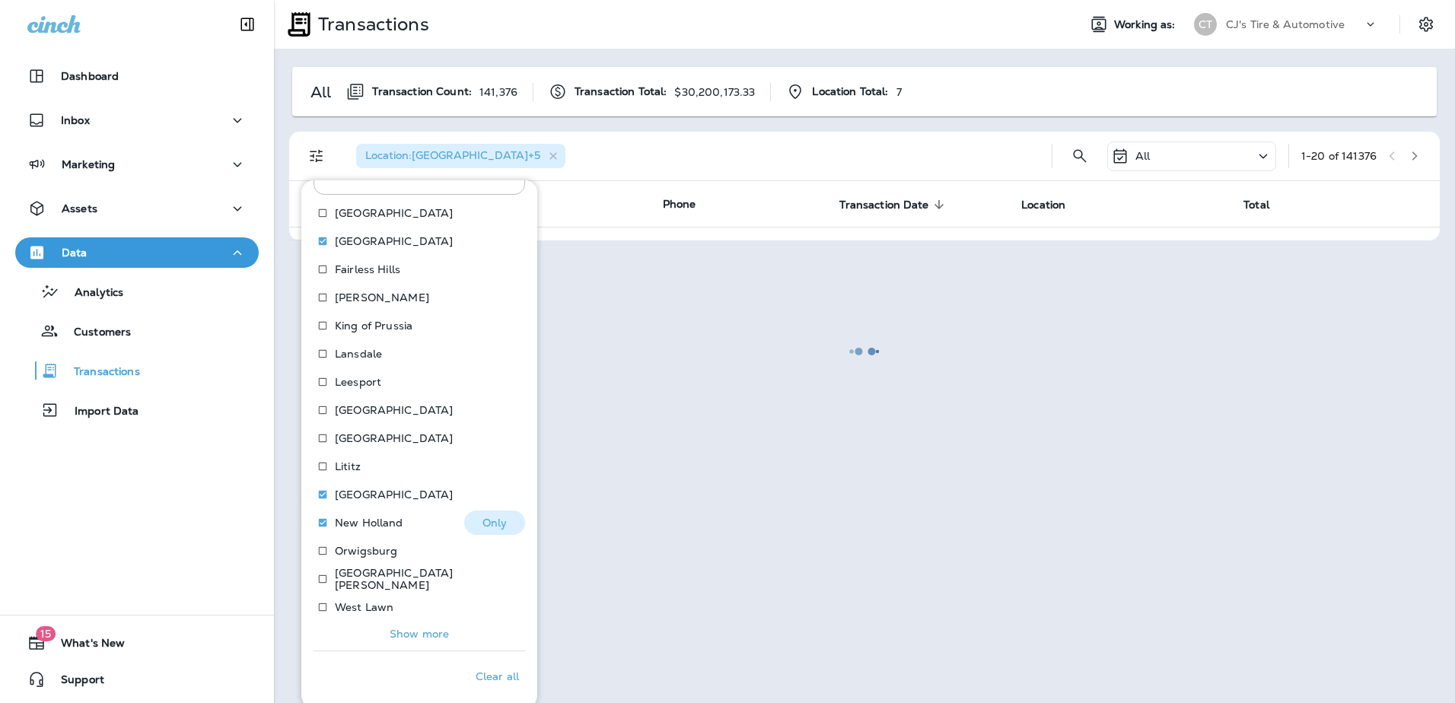
click at [358, 523] on p "New Holland" at bounding box center [369, 523] width 69 height 12
click at [358, 496] on p "[GEOGRAPHIC_DATA]" at bounding box center [394, 495] width 118 height 12
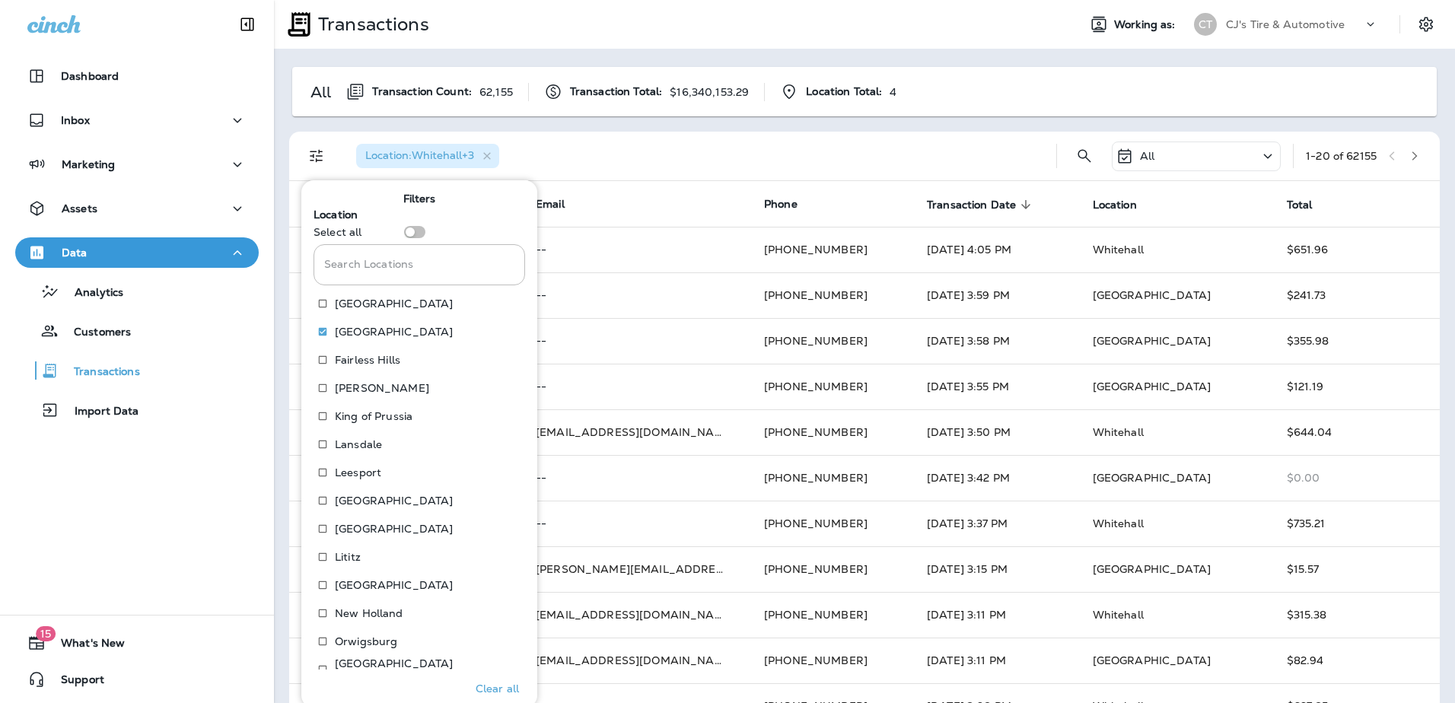
click at [695, 156] on div "Location : [GEOGRAPHIC_DATA] +3" at bounding box center [694, 156] width 700 height 49
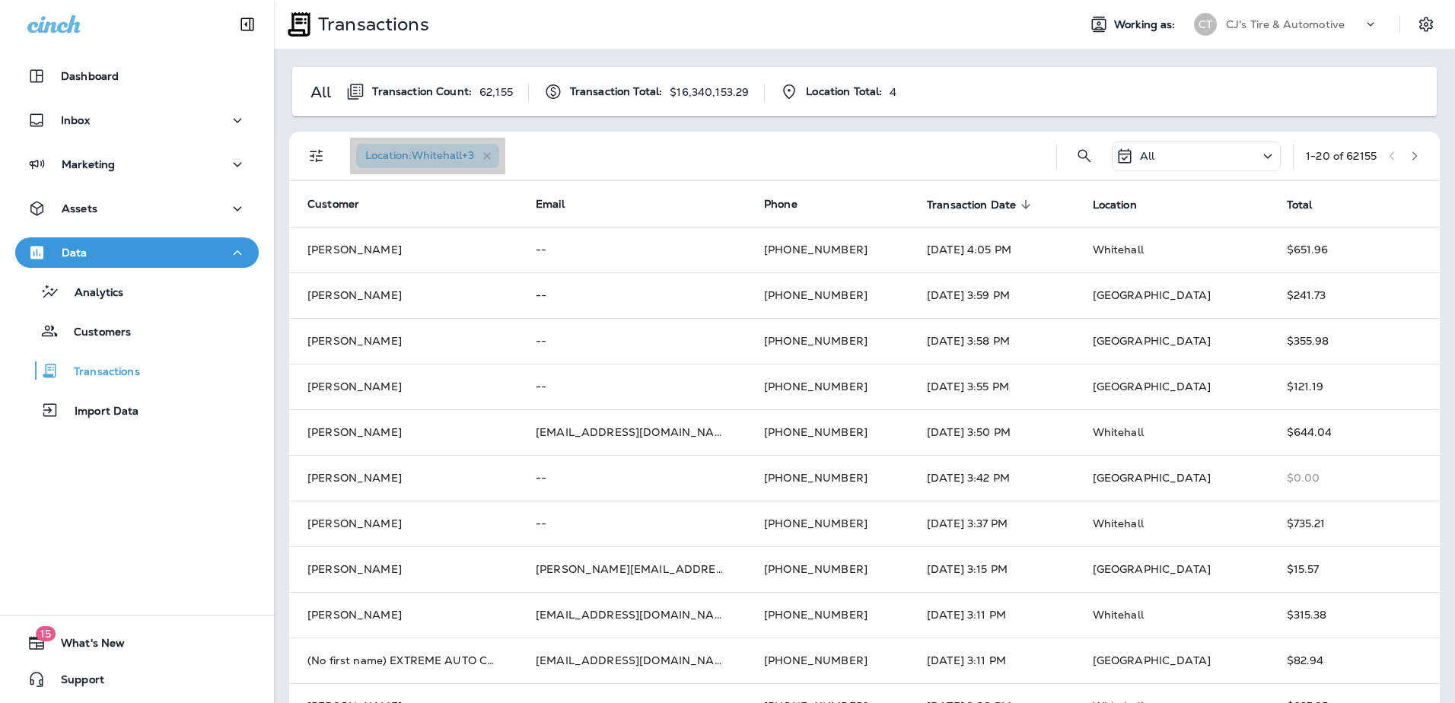
click at [419, 161] on span "Location : [GEOGRAPHIC_DATA] +3" at bounding box center [419, 155] width 109 height 14
click at [317, 160] on icon "Filters" at bounding box center [316, 156] width 13 height 13
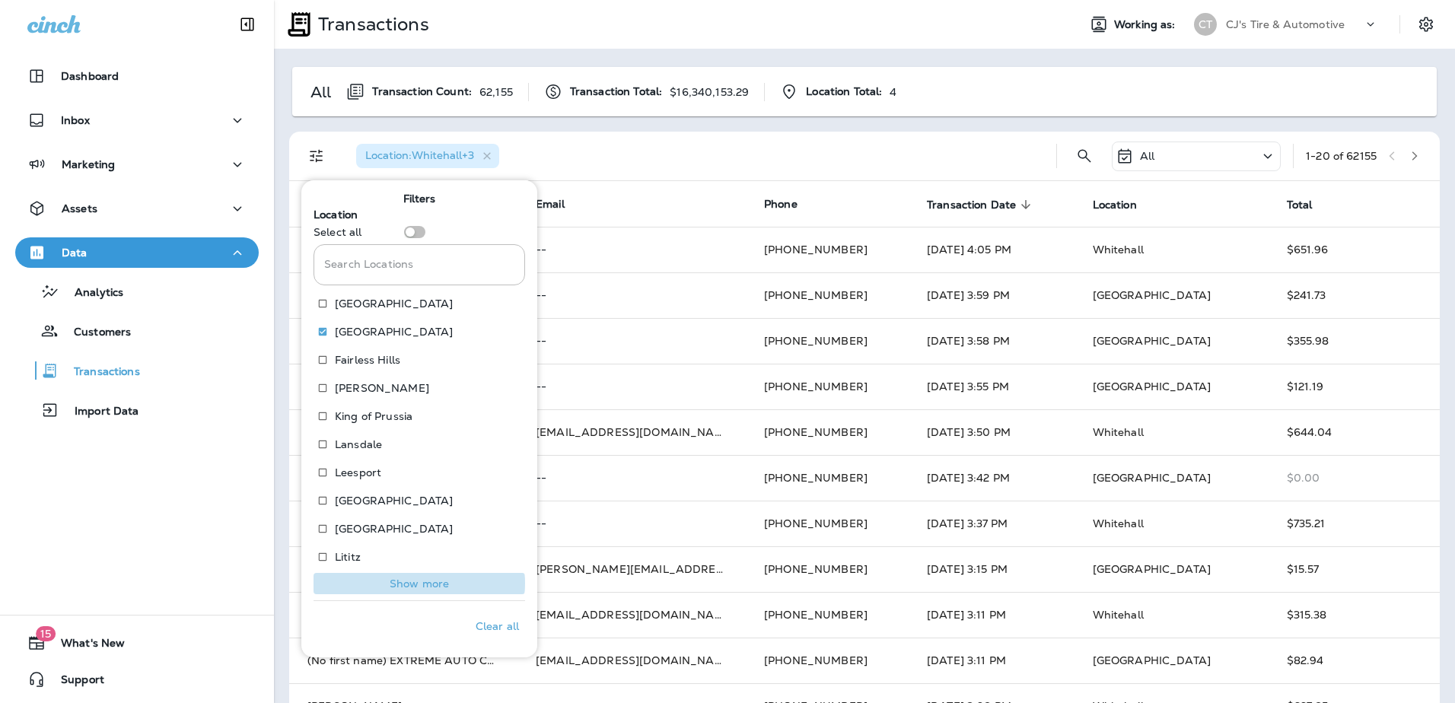
click at [418, 584] on p "Show more" at bounding box center [419, 584] width 59 height 12
click at [638, 148] on div "Location : [GEOGRAPHIC_DATA] +3" at bounding box center [694, 156] width 700 height 49
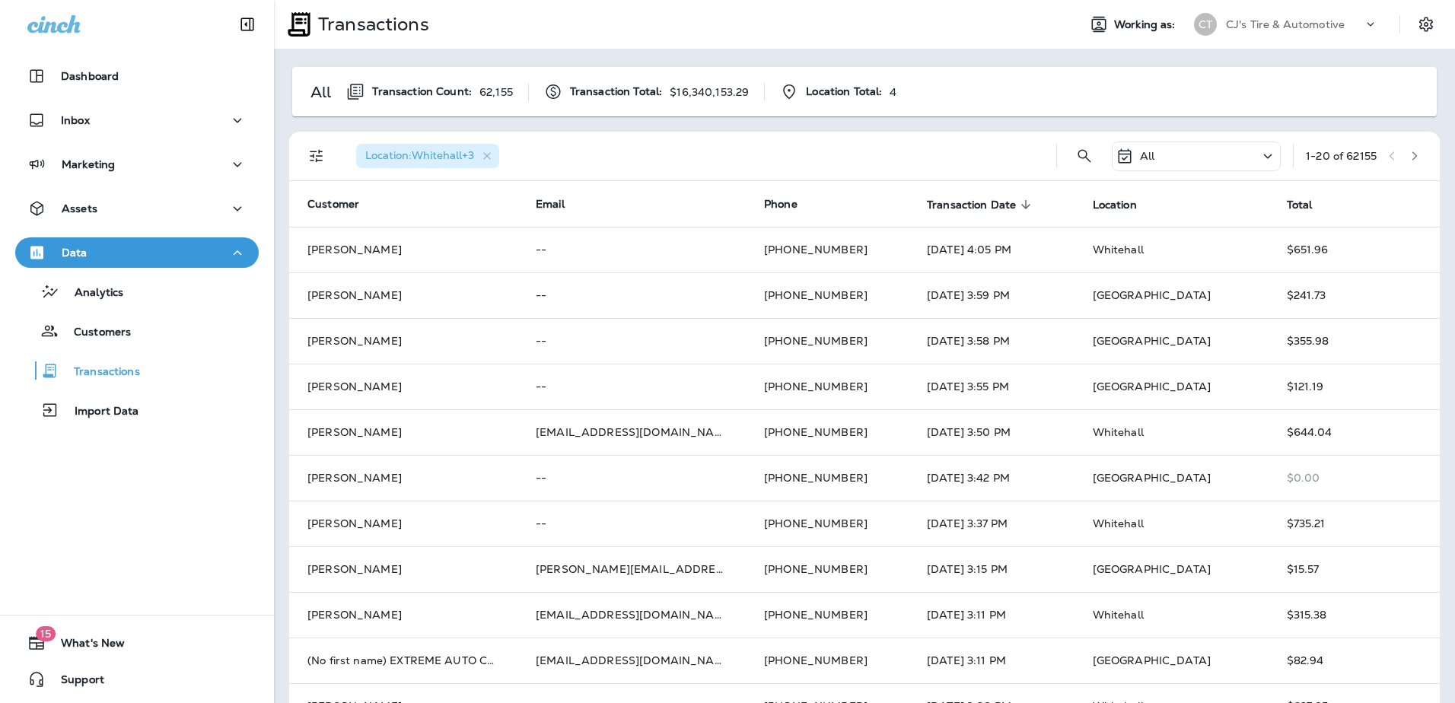
click at [1177, 158] on div "All" at bounding box center [1196, 157] width 169 height 30
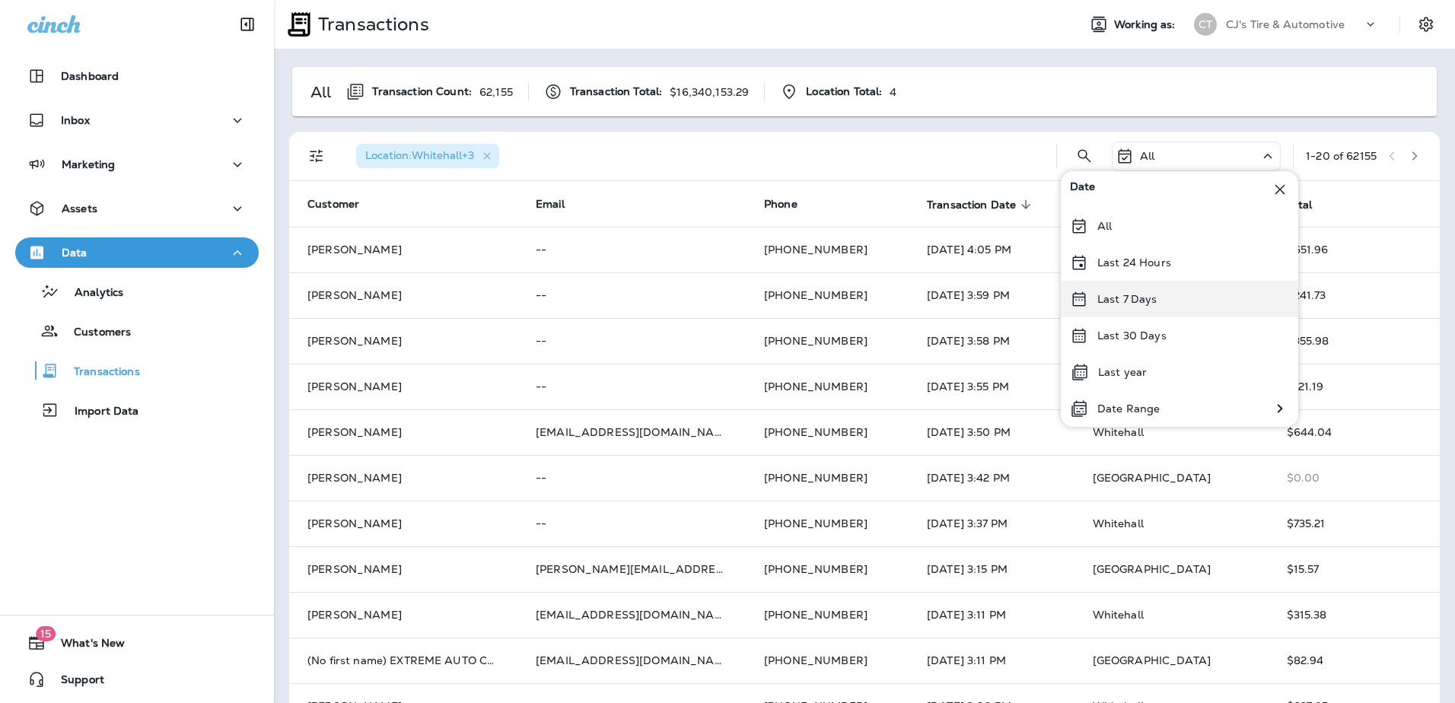
click at [1171, 304] on div "Last 7 Days" at bounding box center [1179, 299] width 237 height 37
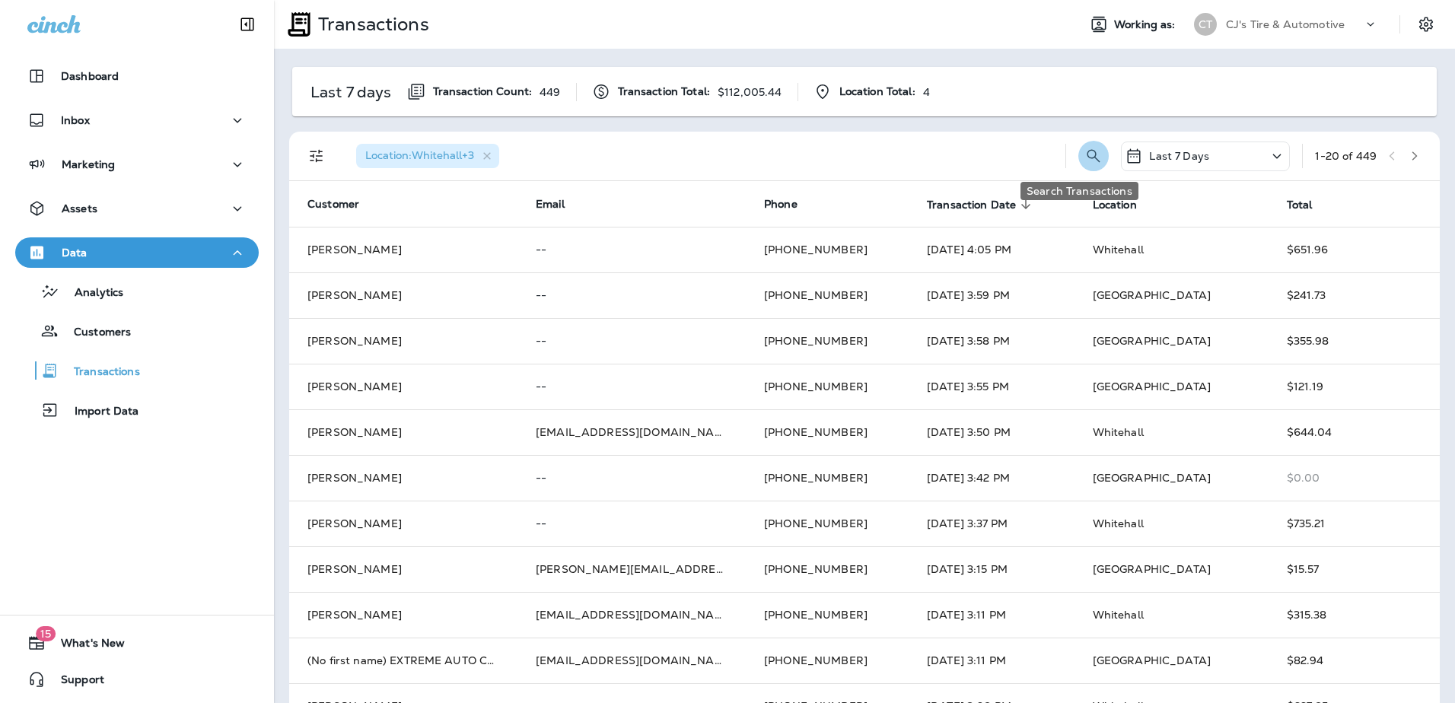
click at [1085, 154] on icon "Search Transactions" at bounding box center [1094, 156] width 18 height 18
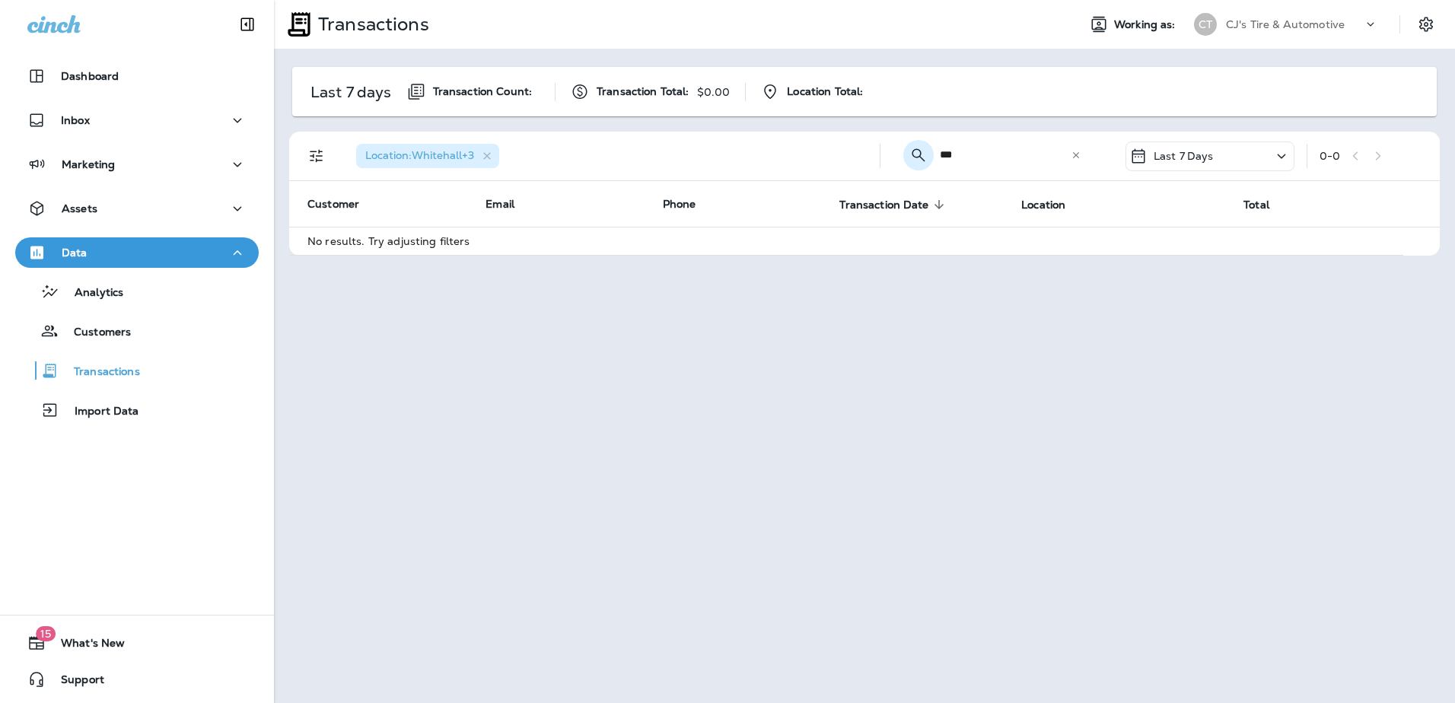
drag, startPoint x: 936, startPoint y: 156, endPoint x: 916, endPoint y: 157, distance: 20.6
click at [916, 157] on div "​ *** ​ ​" at bounding box center [996, 155] width 206 height 40
click at [1266, 147] on div "Last 7 Days" at bounding box center [1210, 157] width 169 height 30
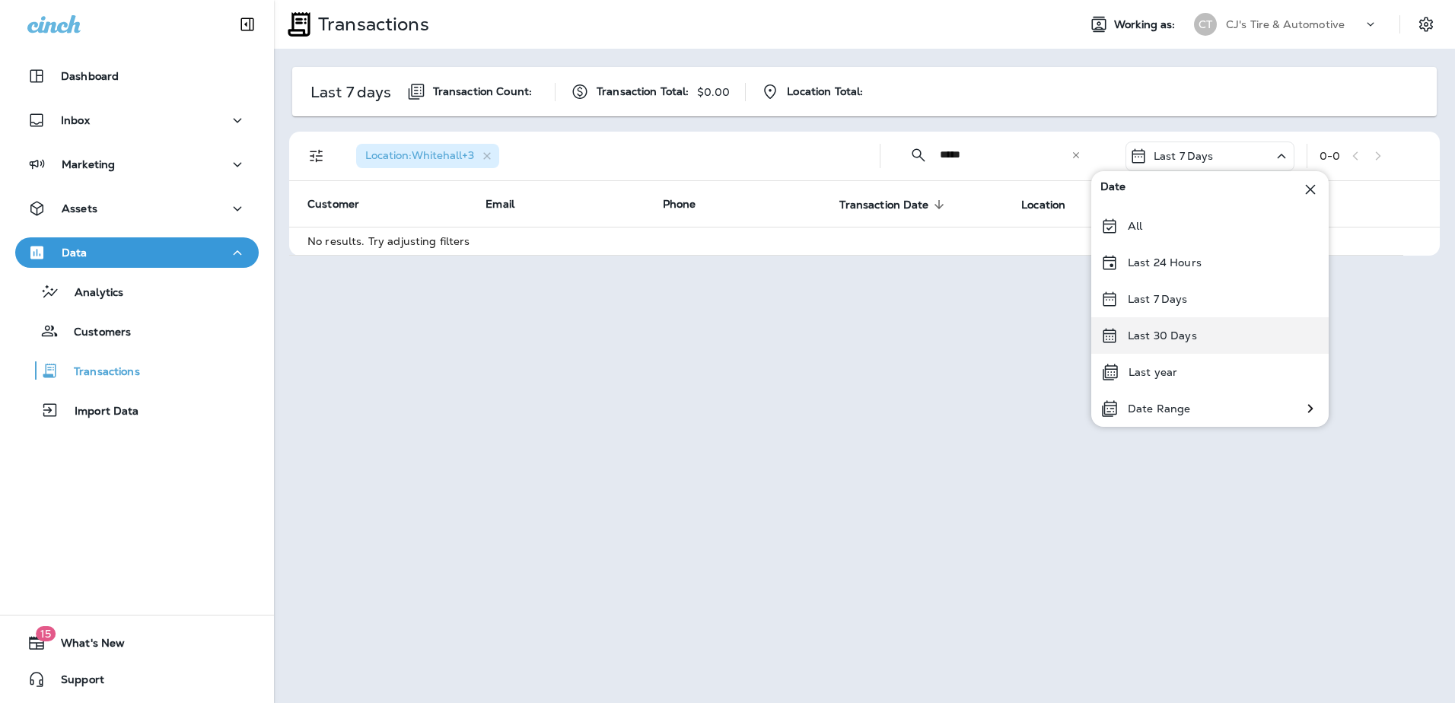
click at [1191, 330] on p "Last 30 Days" at bounding box center [1162, 336] width 69 height 12
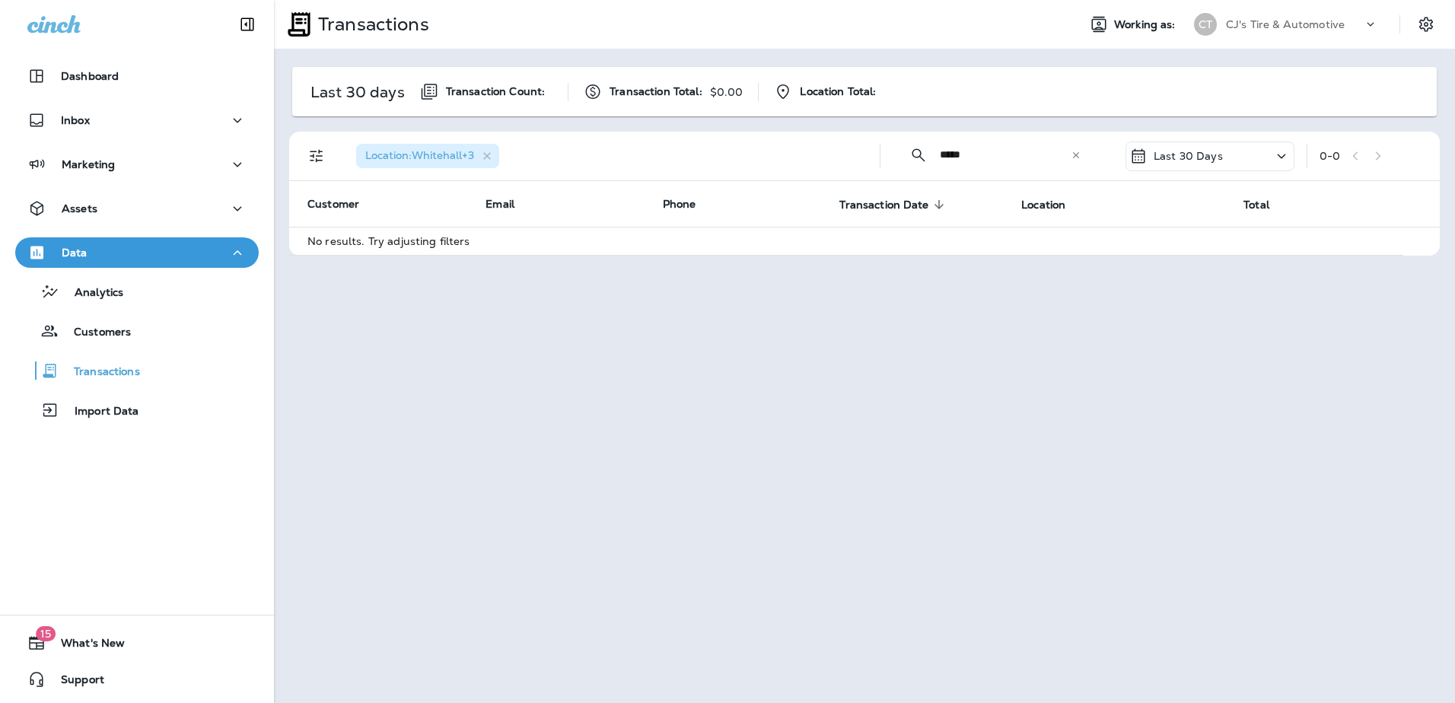
drag, startPoint x: 1036, startPoint y: 159, endPoint x: 891, endPoint y: 158, distance: 144.6
click at [891, 158] on div "Location : [GEOGRAPHIC_DATA] +3 ​ ***** ​ ​ Last 30 Days 0 - 0" at bounding box center [867, 156] width 1133 height 49
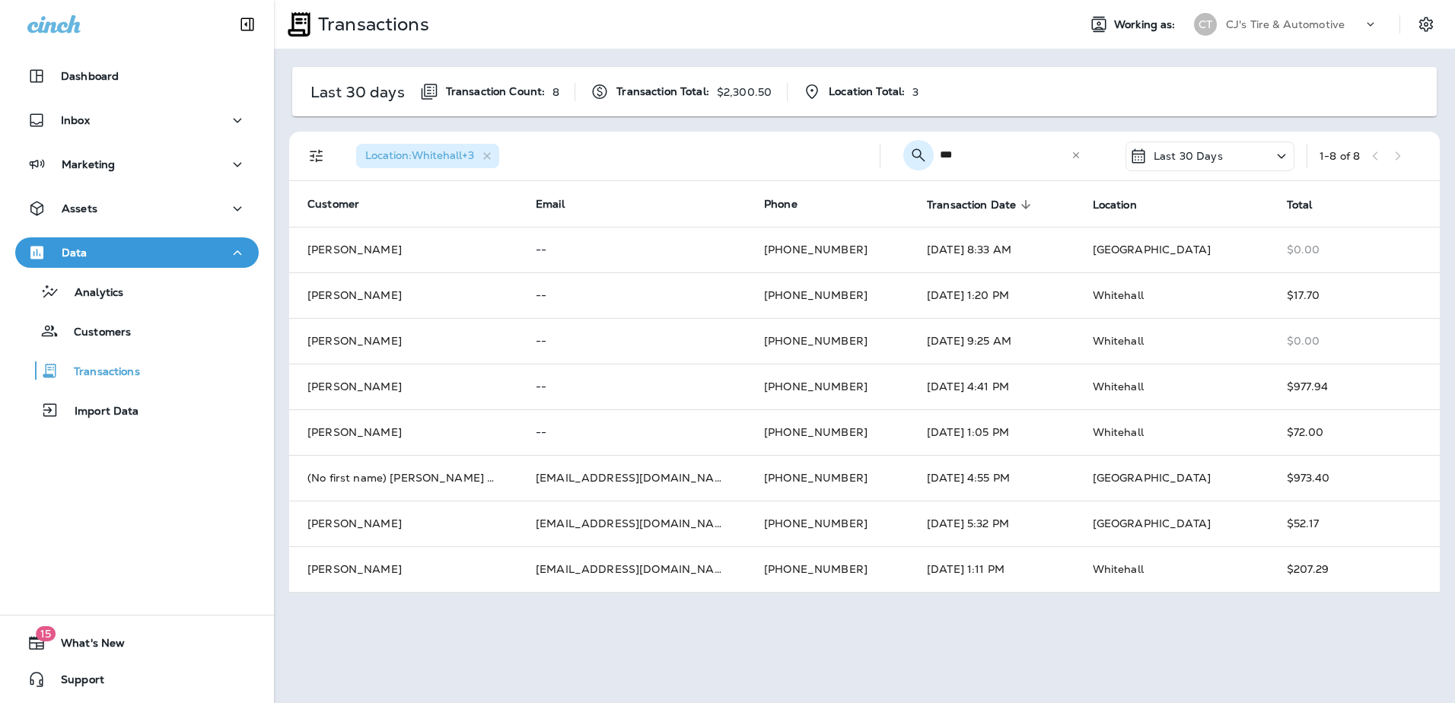
drag, startPoint x: 993, startPoint y: 161, endPoint x: 930, endPoint y: 163, distance: 63.2
click at [930, 163] on div "​ *** ​ ​" at bounding box center [996, 155] width 206 height 40
type input "***"
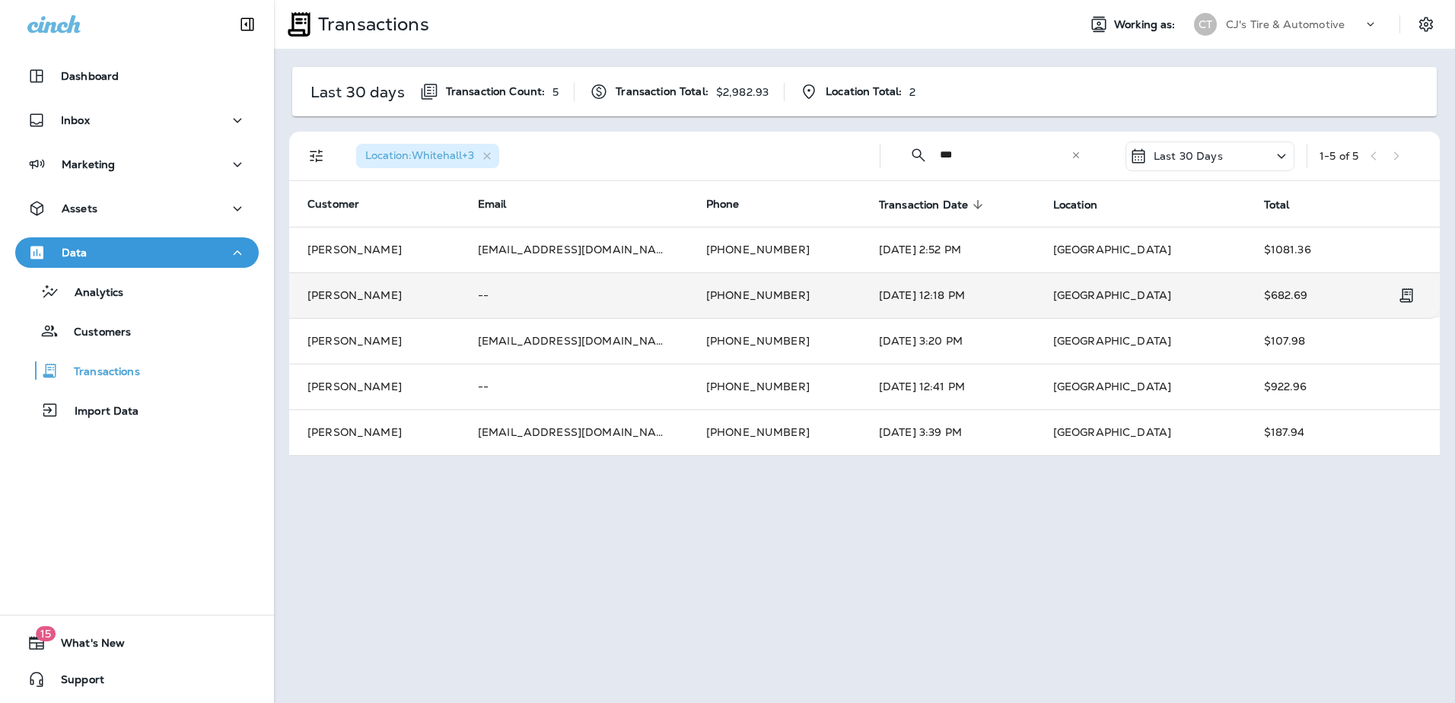
click at [939, 287] on td "[DATE] 12:18 PM" at bounding box center [948, 295] width 174 height 46
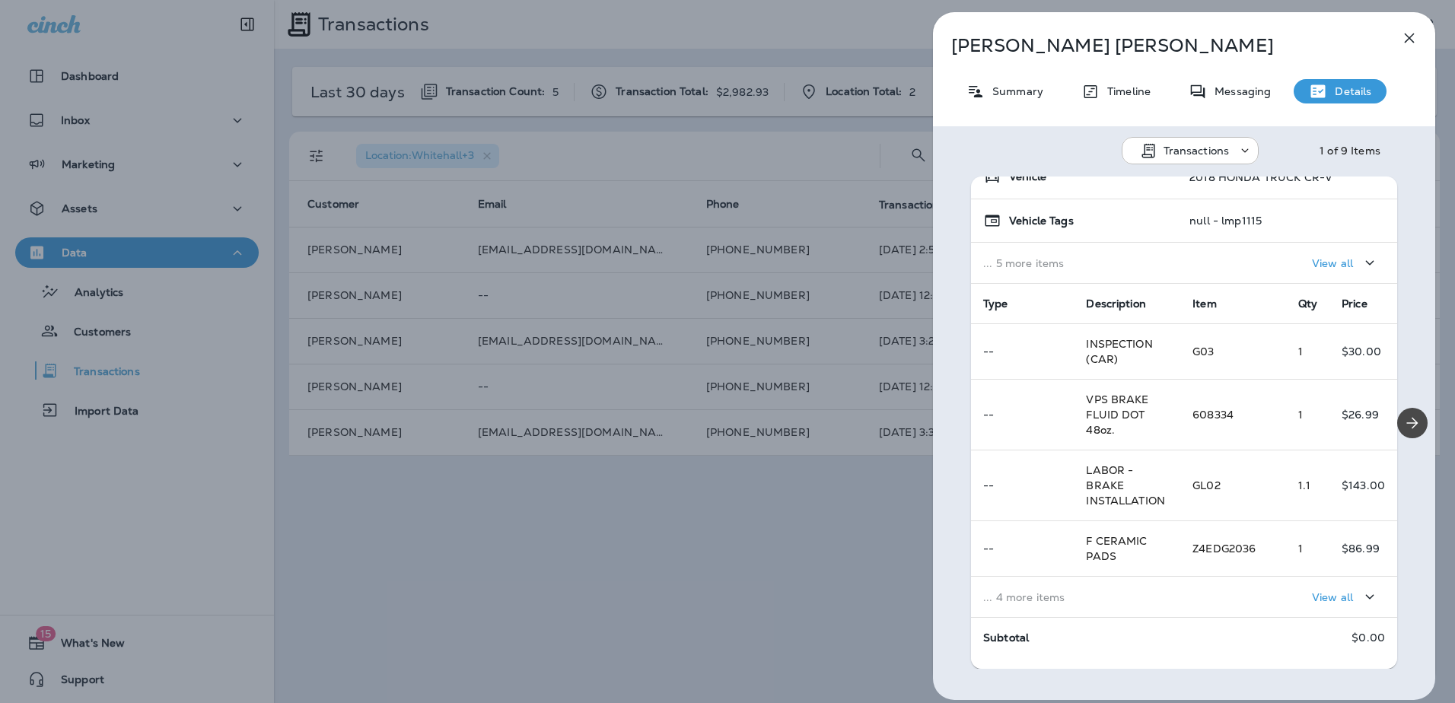
scroll to position [220, 0]
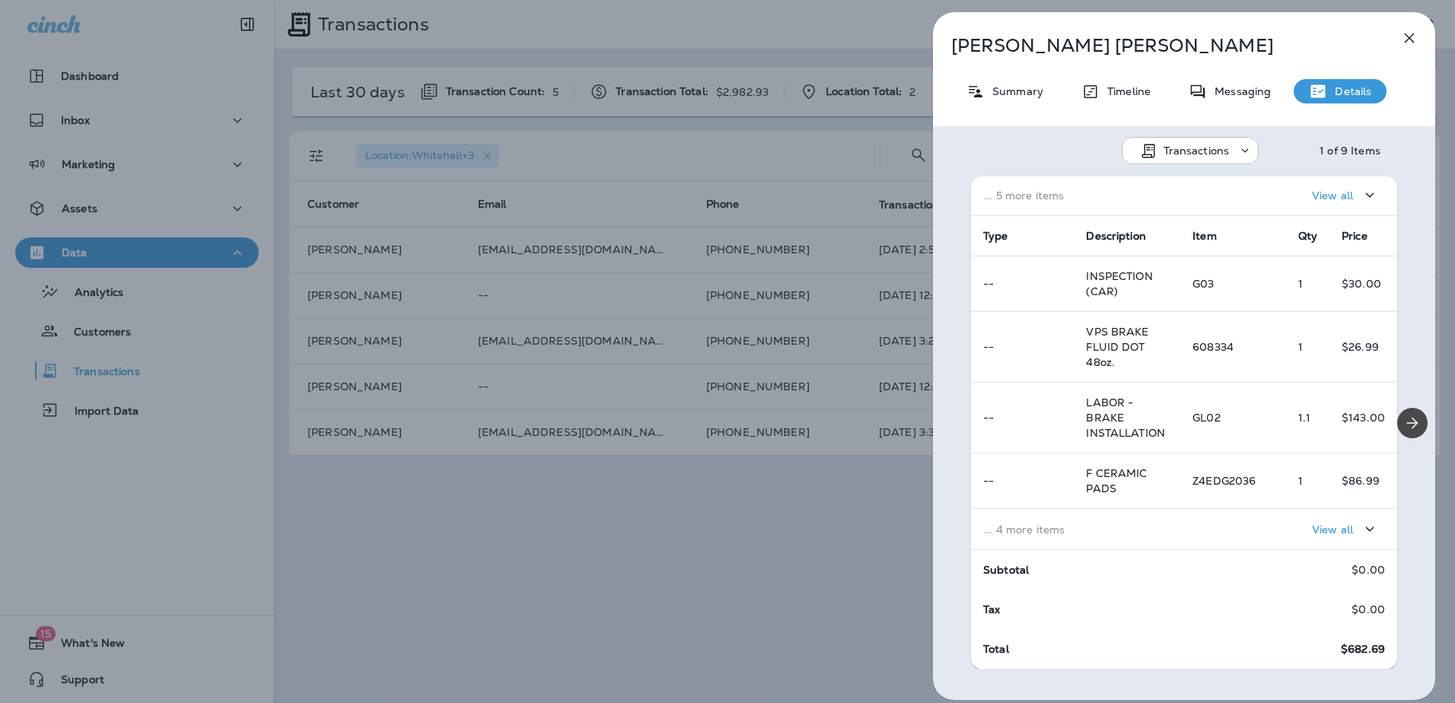
click at [1046, 524] on p "... 4 more items" at bounding box center [1075, 530] width 185 height 12
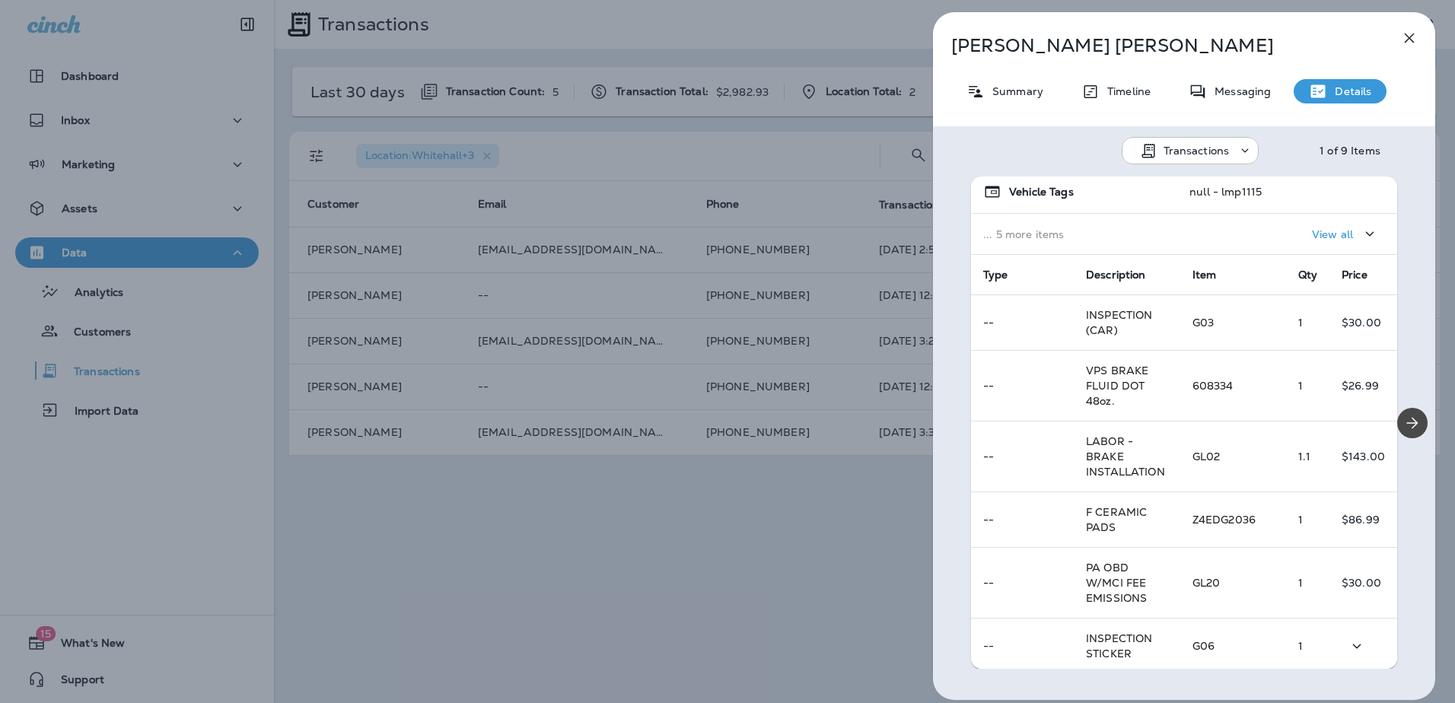
scroll to position [1, 0]
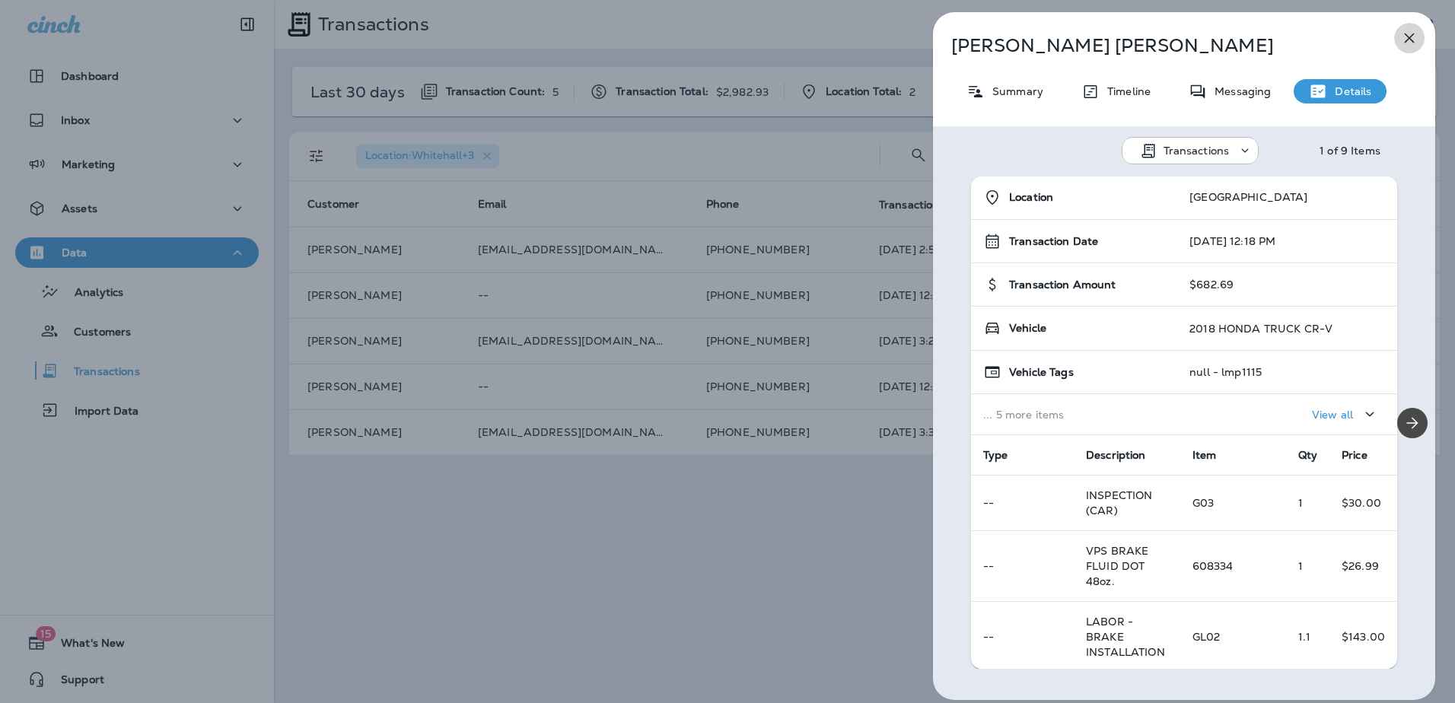
click at [1412, 37] on icon "button" at bounding box center [1410, 38] width 18 height 18
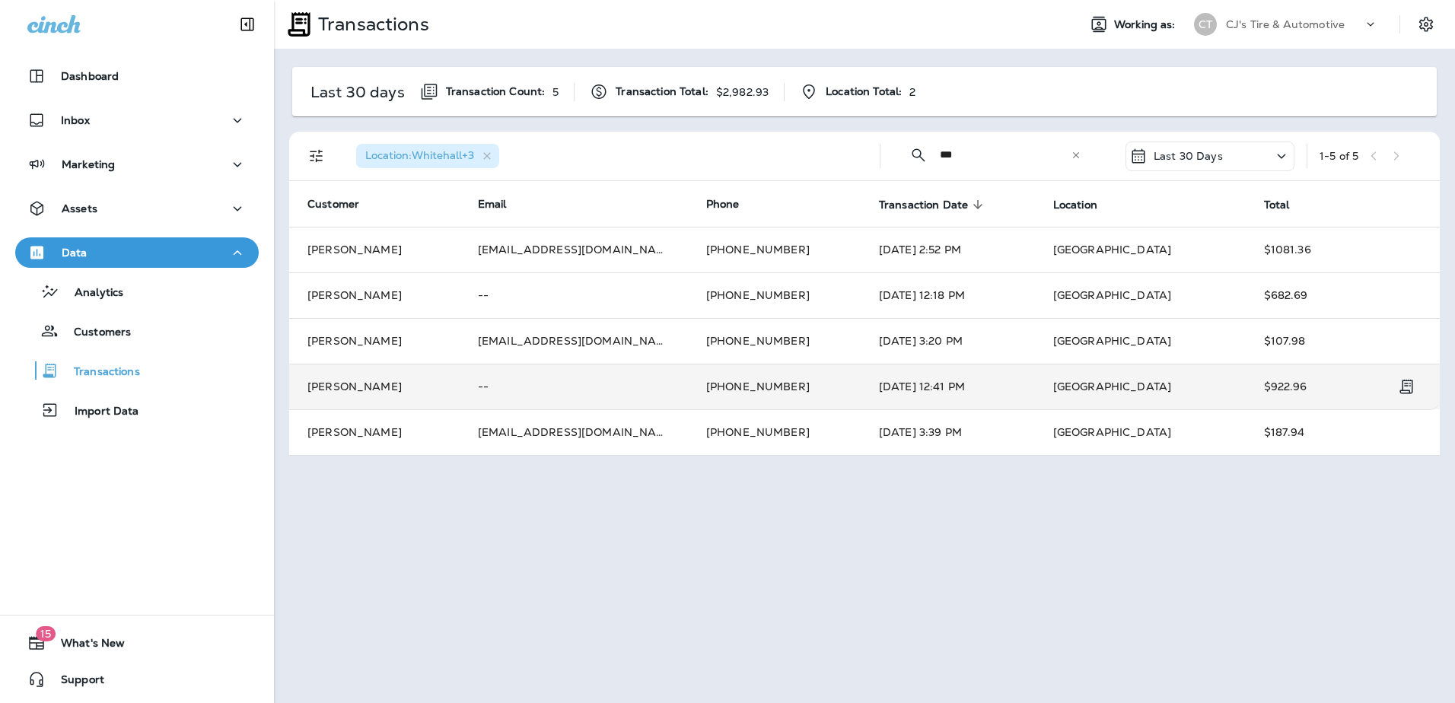
drag, startPoint x: 919, startPoint y: 380, endPoint x: 1006, endPoint y: 372, distance: 87.1
click at [1006, 372] on td "[DATE] 12:41 PM" at bounding box center [948, 387] width 174 height 46
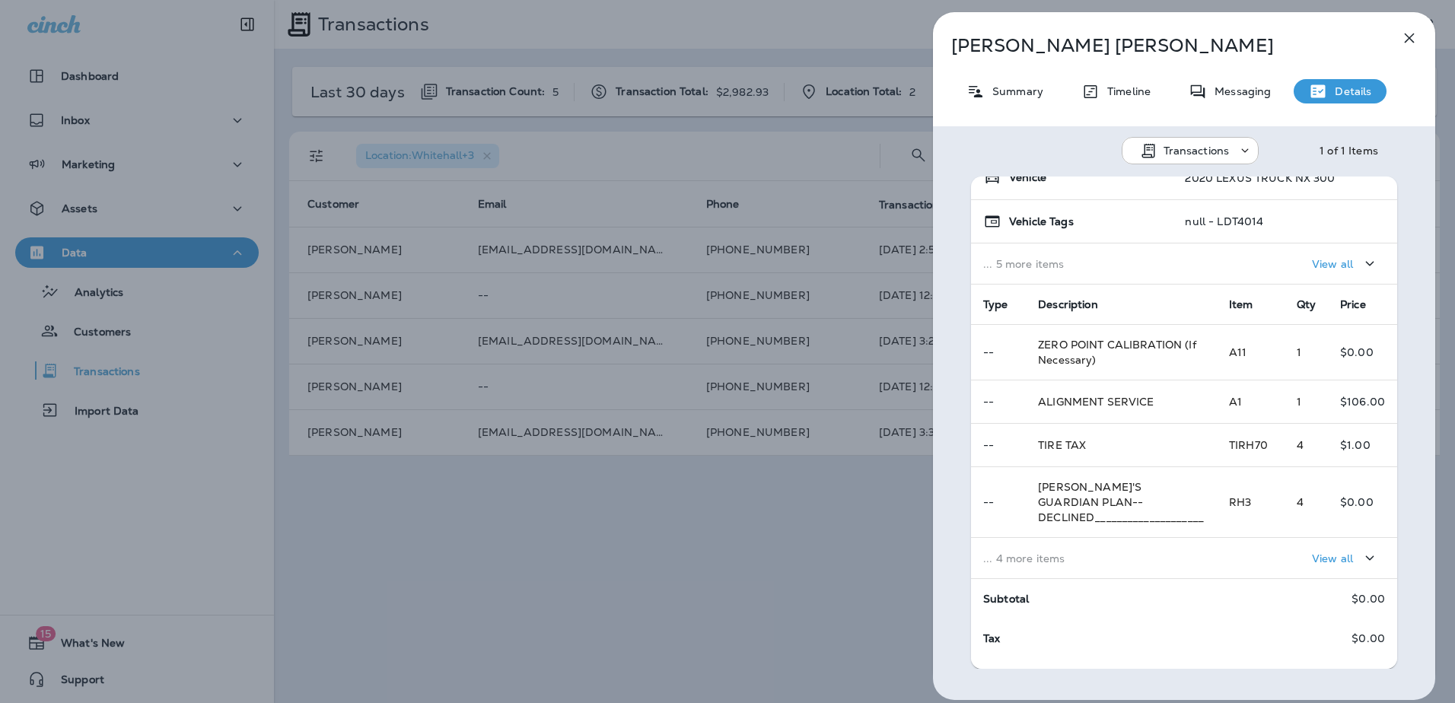
scroll to position [152, 0]
click at [1050, 550] on td "... 4 more items" at bounding box center [1094, 557] width 246 height 41
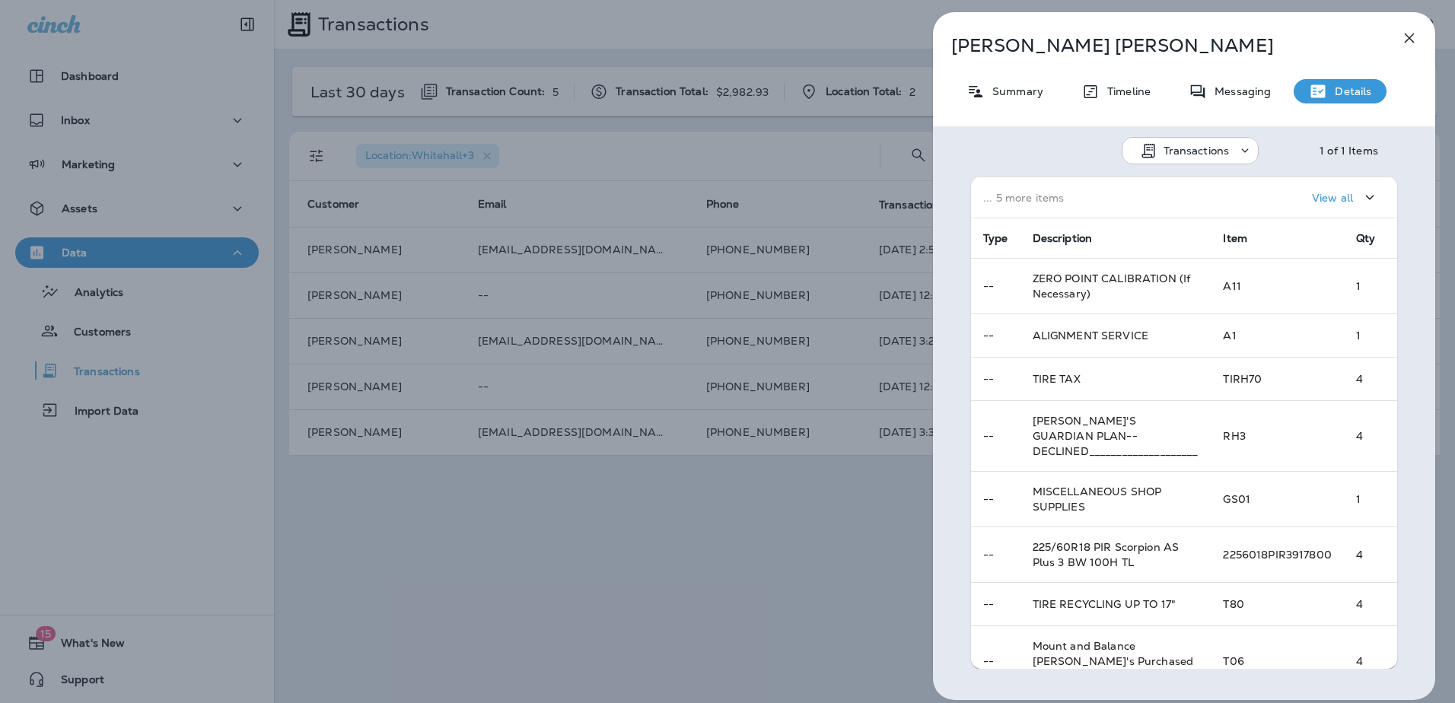
scroll to position [304, 0]
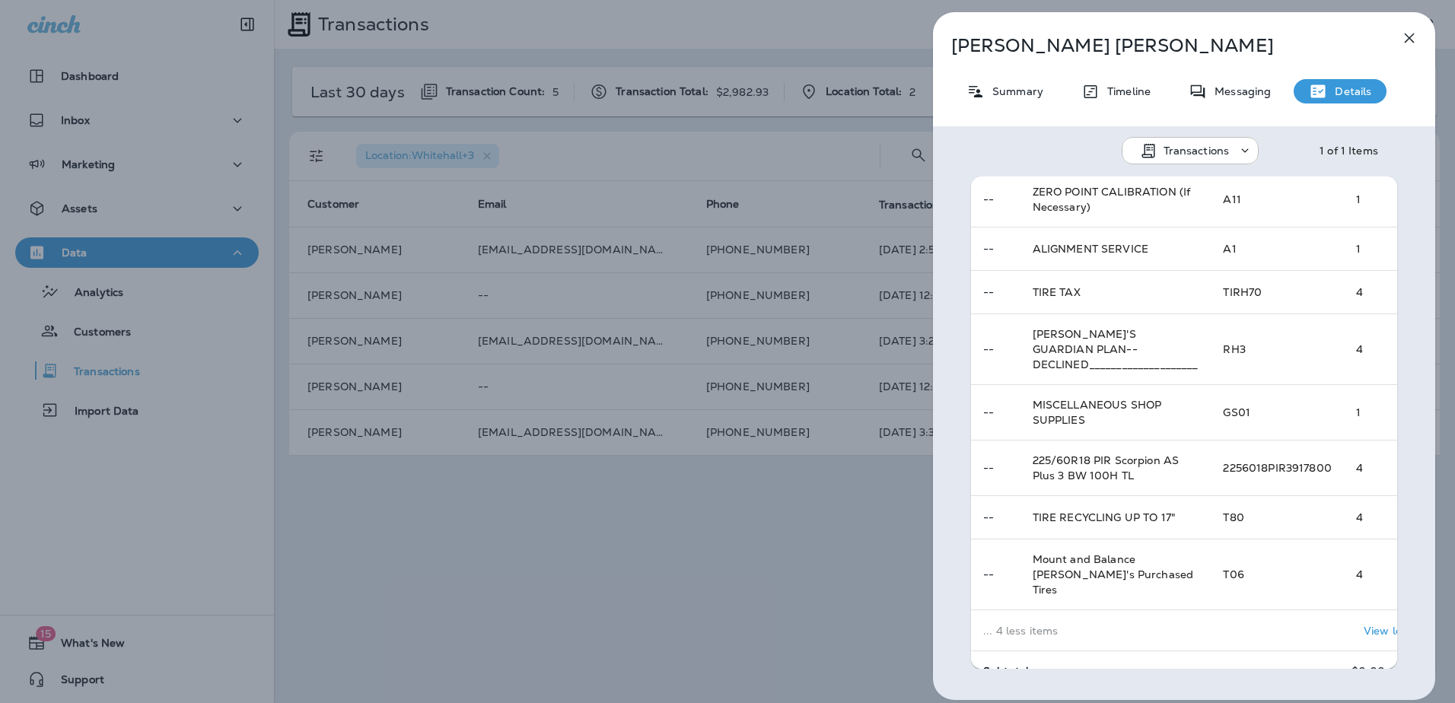
click at [1410, 40] on icon "button" at bounding box center [1410, 38] width 18 height 18
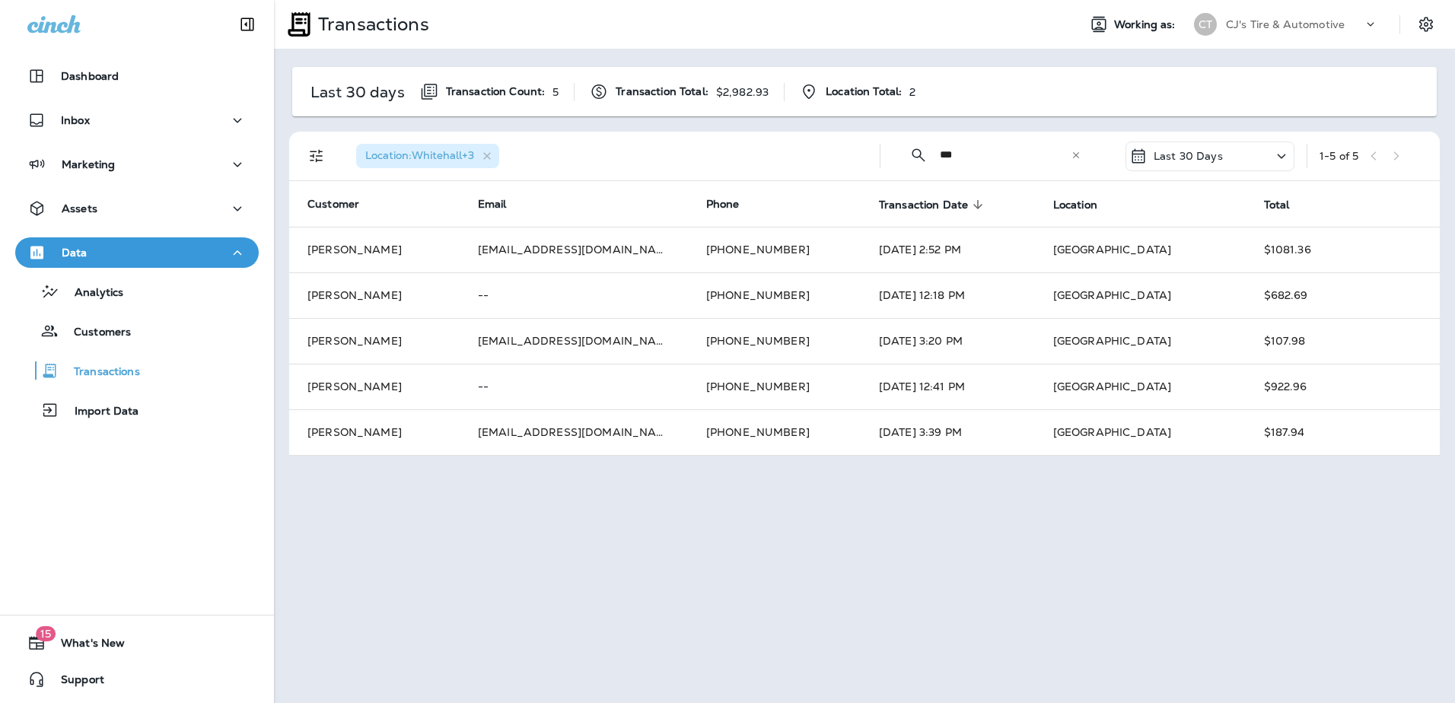
click at [1082, 157] on div "​ *** ​ ​" at bounding box center [996, 155] width 206 height 40
click at [1079, 156] on icon at bounding box center [1076, 155] width 11 height 11
click at [1028, 164] on input "text" at bounding box center [1019, 155] width 158 height 40
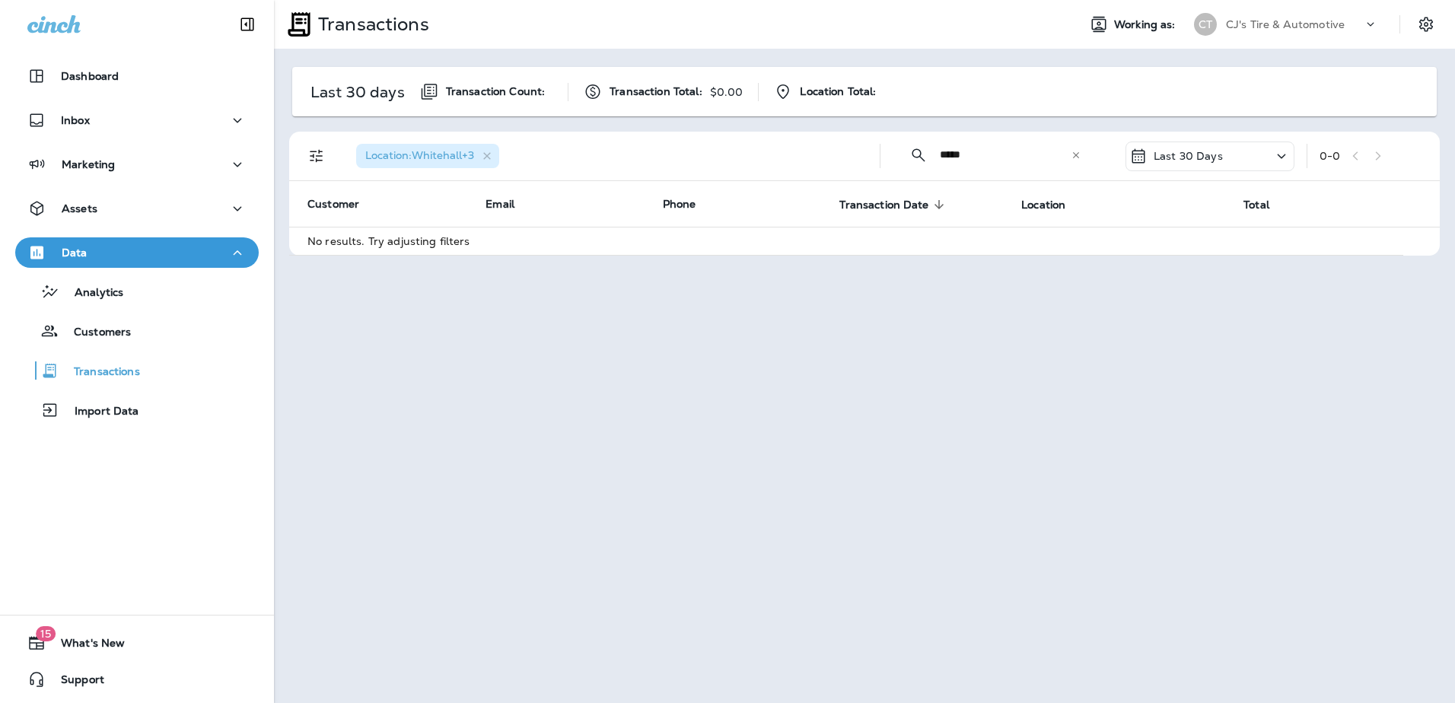
click at [459, 151] on span "Location : [GEOGRAPHIC_DATA] +3" at bounding box center [419, 155] width 109 height 14
drag, startPoint x: 992, startPoint y: 153, endPoint x: 913, endPoint y: 153, distance: 78.4
click at [913, 153] on div "​ ***** ​ ​" at bounding box center [996, 155] width 206 height 40
type input "*******"
click at [459, 151] on span "Location : [GEOGRAPHIC_DATA] +3" at bounding box center [419, 155] width 109 height 14
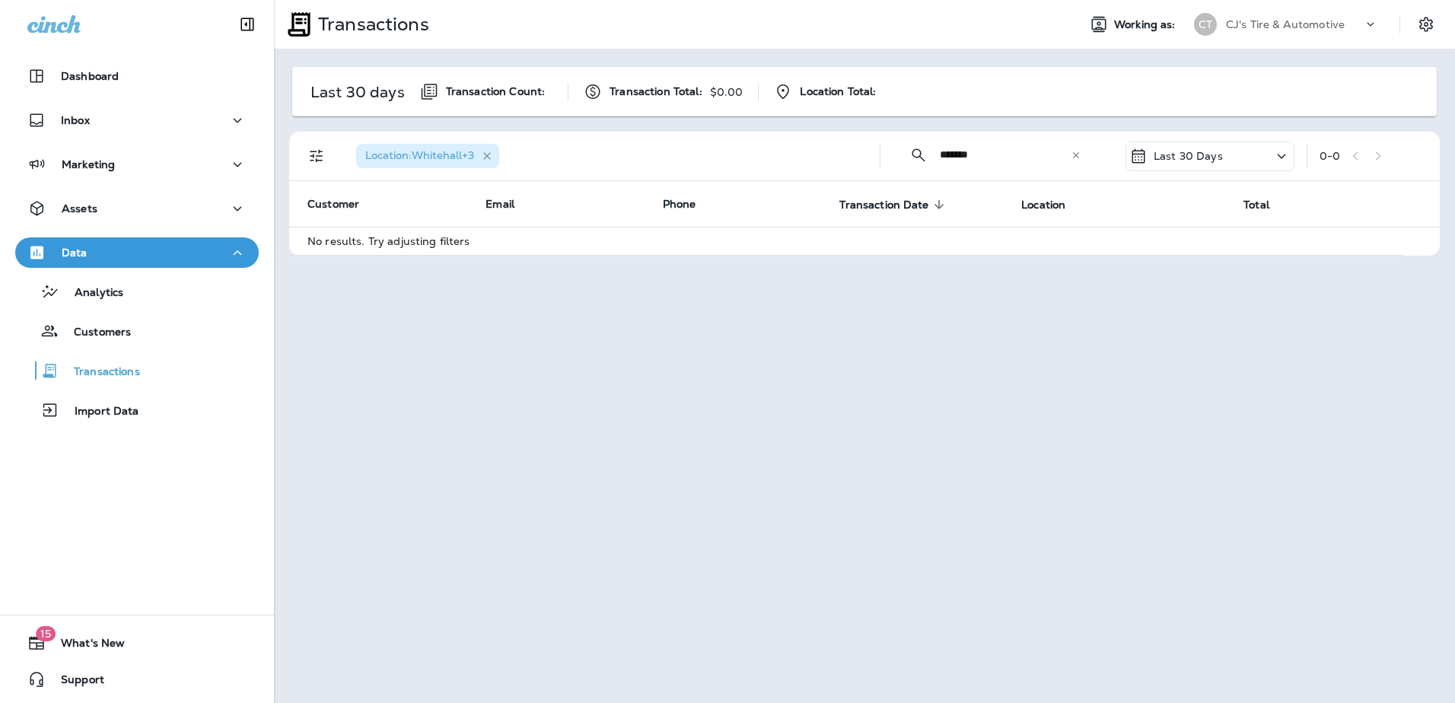
click at [491, 155] on icon "button" at bounding box center [487, 156] width 8 height 8
click at [323, 159] on icon "Filters" at bounding box center [317, 156] width 18 height 18
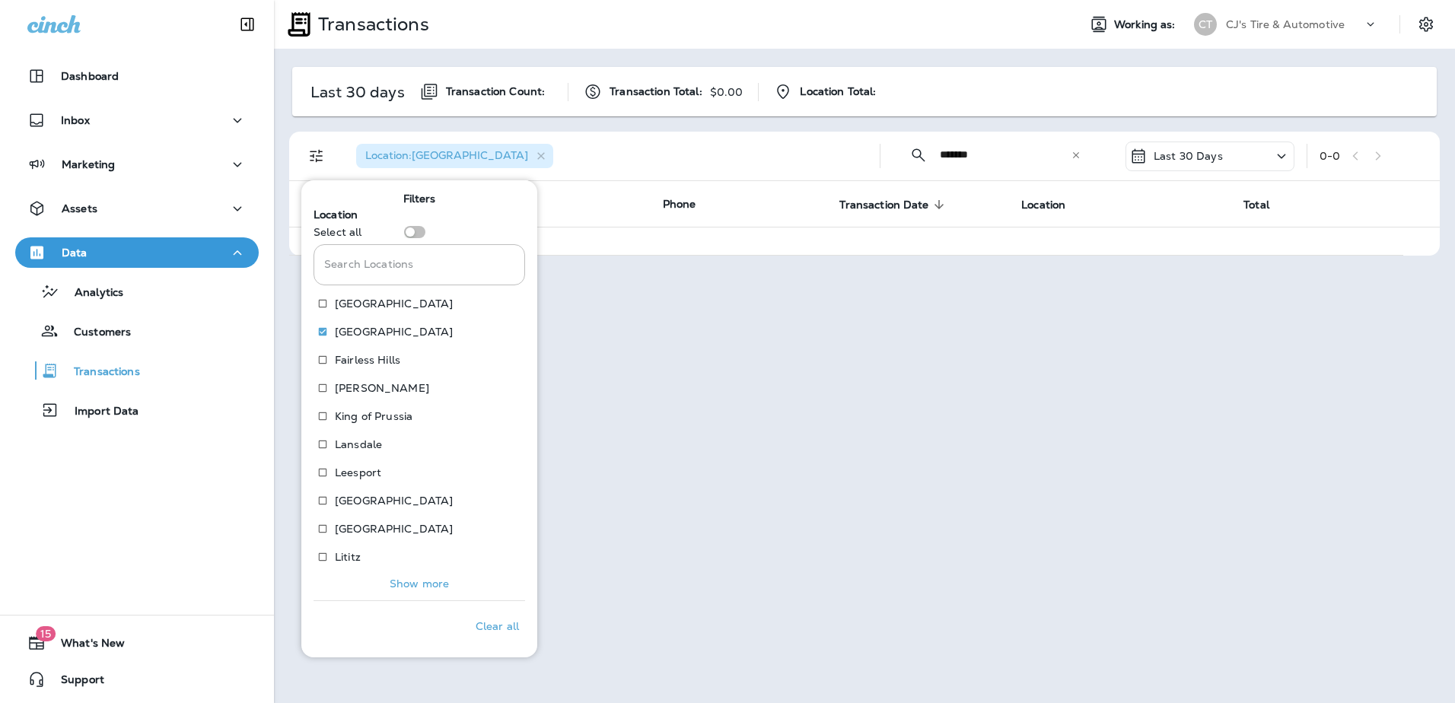
click at [1008, 159] on input "*******" at bounding box center [1005, 155] width 131 height 40
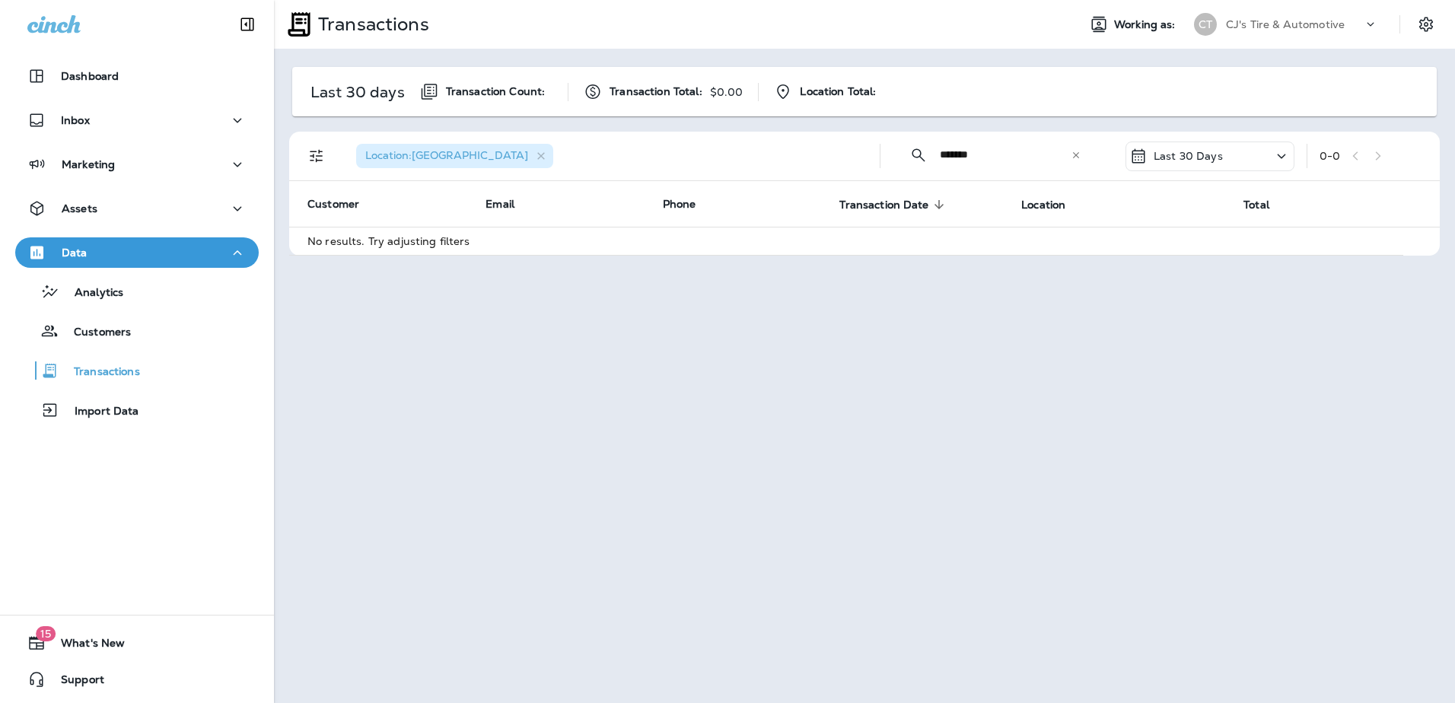
click at [918, 171] on div "​ ******* ​ ​" at bounding box center [996, 155] width 206 height 40
click at [1081, 158] on icon at bounding box center [1076, 155] width 11 height 11
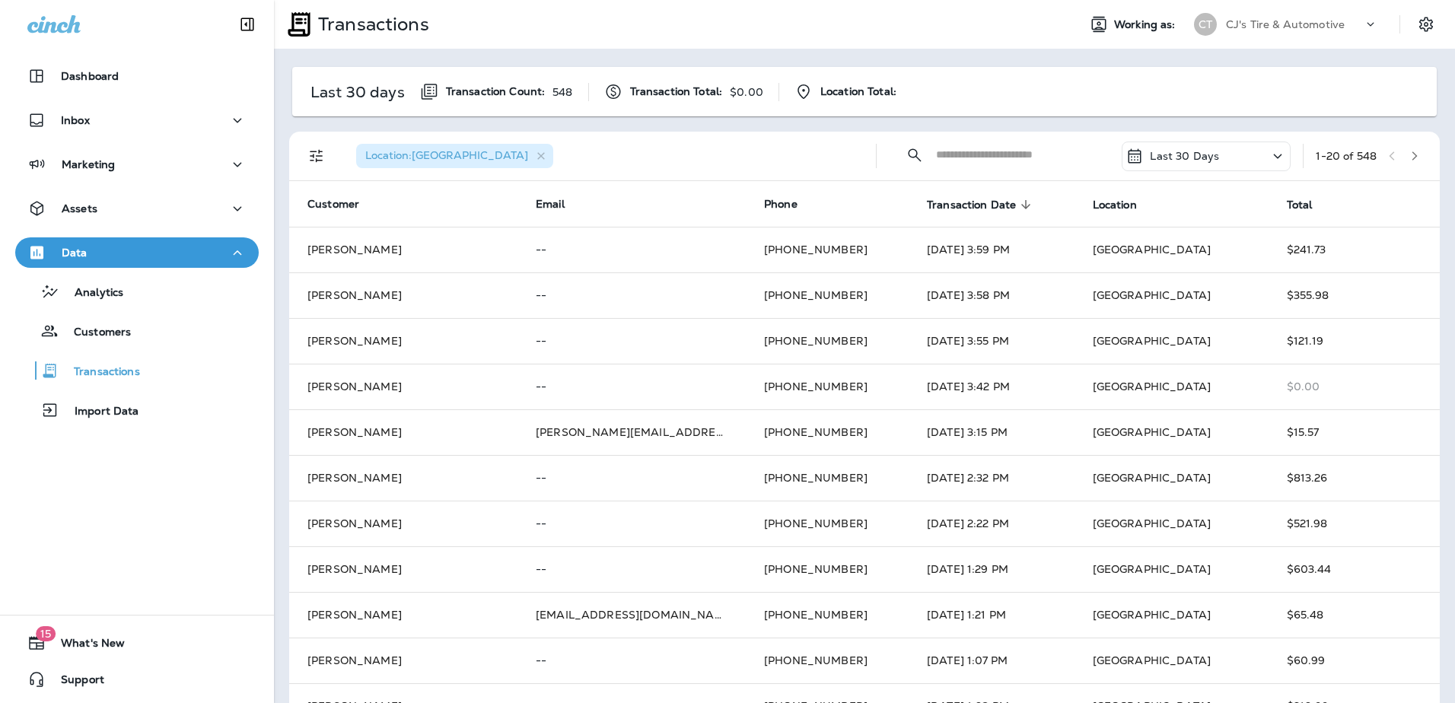
click at [1007, 161] on input "text" at bounding box center [1015, 155] width 158 height 40
type input "***"
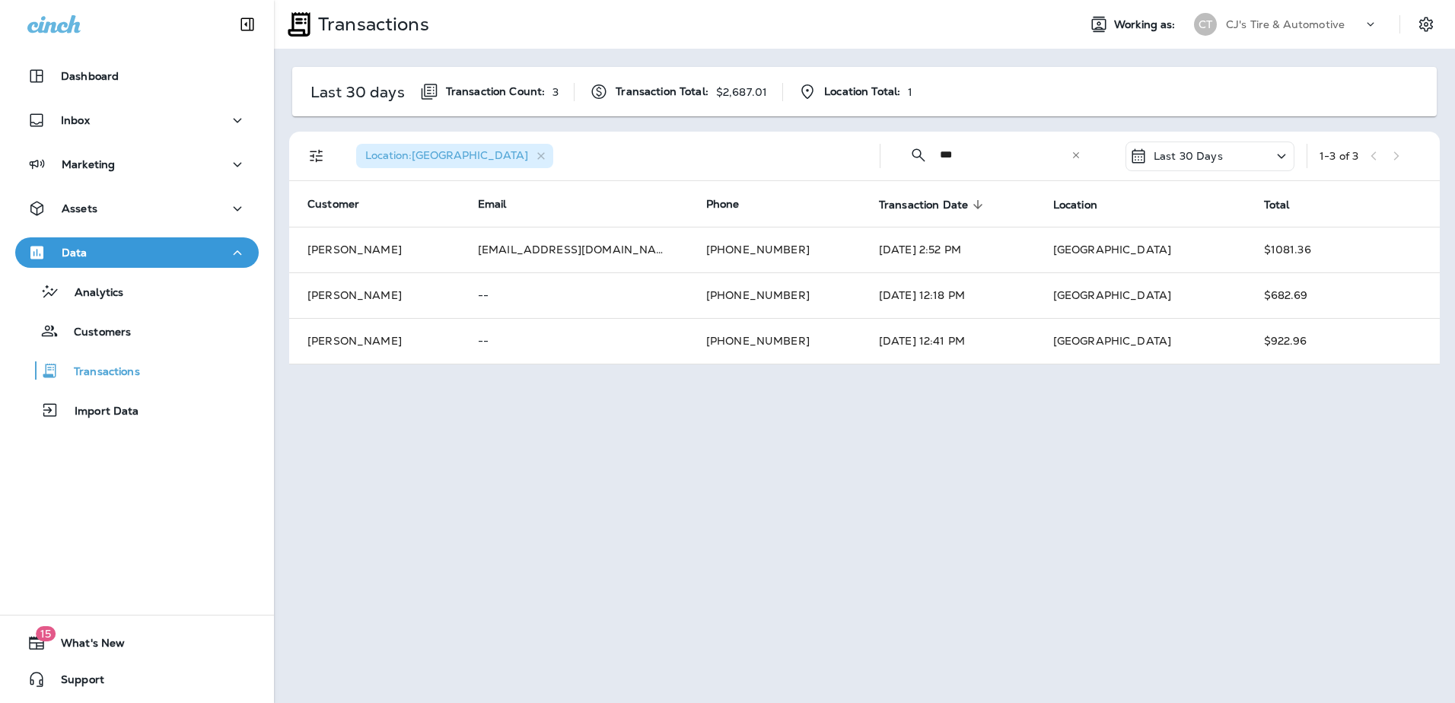
click at [1236, 164] on div "Last 30 Days" at bounding box center [1210, 157] width 169 height 30
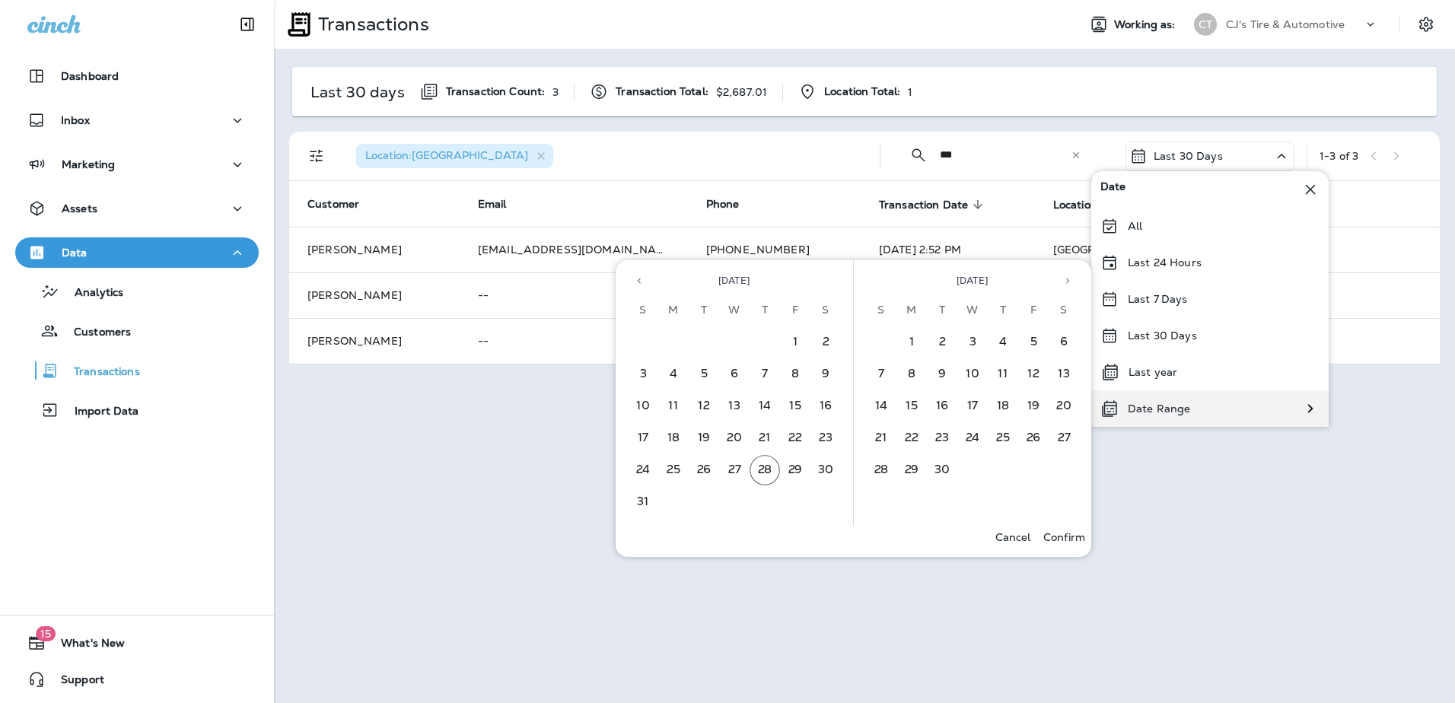
click at [1208, 412] on div "Date Range" at bounding box center [1210, 408] width 237 height 37
click at [645, 278] on button "Previous month" at bounding box center [639, 280] width 23 height 23
click at [704, 346] on button "1" at bounding box center [704, 342] width 30 height 30
click at [642, 282] on icon "Previous month" at bounding box center [639, 281] width 11 height 11
click at [649, 344] on button "1" at bounding box center [643, 342] width 30 height 30
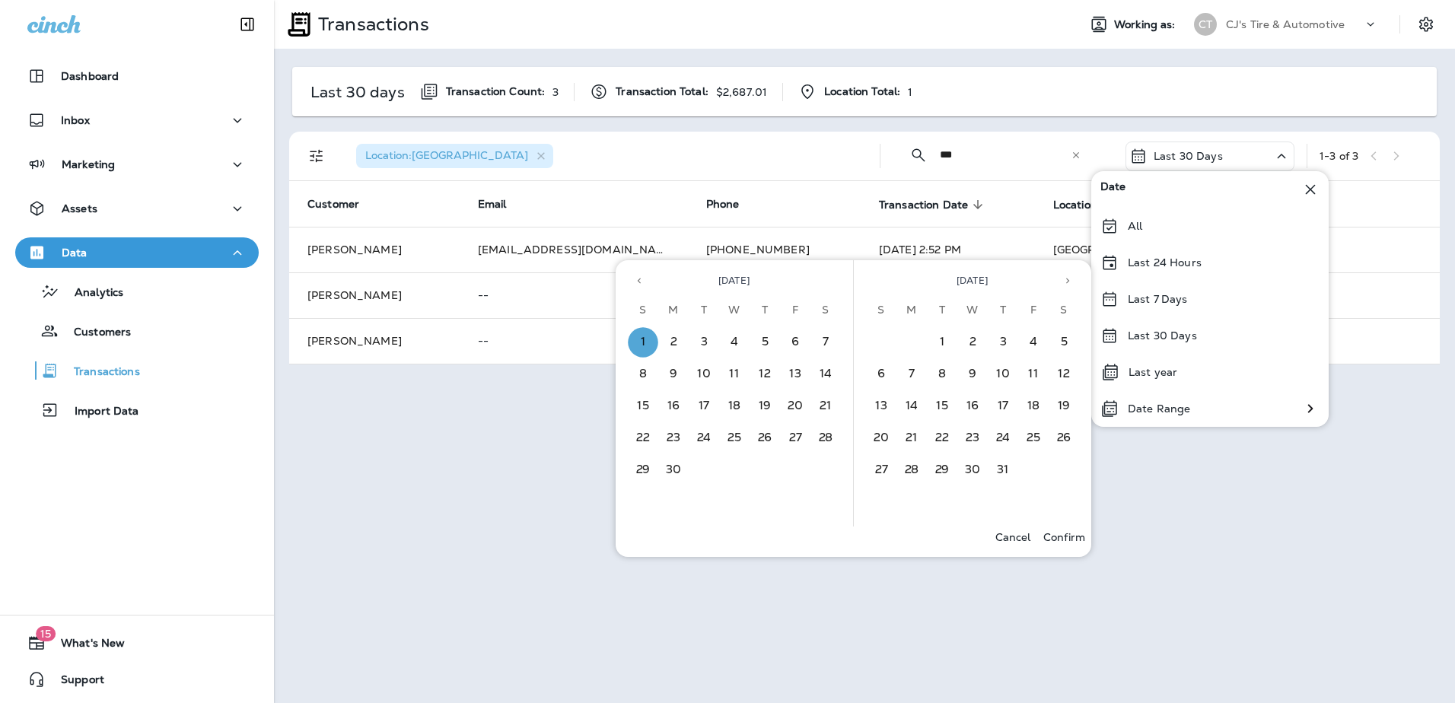
click at [1069, 279] on icon "Next month" at bounding box center [1068, 281] width 11 height 11
click at [1005, 473] on button "28" at bounding box center [1003, 470] width 30 height 30
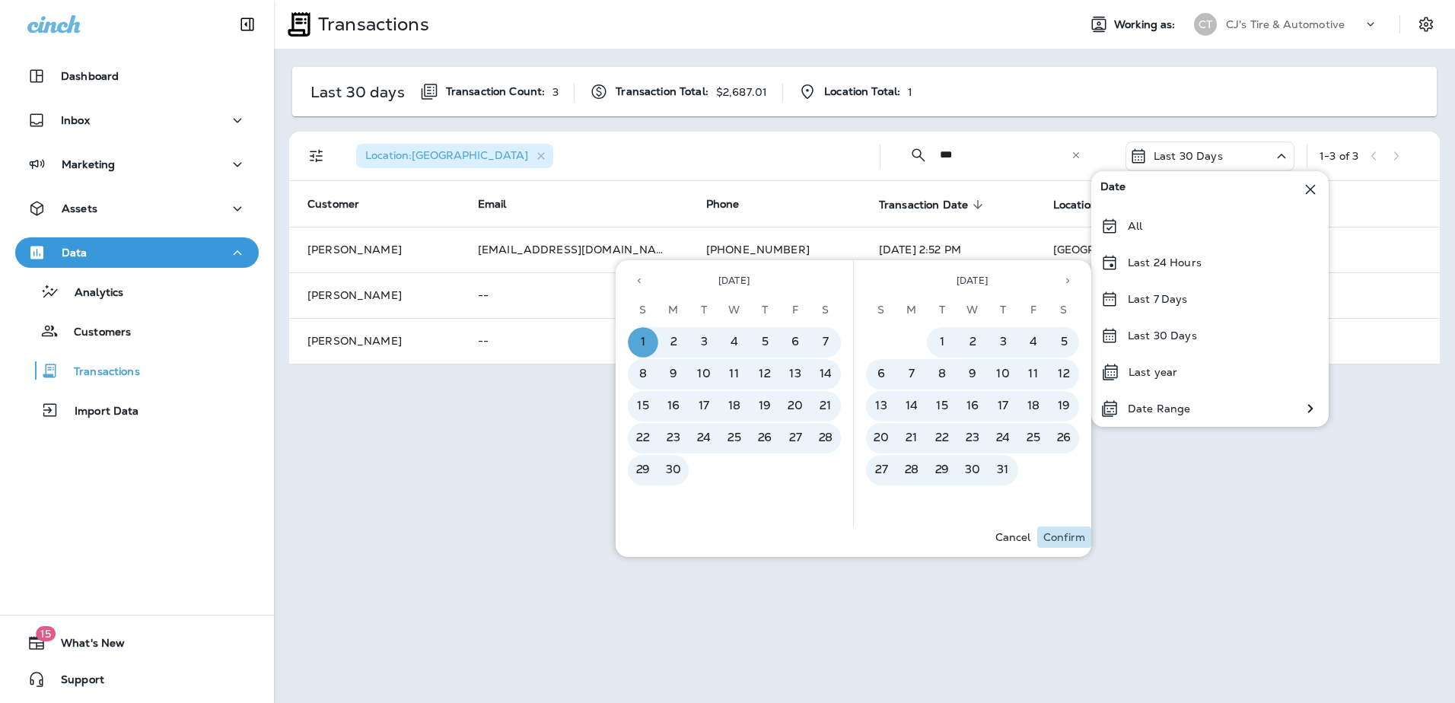
click at [1074, 534] on p "Confirm" at bounding box center [1065, 537] width 42 height 12
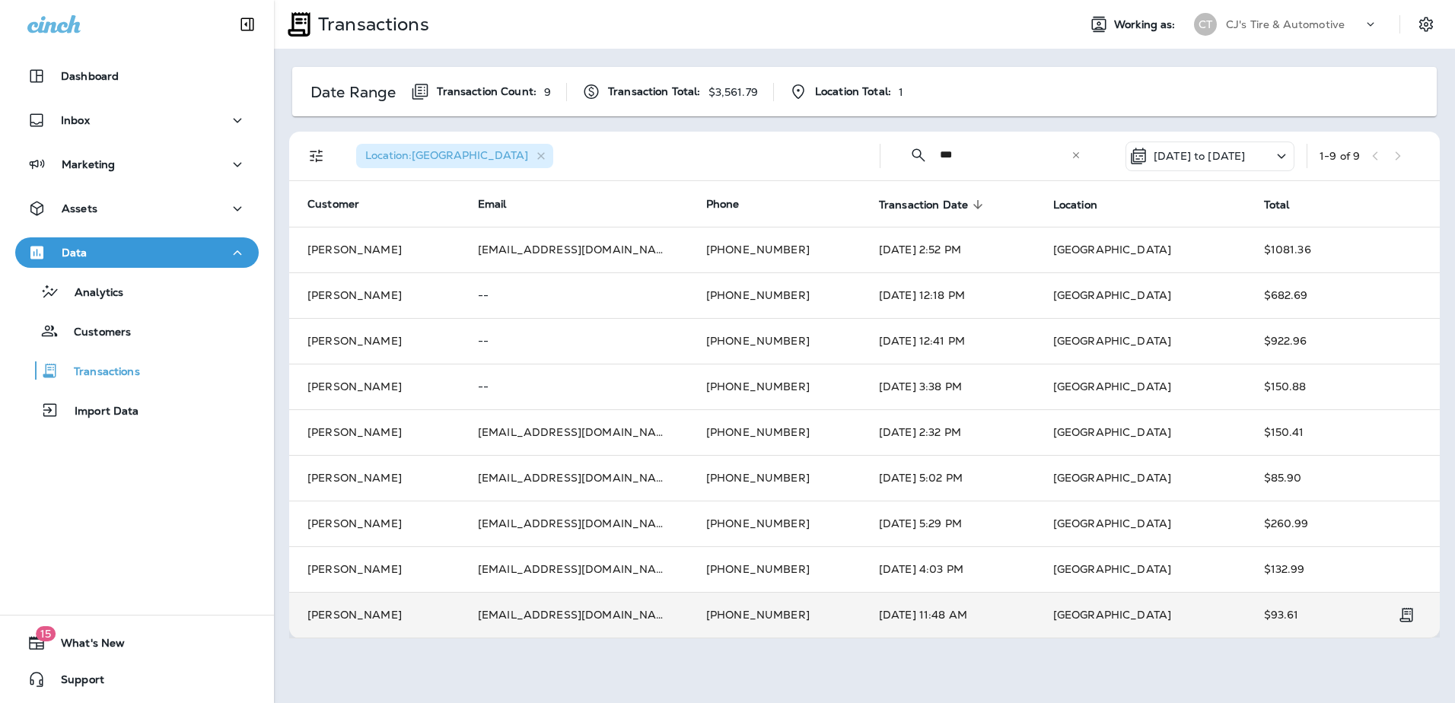
click at [1130, 613] on td "[GEOGRAPHIC_DATA]" at bounding box center [1140, 615] width 211 height 46
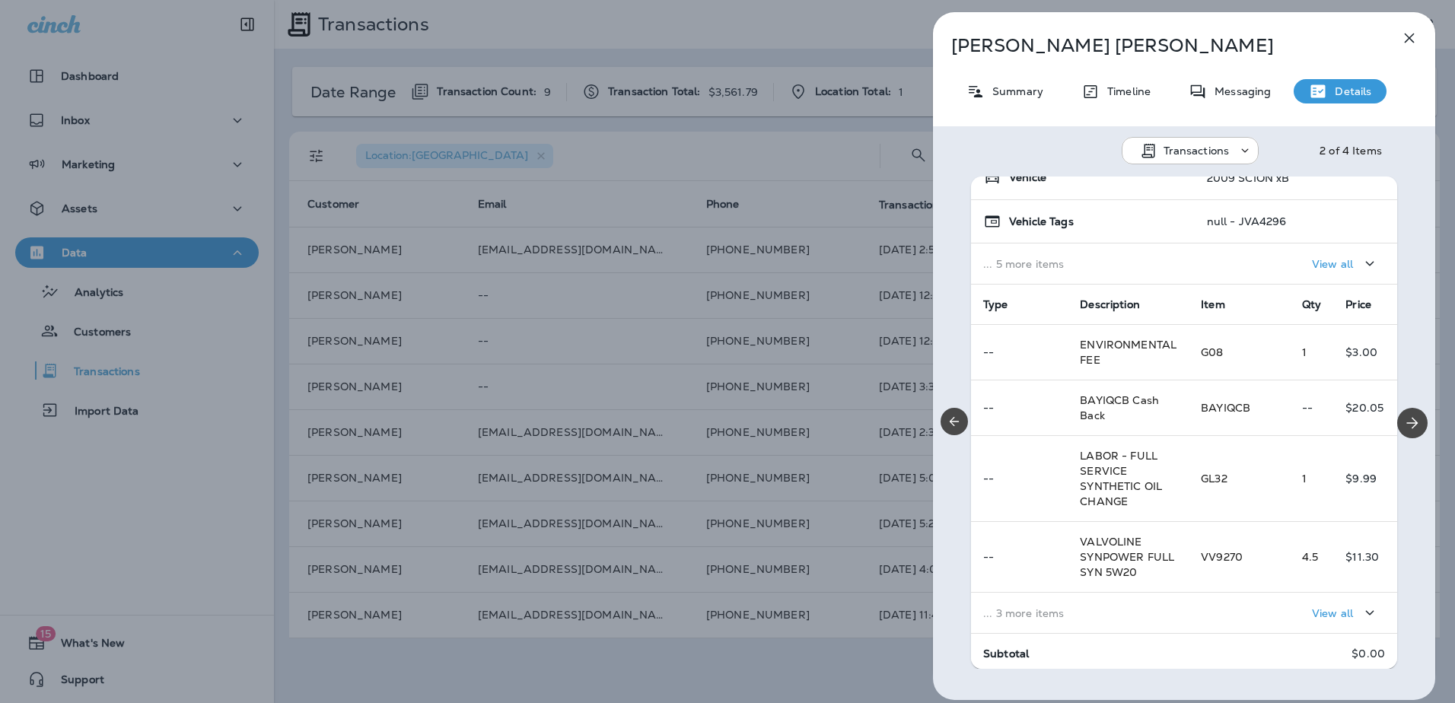
scroll to position [152, 0]
click at [1057, 614] on p "... 3 more items" at bounding box center [1079, 613] width 193 height 12
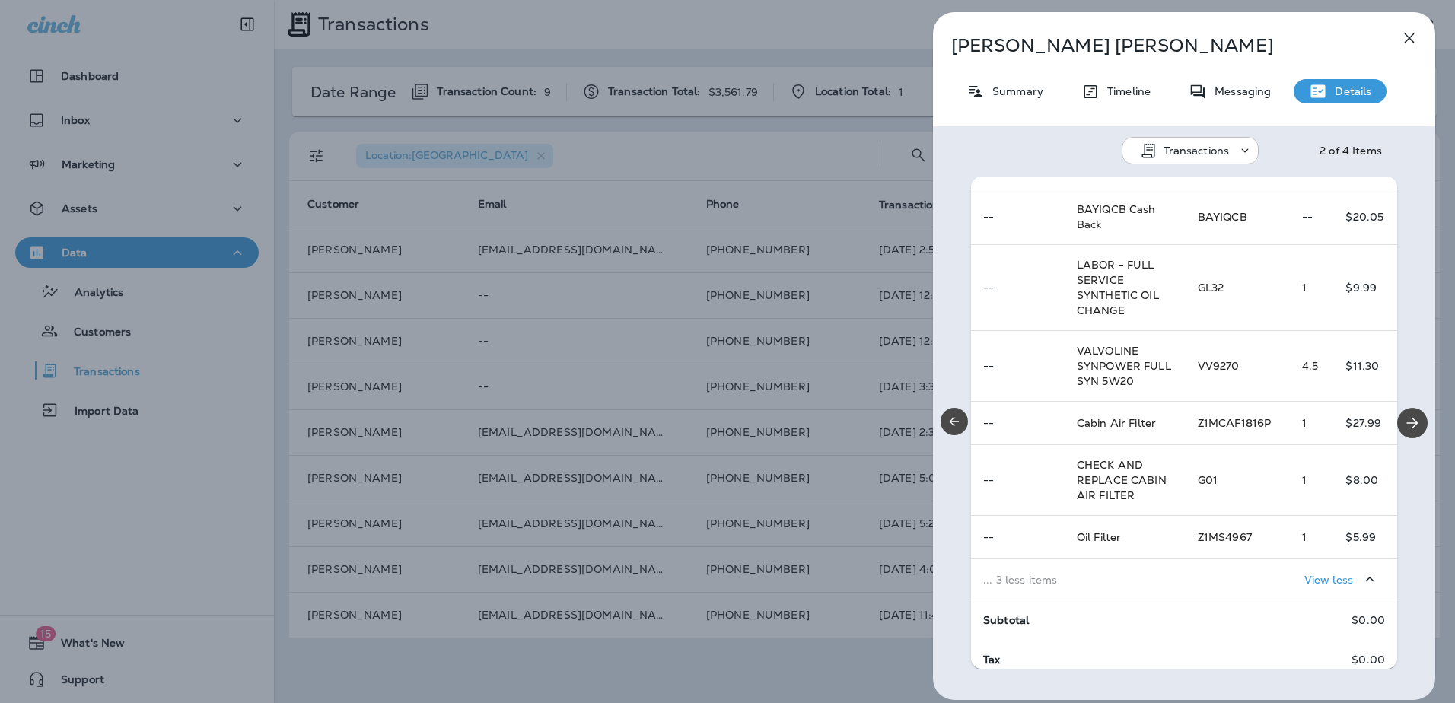
scroll to position [381, 0]
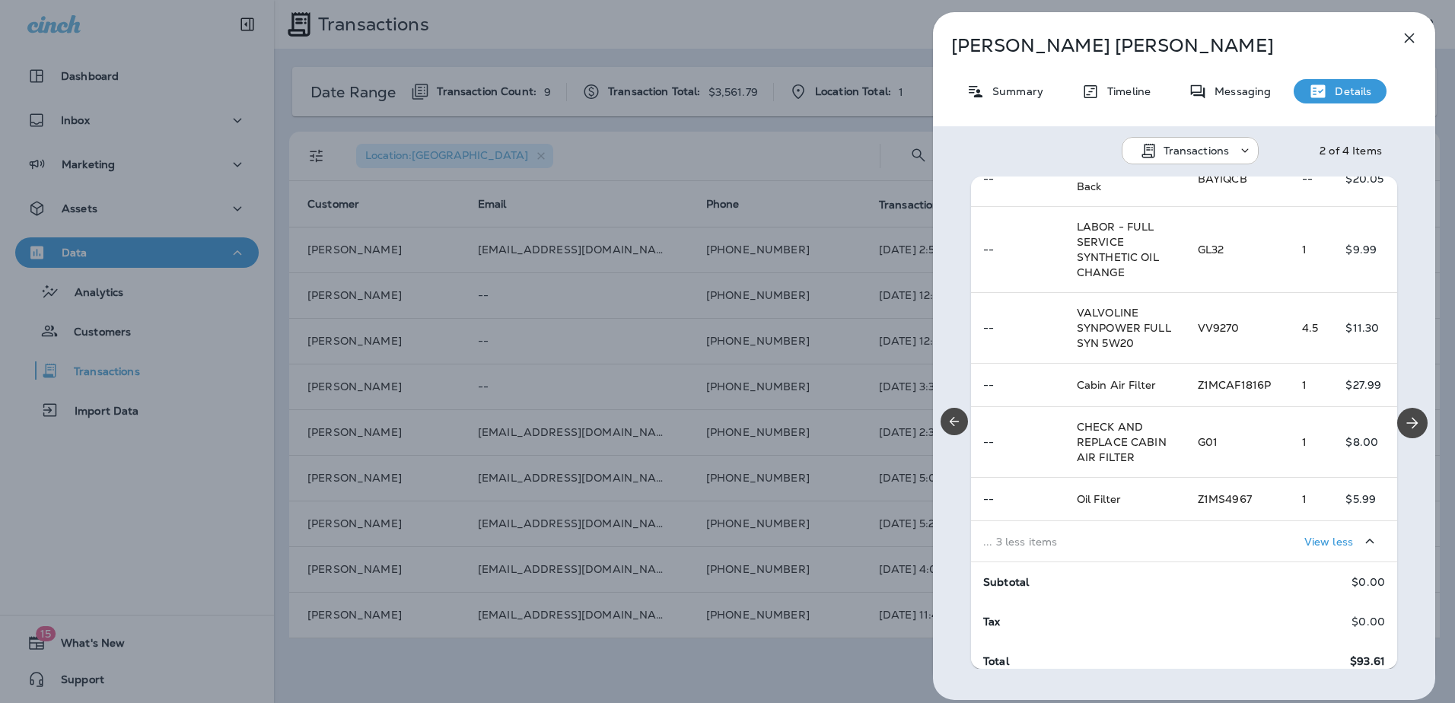
click at [1415, 37] on icon "button" at bounding box center [1410, 38] width 18 height 18
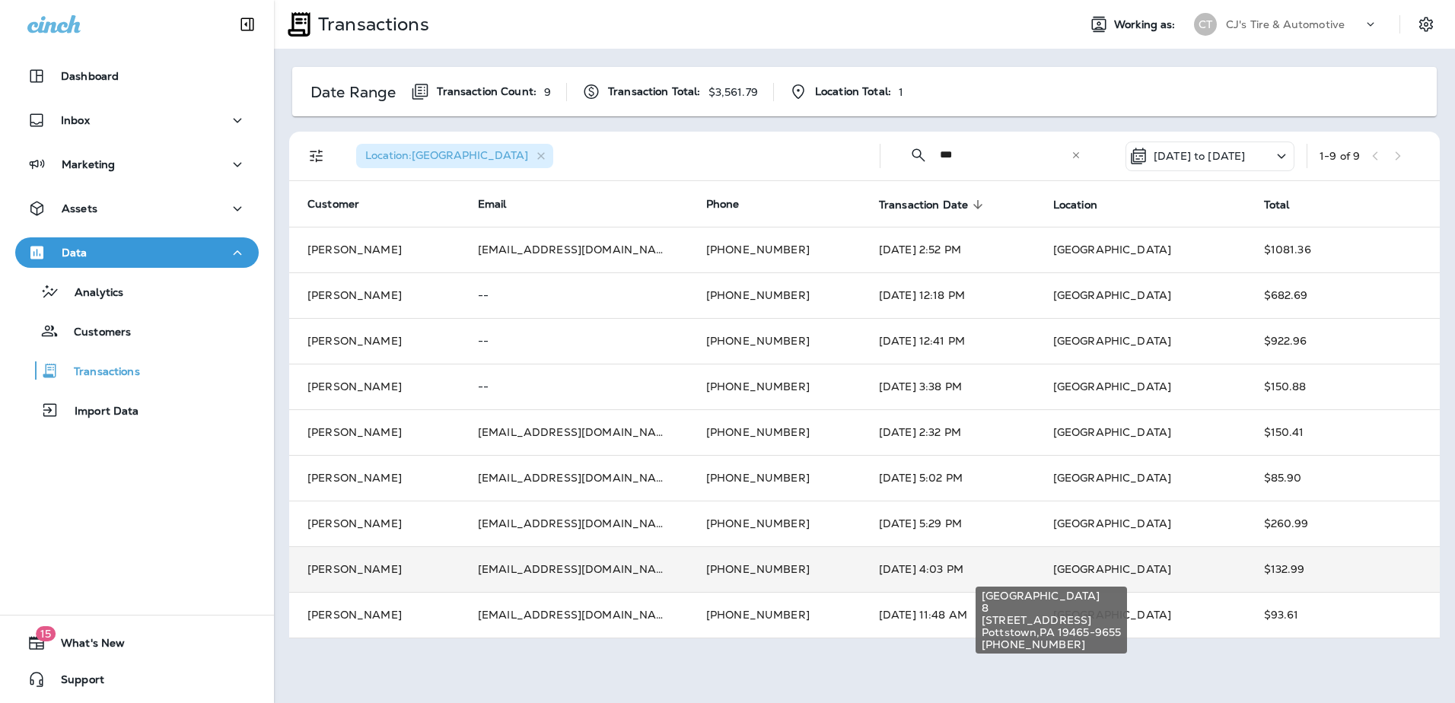
click at [1053, 563] on span "[GEOGRAPHIC_DATA]" at bounding box center [1112, 570] width 118 height 14
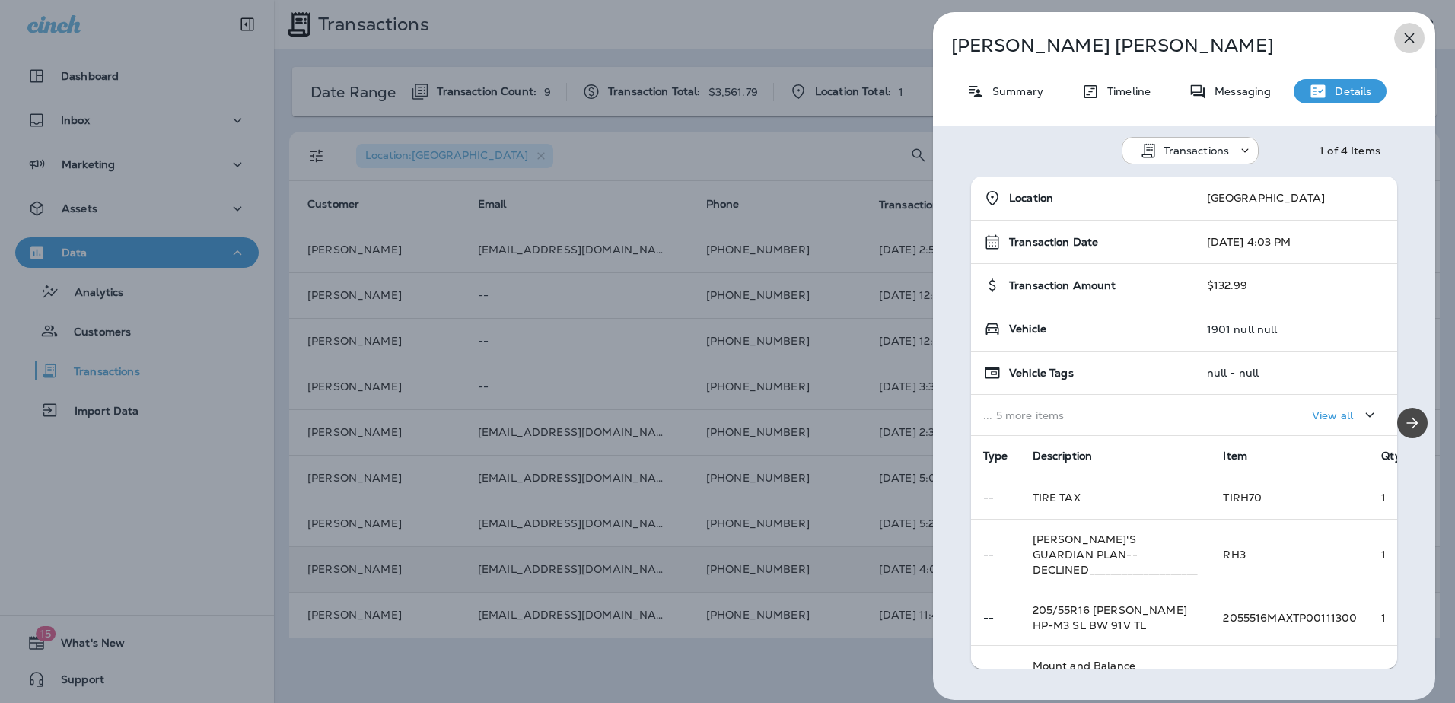
click at [1409, 34] on icon "button" at bounding box center [1410, 38] width 18 height 18
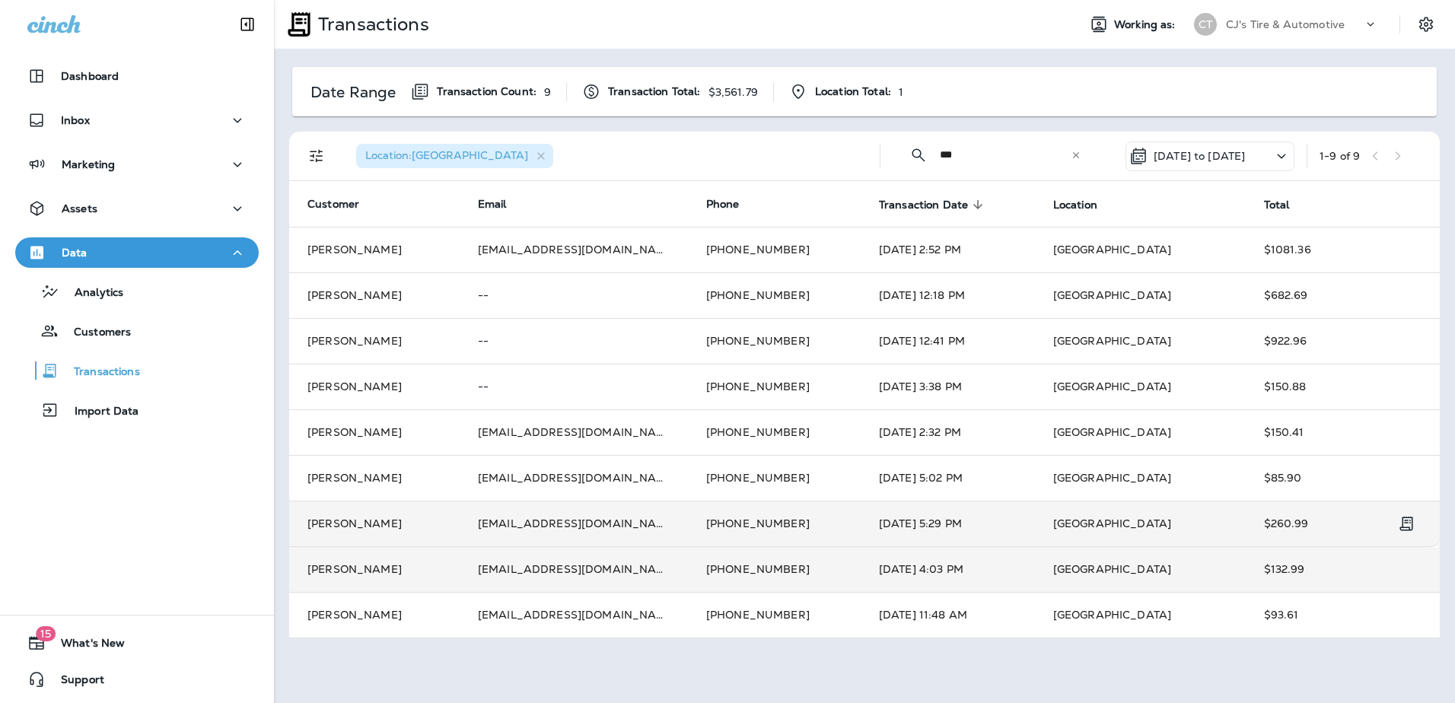
click at [1280, 524] on td "$260.99" at bounding box center [1325, 524] width 158 height 46
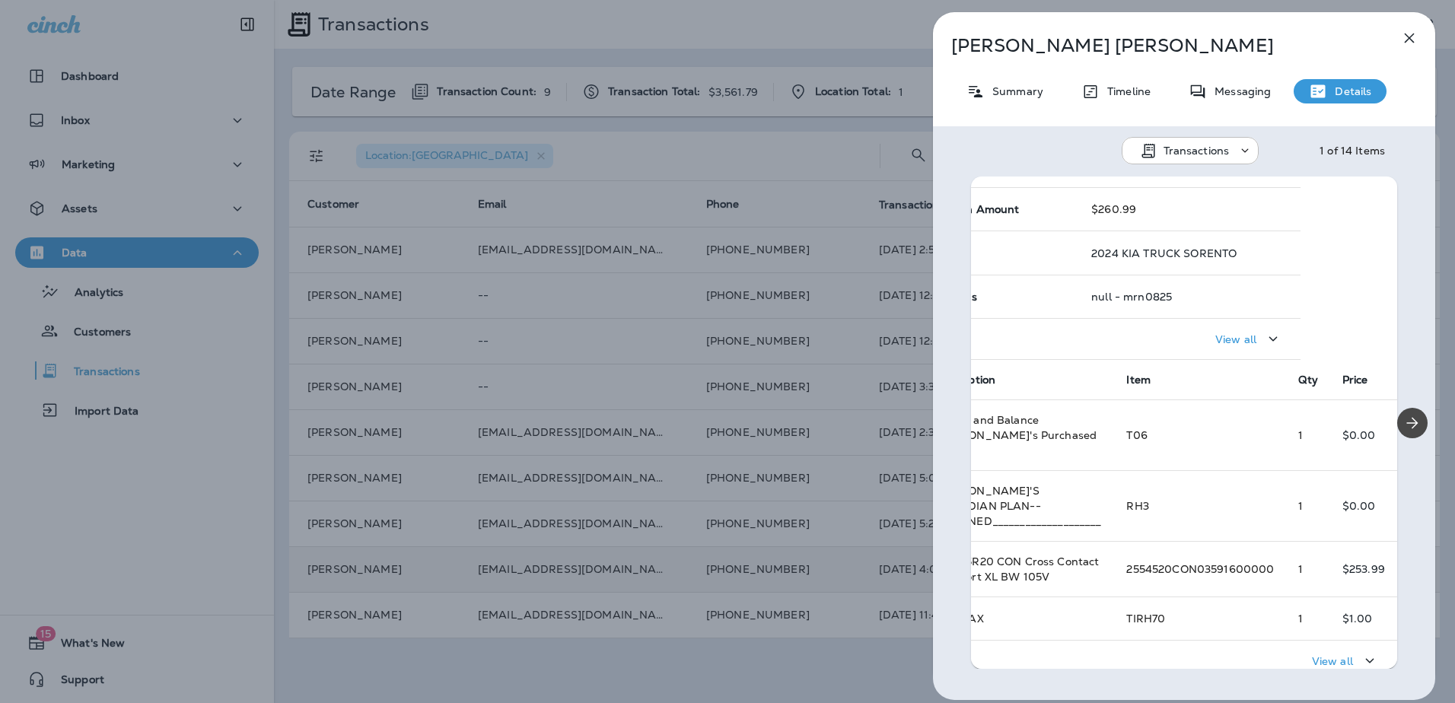
scroll to position [76, 21]
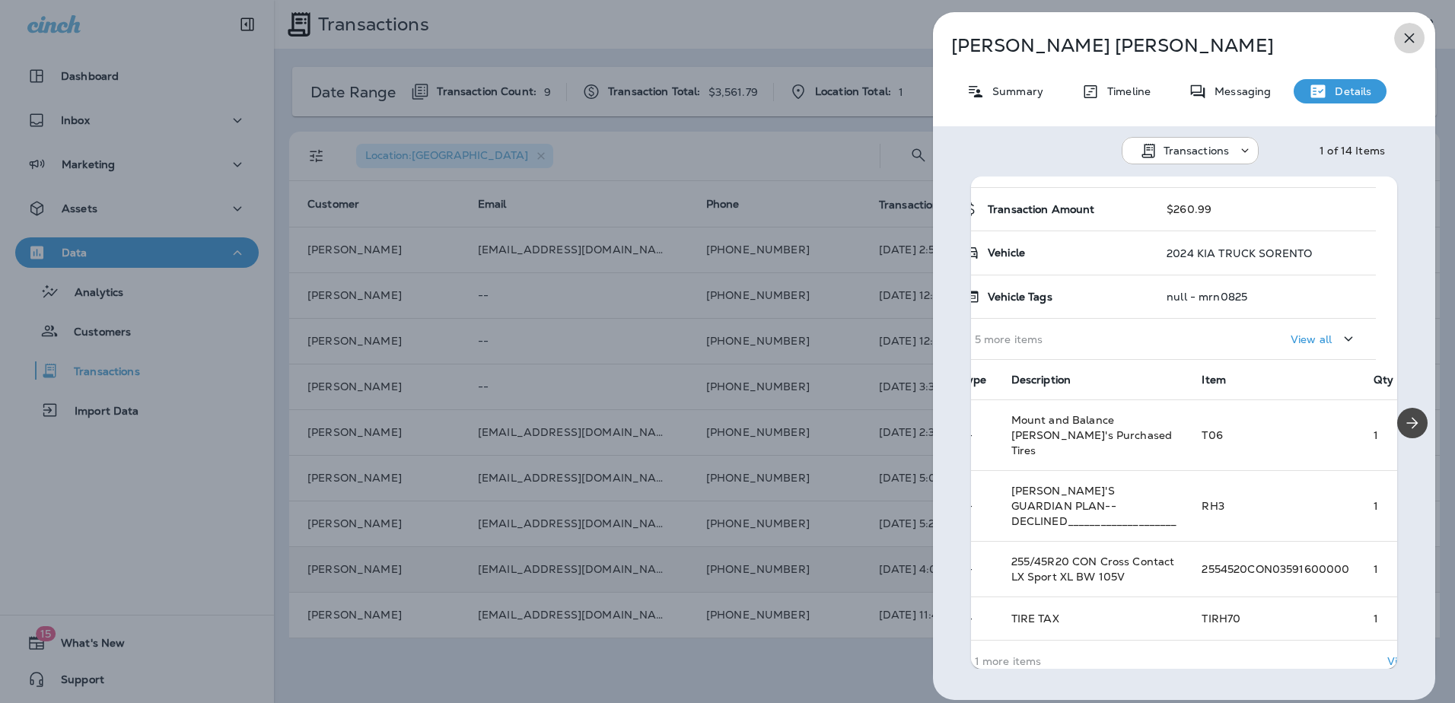
click at [1411, 40] on icon "button" at bounding box center [1410, 38] width 10 height 10
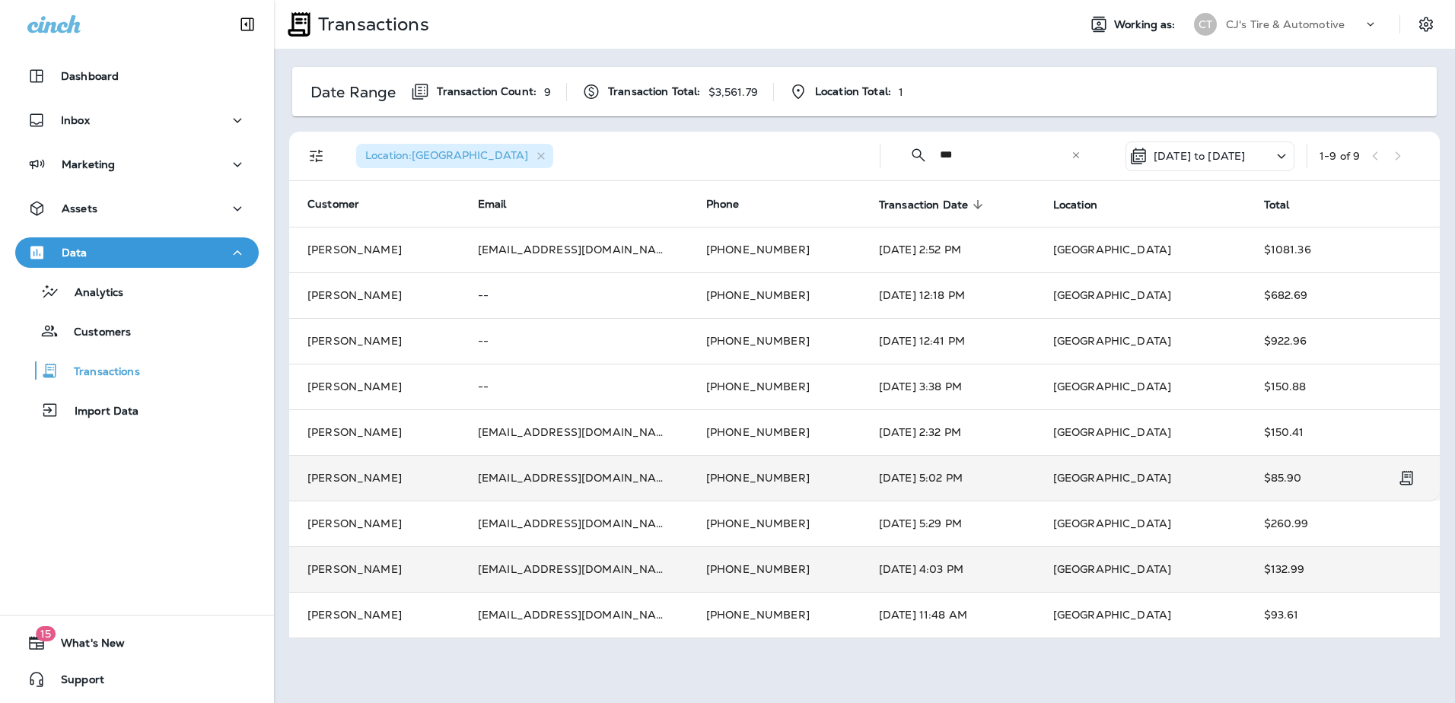
click at [898, 477] on td "[DATE] 5:02 PM" at bounding box center [948, 478] width 174 height 46
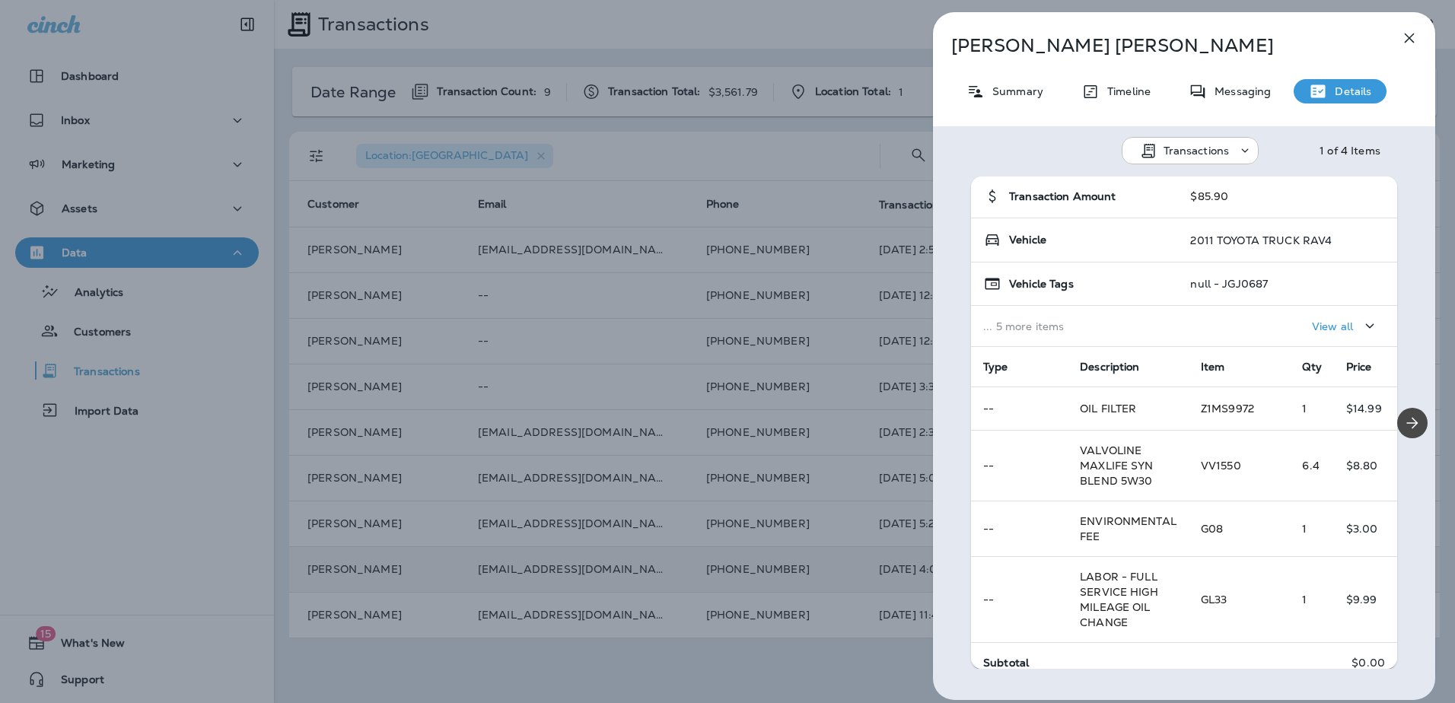
scroll to position [152, 0]
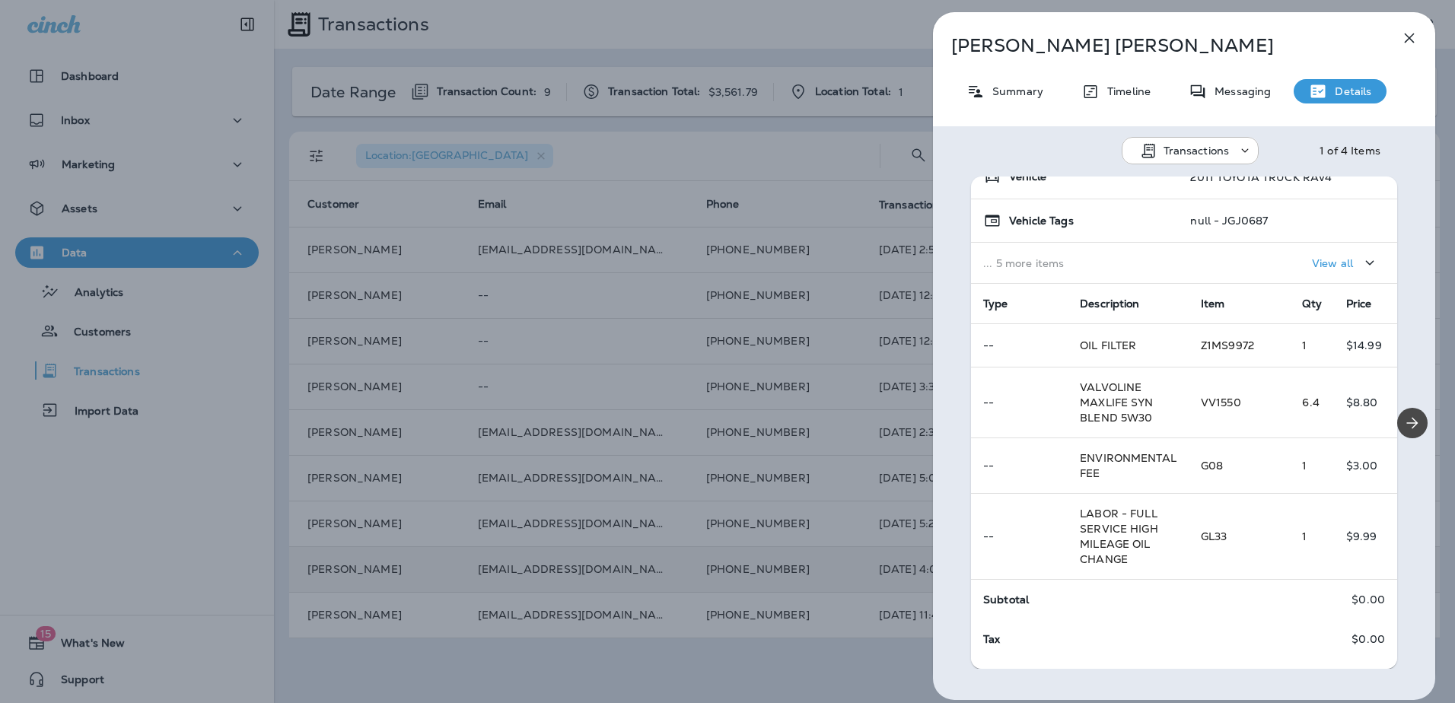
click at [1409, 40] on icon "button" at bounding box center [1410, 38] width 10 height 10
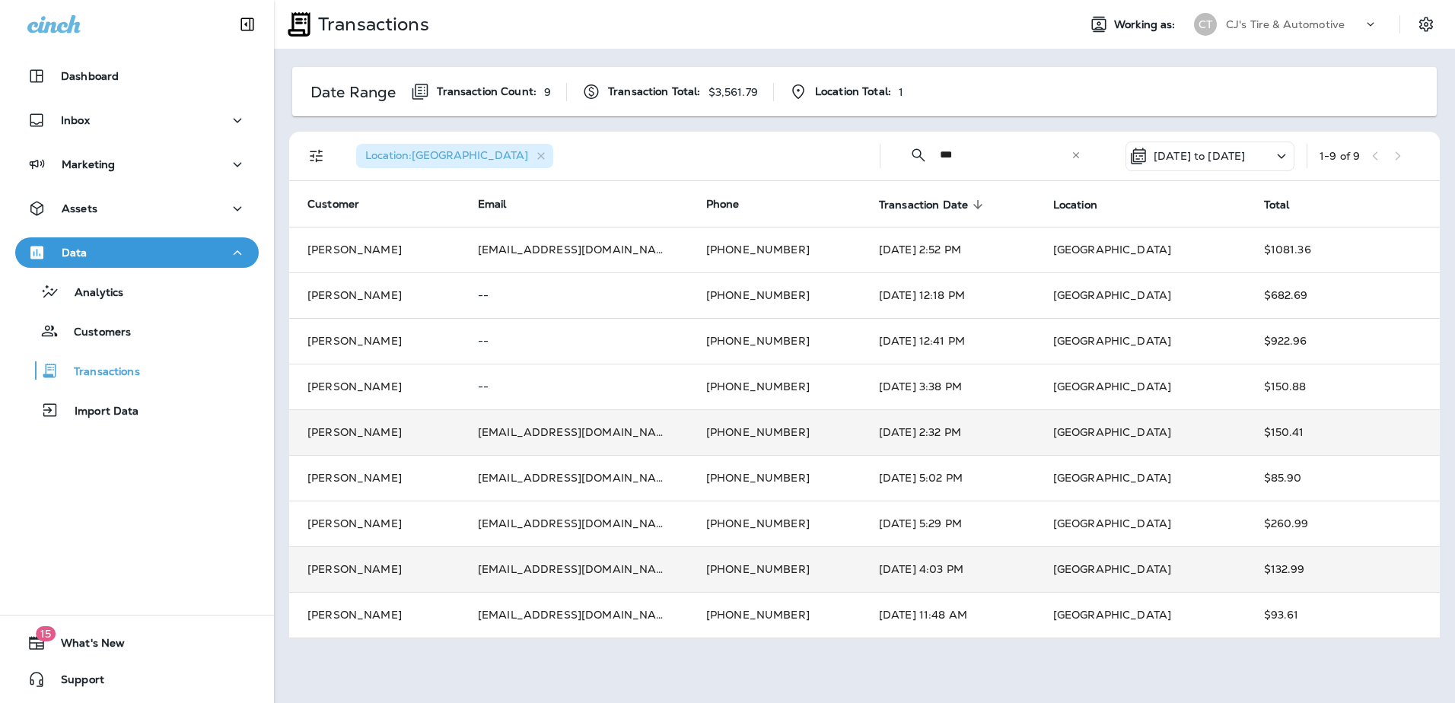
click at [1250, 430] on td "$150.41" at bounding box center [1343, 433] width 194 height 46
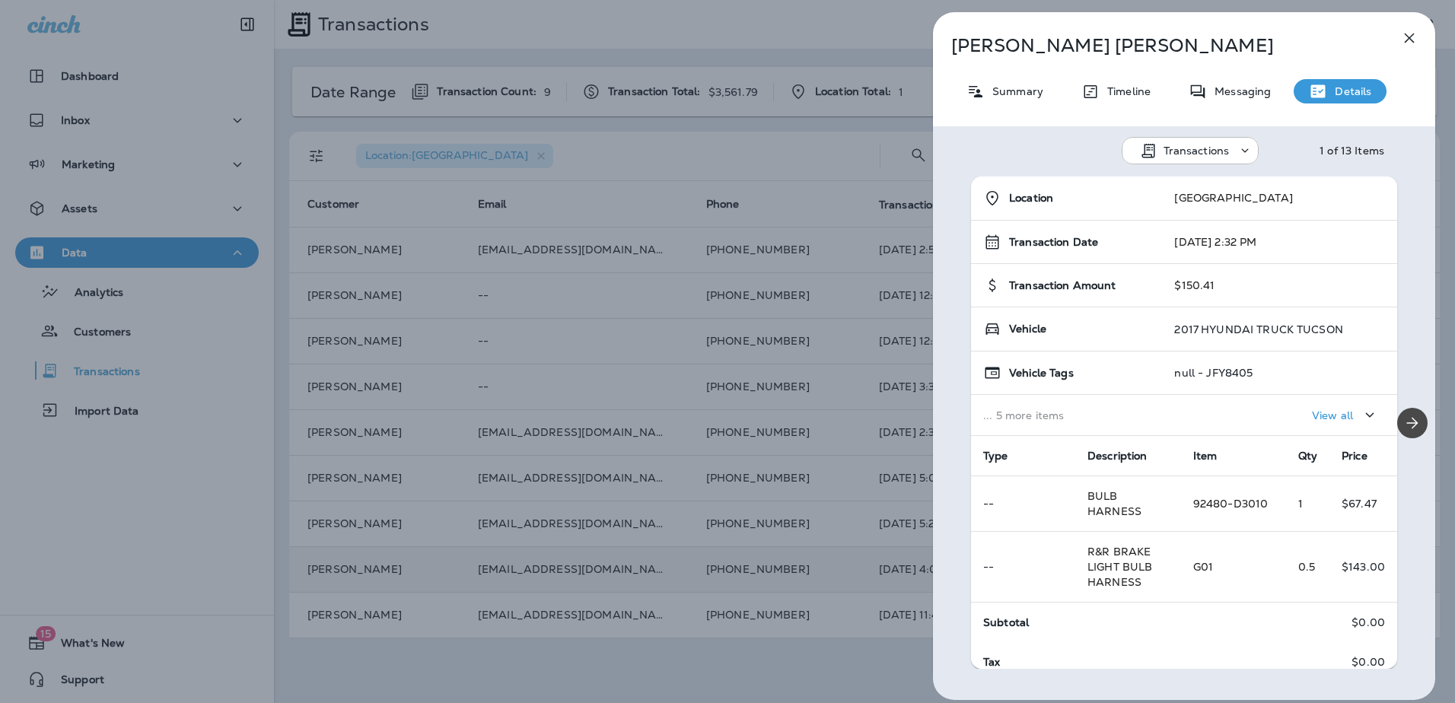
click at [1416, 33] on icon "button" at bounding box center [1410, 38] width 18 height 18
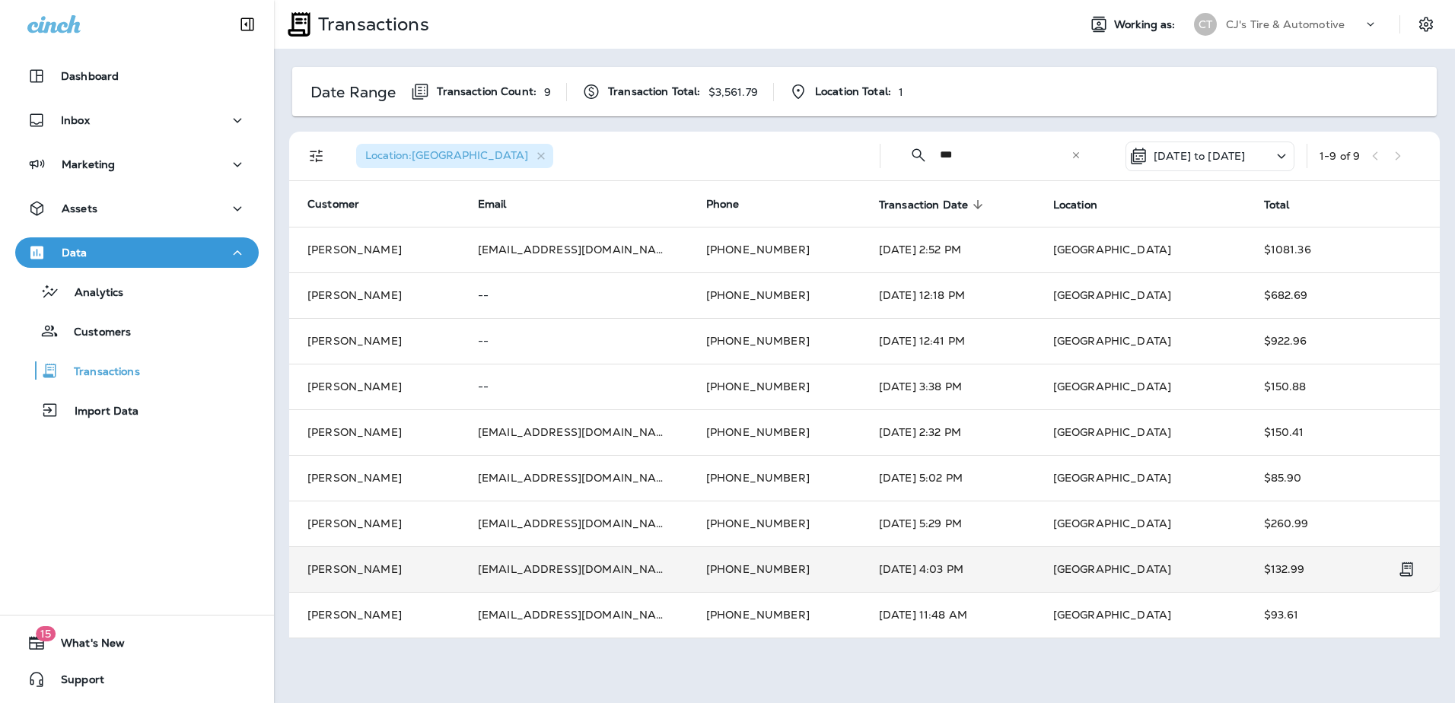
click at [1158, 572] on td "[GEOGRAPHIC_DATA]" at bounding box center [1140, 570] width 211 height 46
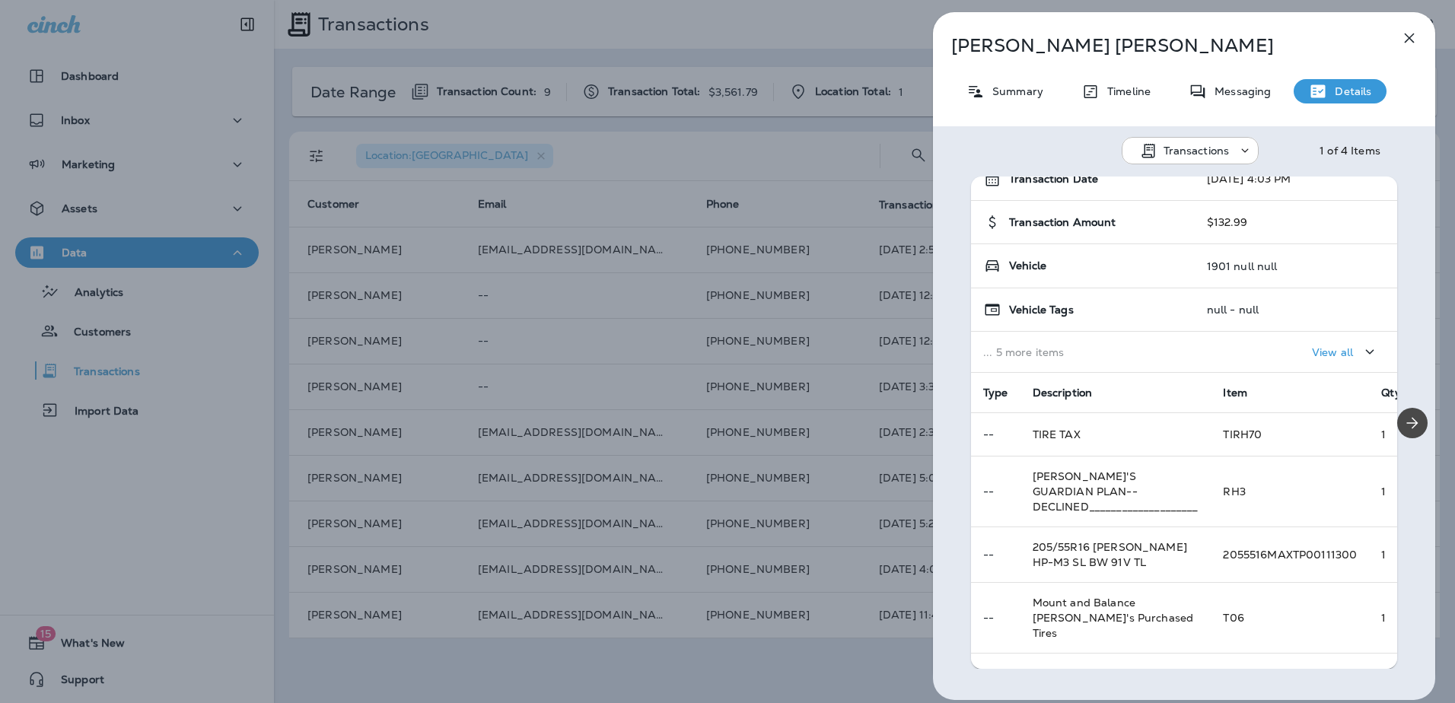
scroll to position [185, 0]
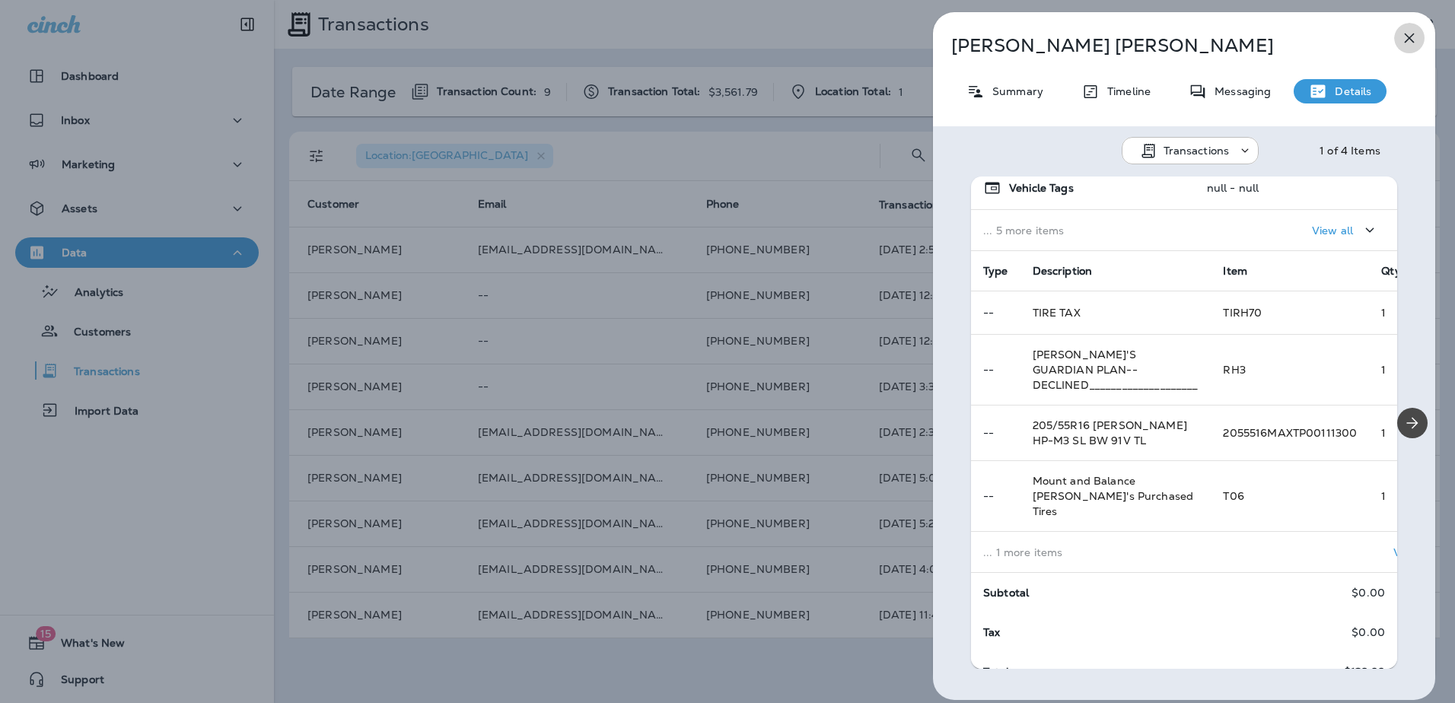
click at [1402, 40] on icon "button" at bounding box center [1410, 38] width 18 height 18
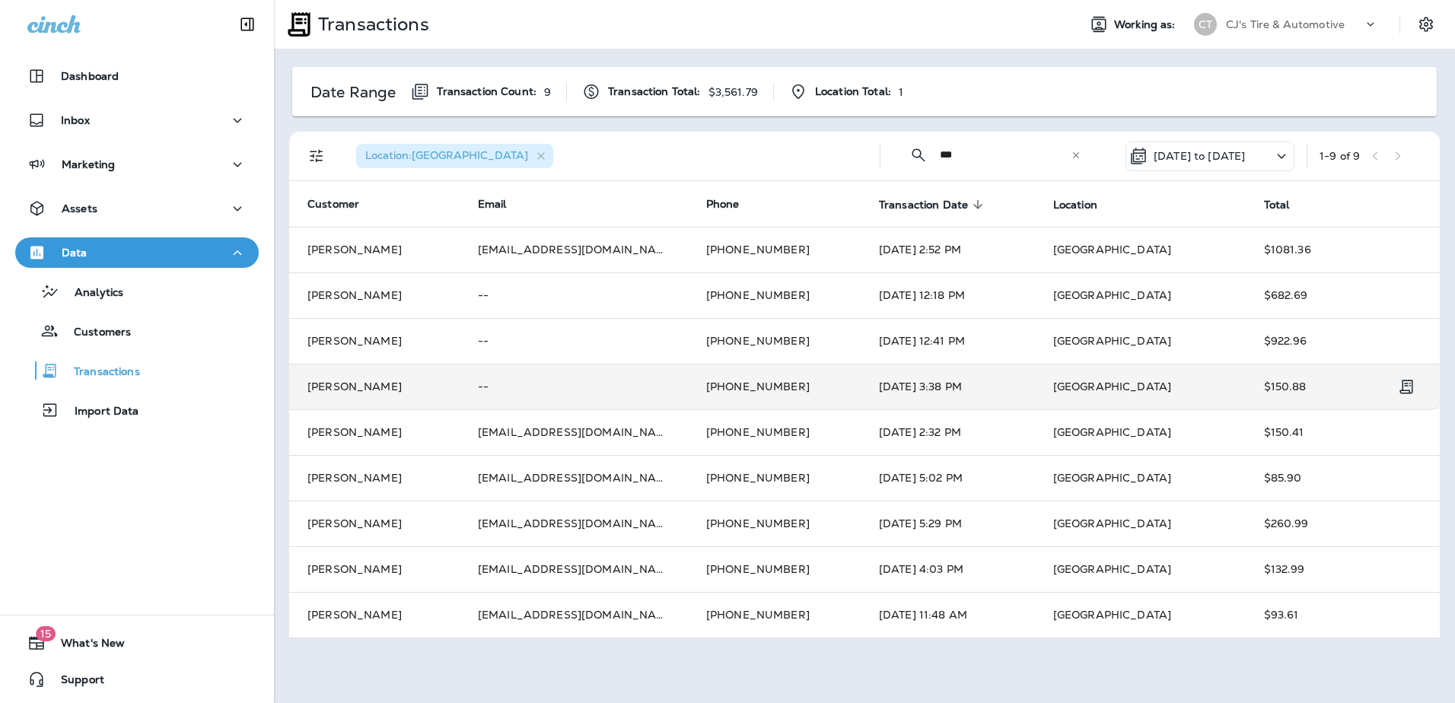
click at [1141, 384] on td "[GEOGRAPHIC_DATA]" at bounding box center [1140, 387] width 211 height 46
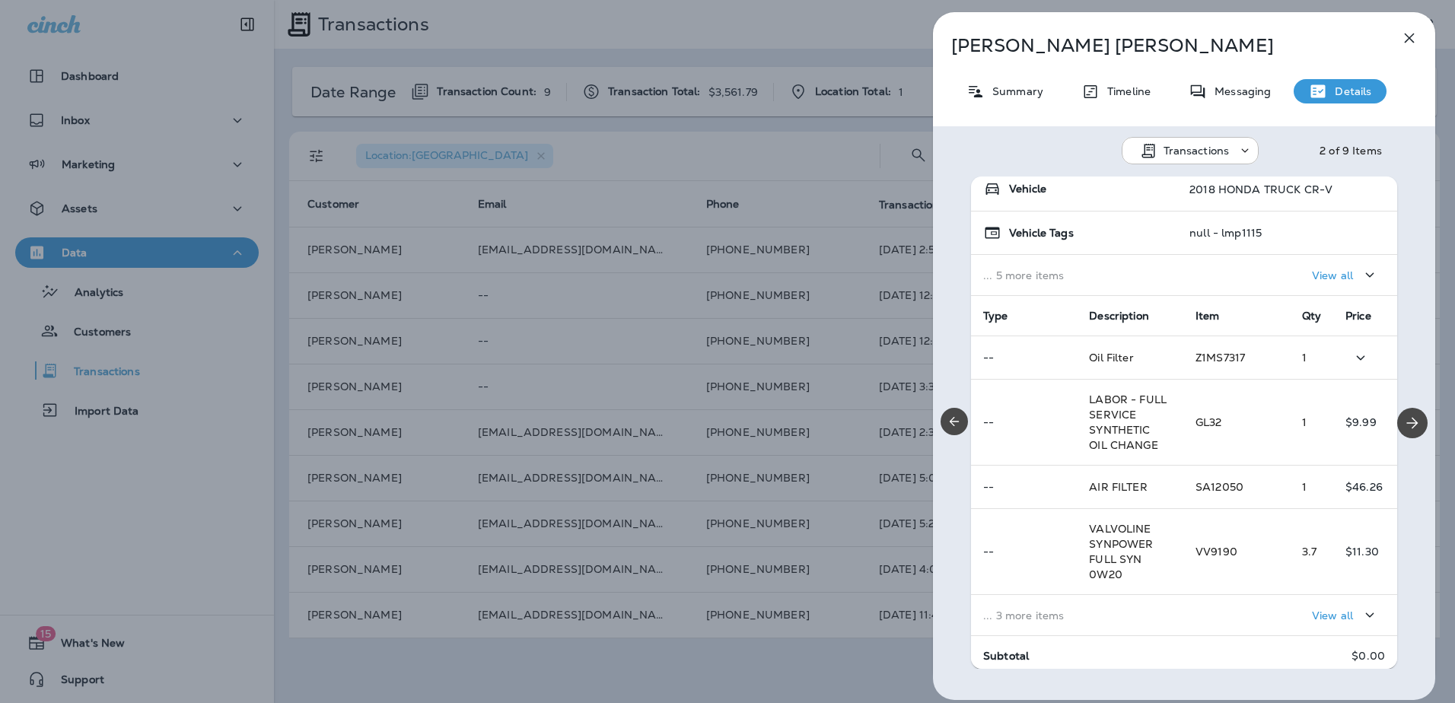
scroll to position [226, 0]
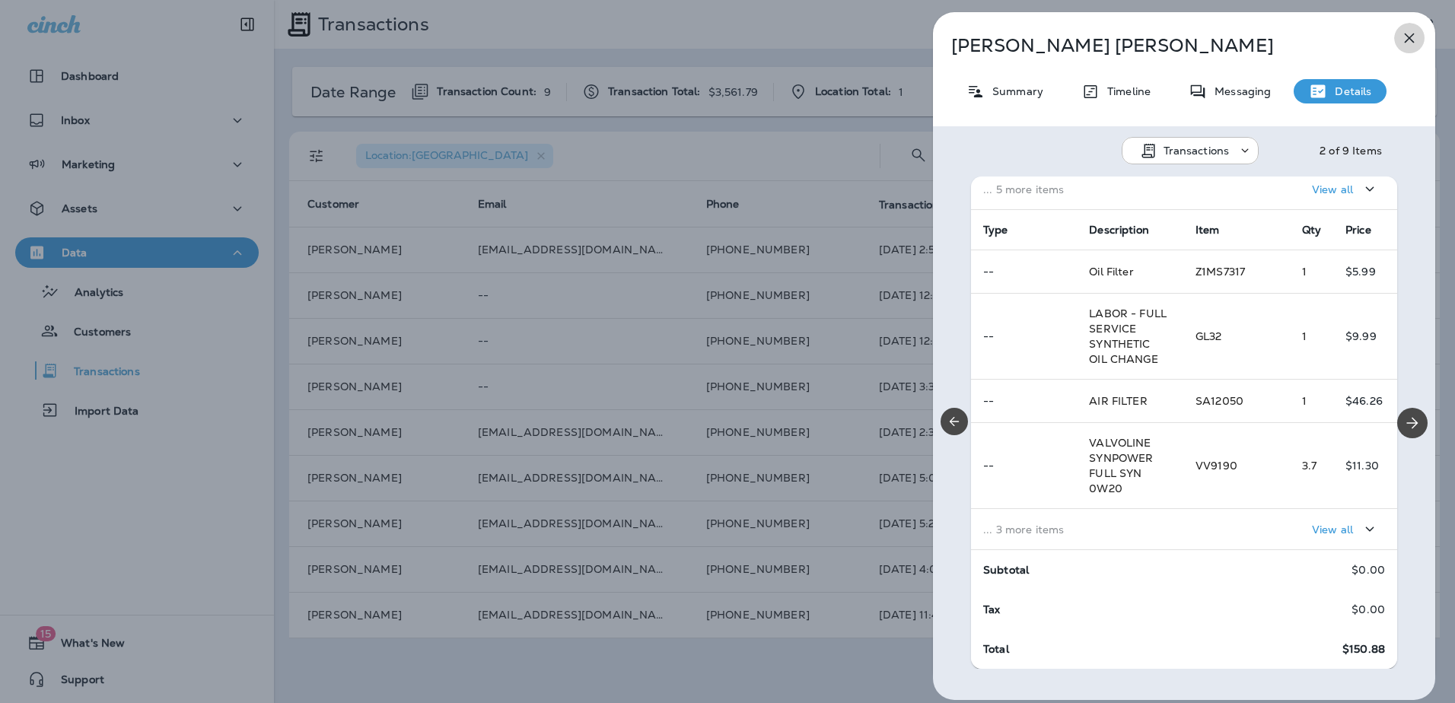
click at [1410, 41] on icon "button" at bounding box center [1410, 38] width 18 height 18
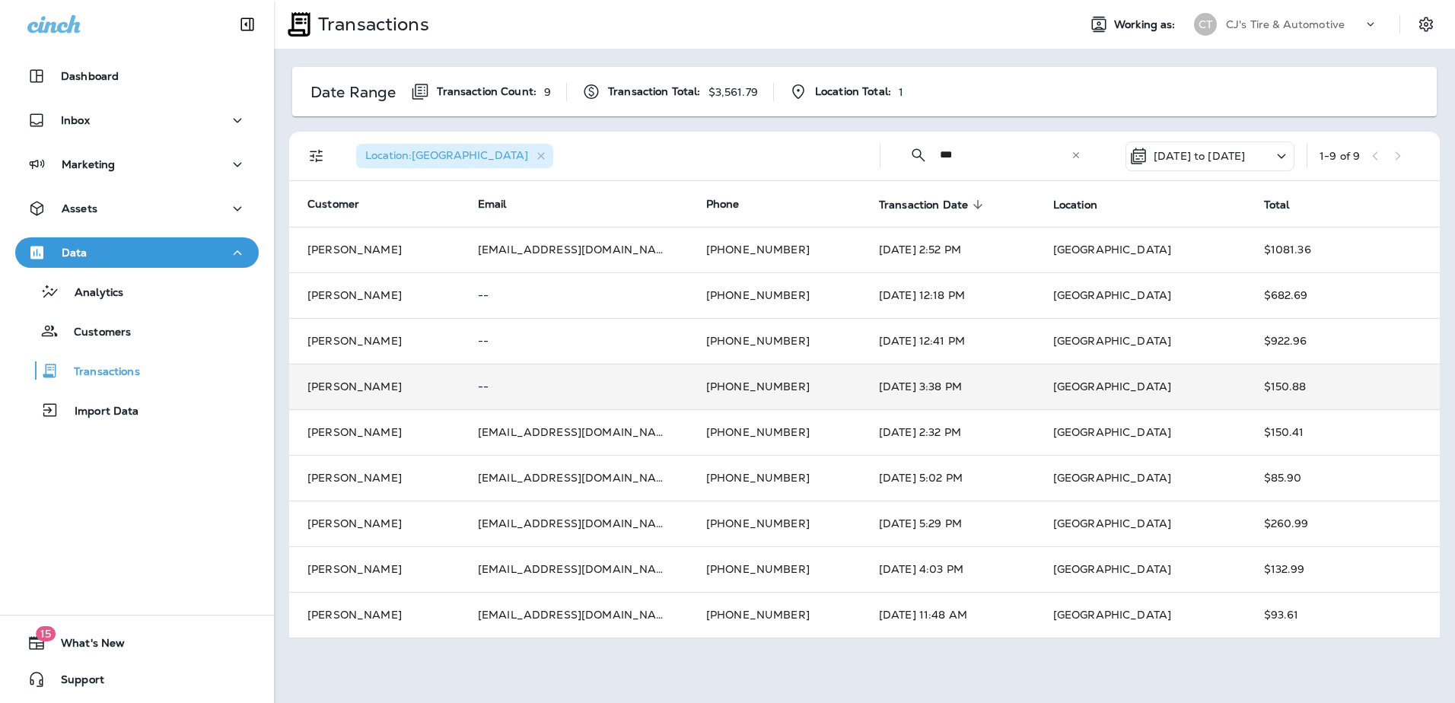
click at [1149, 378] on td "[GEOGRAPHIC_DATA]" at bounding box center [1140, 387] width 211 height 46
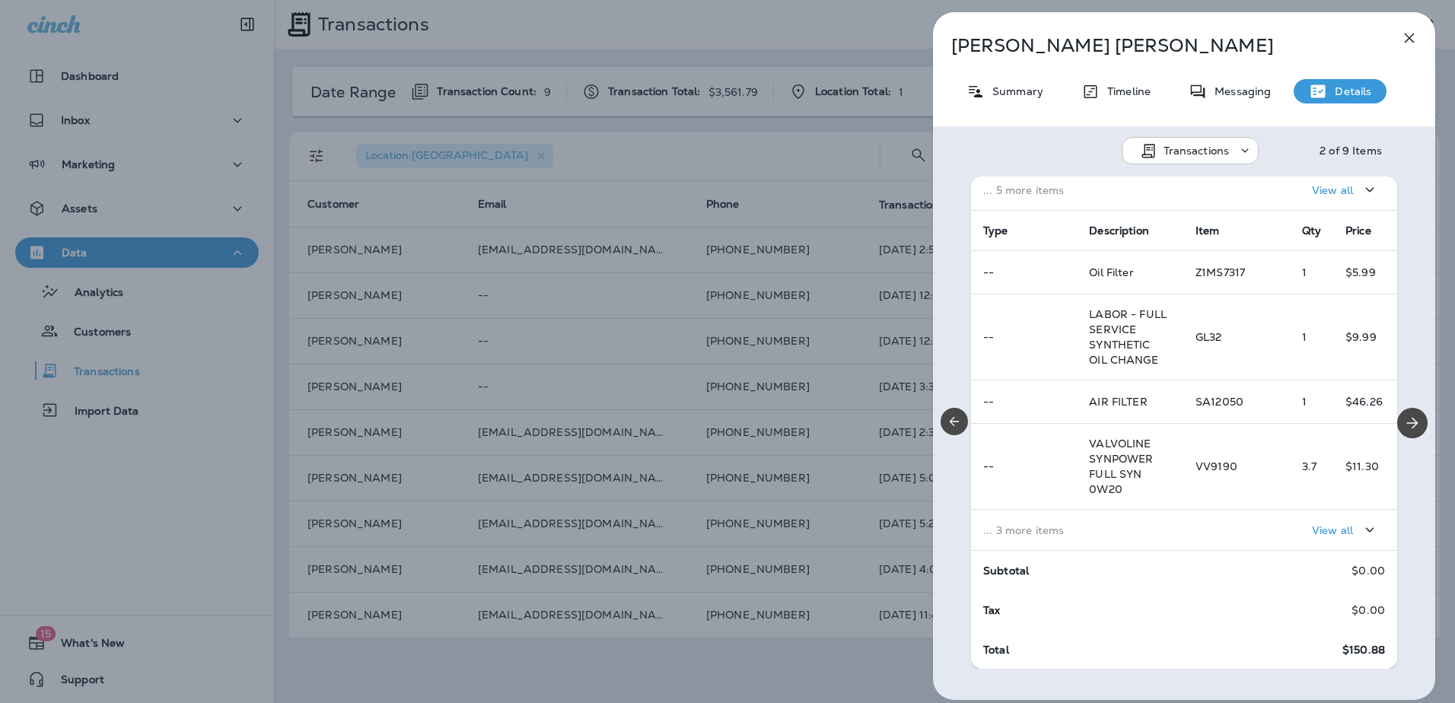
scroll to position [226, 0]
click at [1401, 40] on icon "button" at bounding box center [1410, 38] width 18 height 18
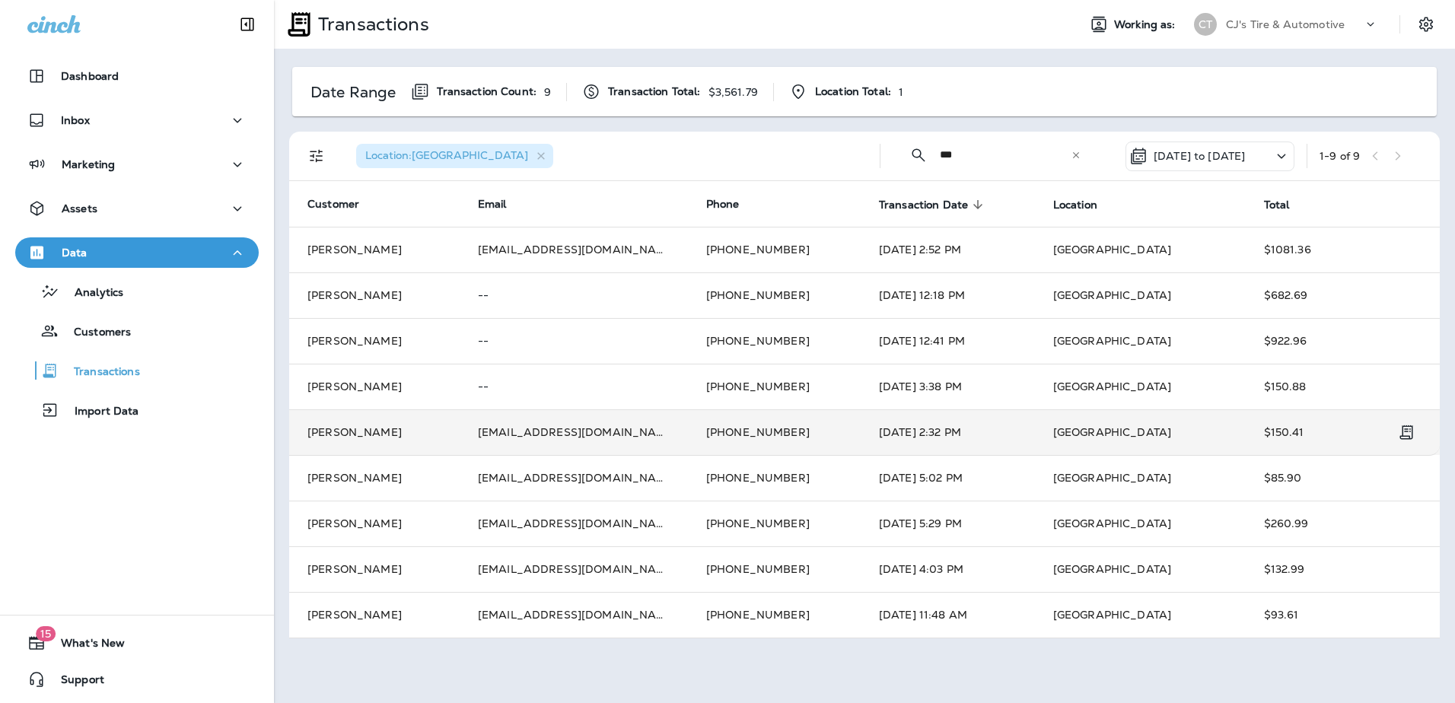
click at [1190, 432] on td "[GEOGRAPHIC_DATA]" at bounding box center [1140, 433] width 211 height 46
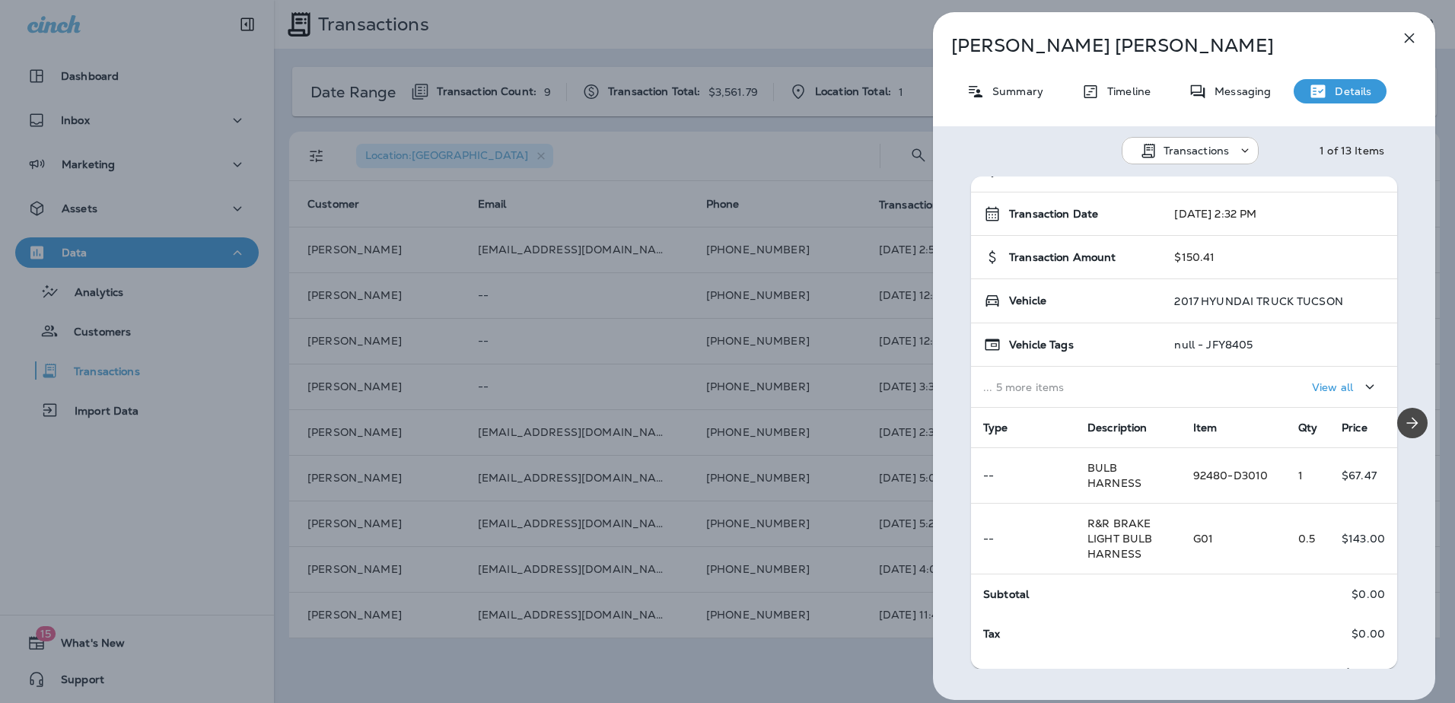
scroll to position [53, 0]
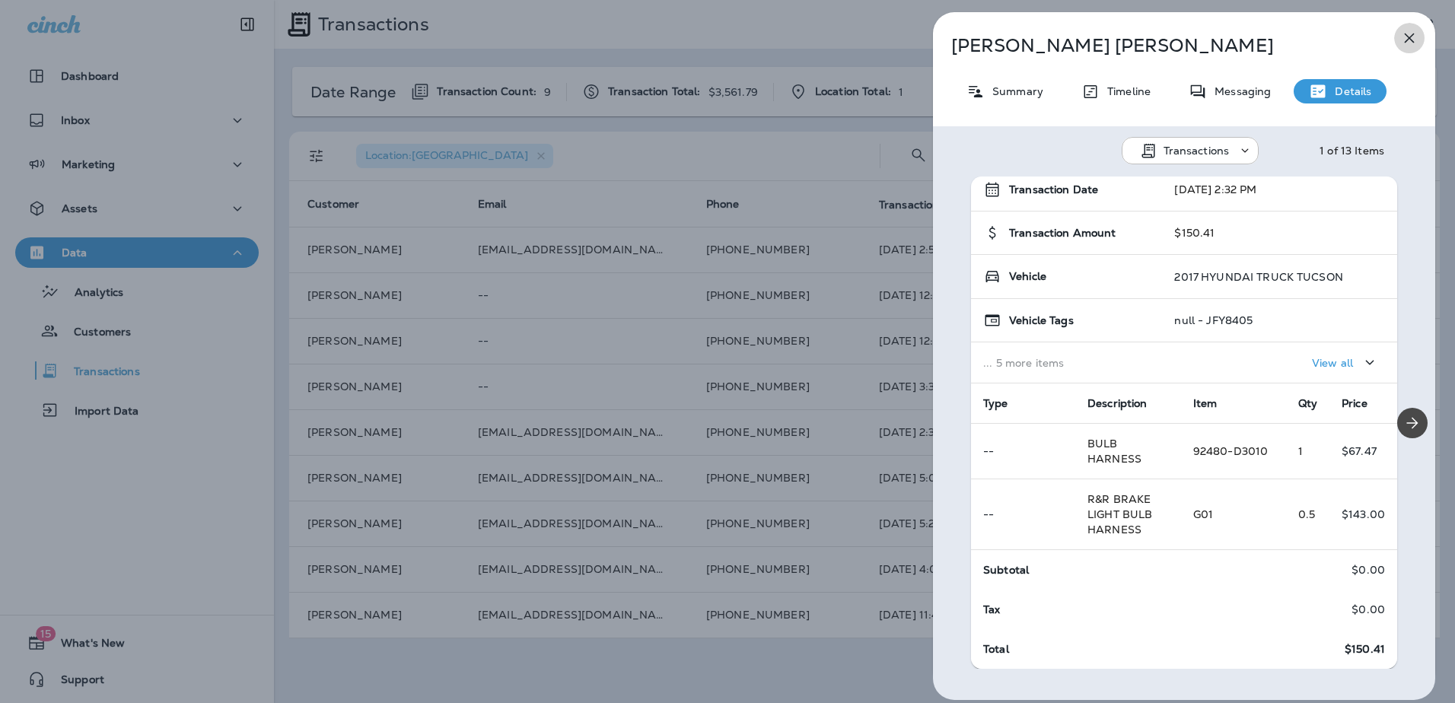
click at [1412, 37] on icon "button" at bounding box center [1410, 38] width 18 height 18
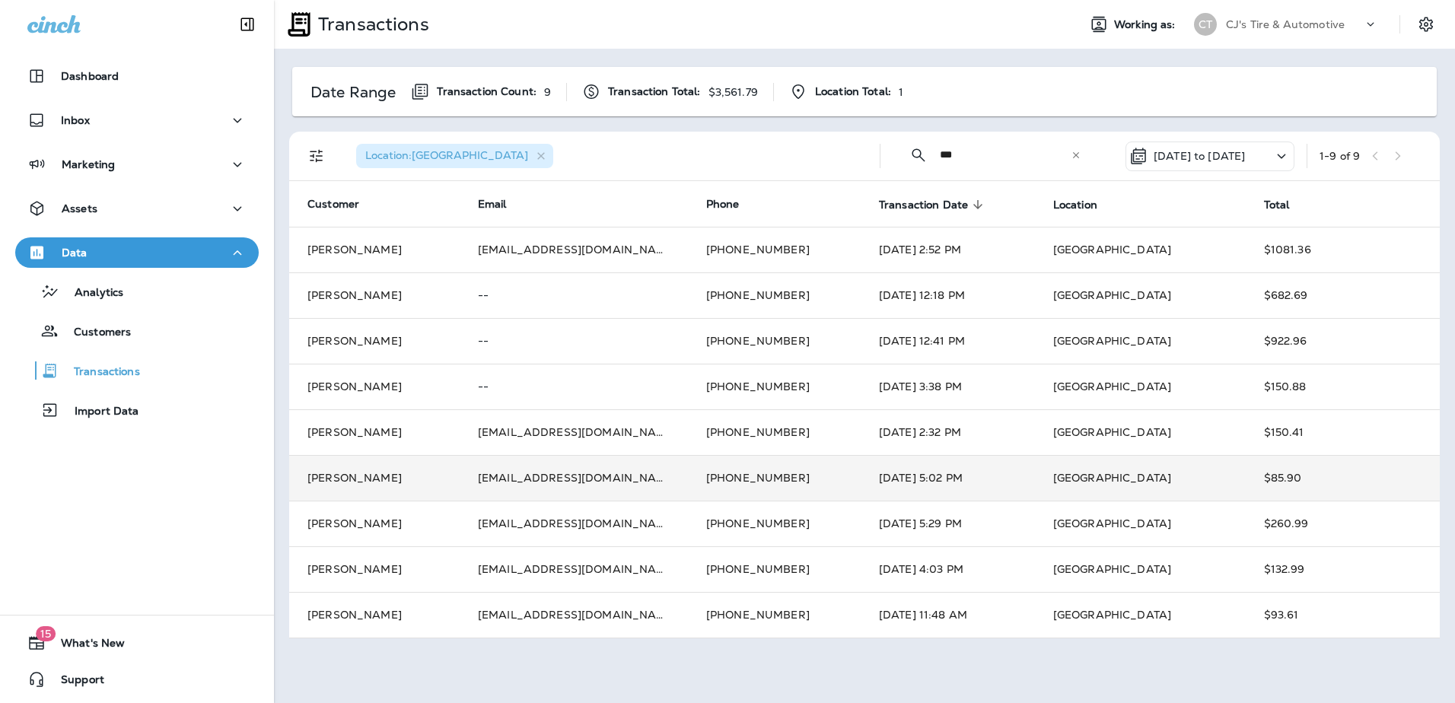
click at [1164, 476] on td "[GEOGRAPHIC_DATA]" at bounding box center [1140, 478] width 211 height 46
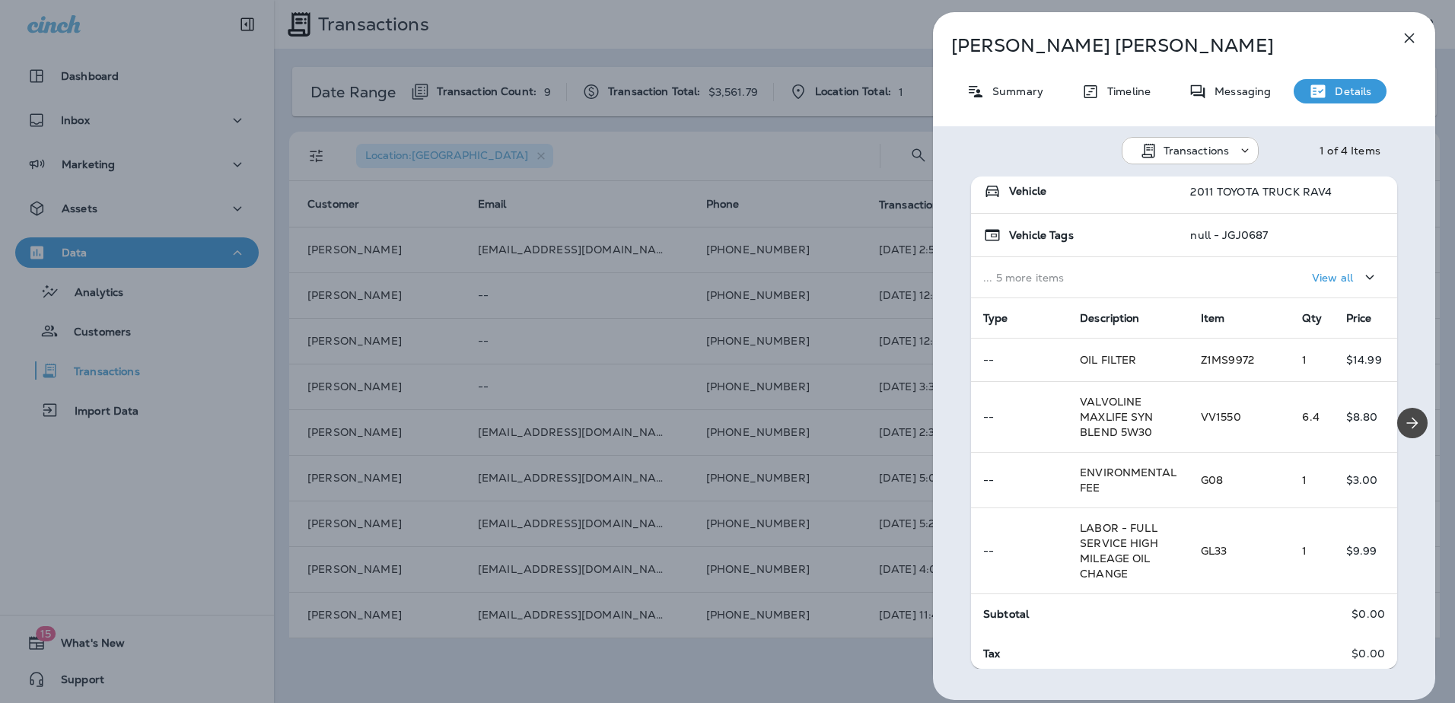
scroll to position [182, 0]
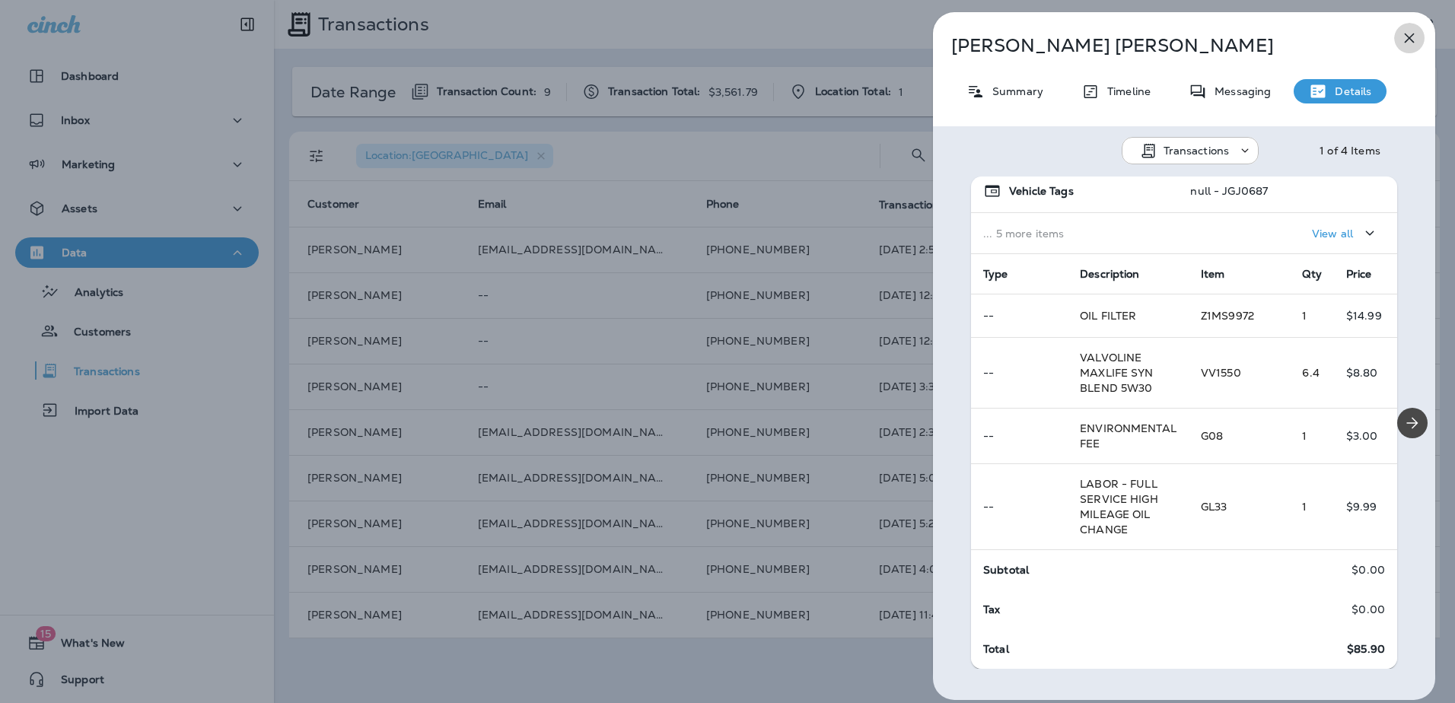
click at [1406, 37] on icon "button" at bounding box center [1410, 38] width 18 height 18
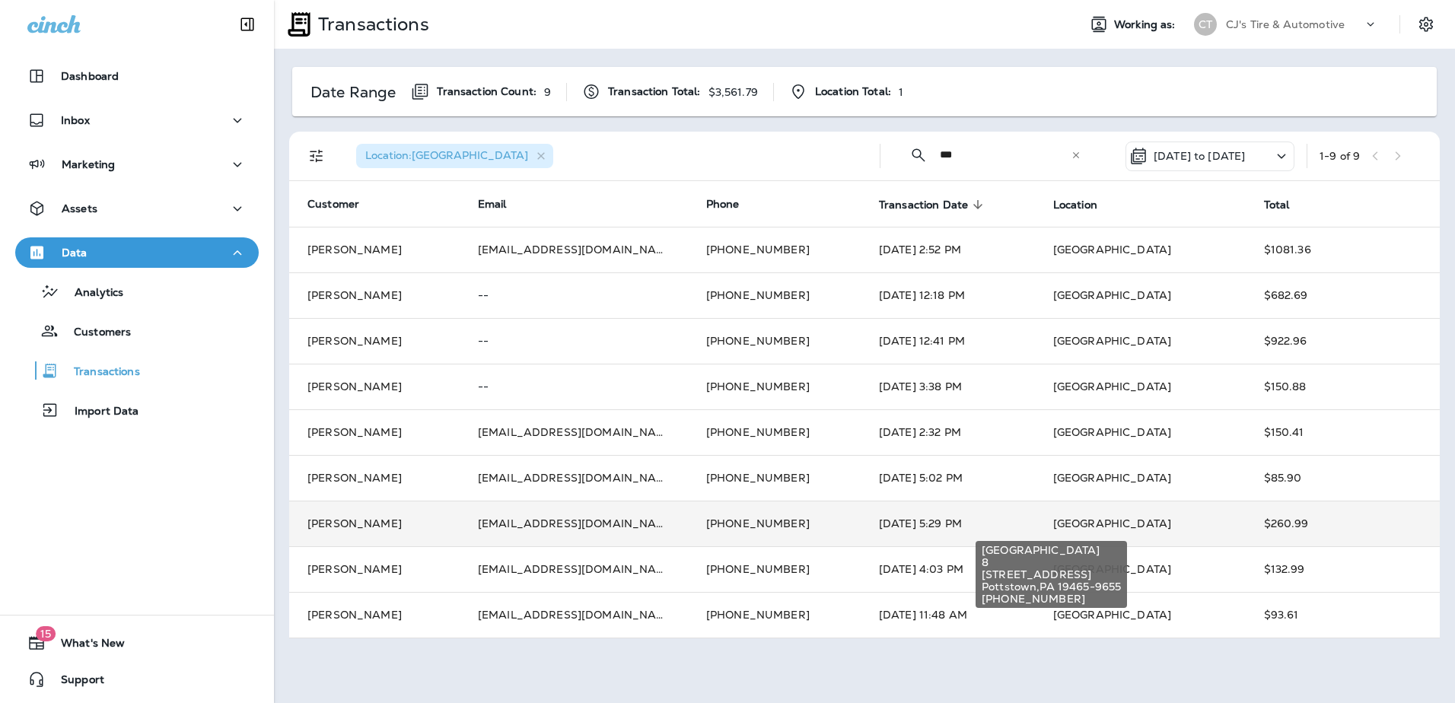
click at [1053, 522] on span "[GEOGRAPHIC_DATA]" at bounding box center [1112, 524] width 118 height 14
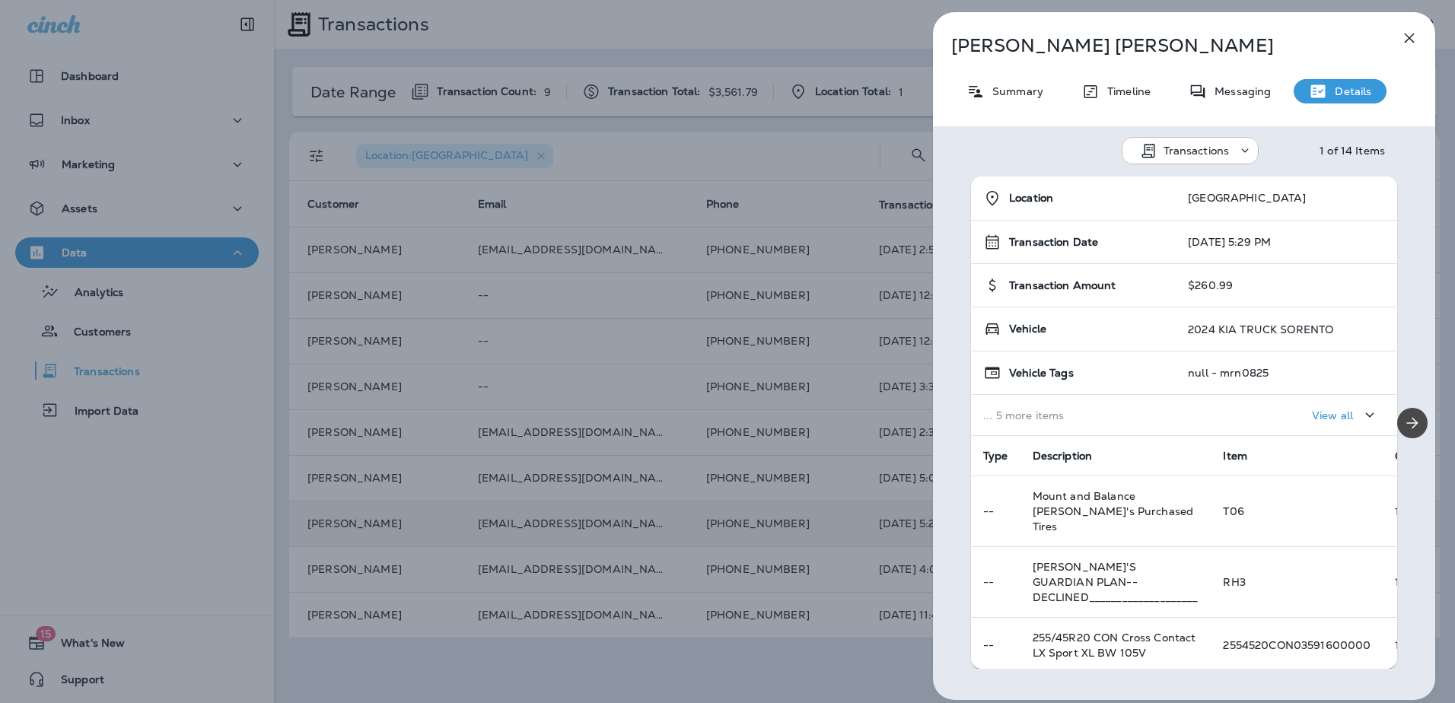
click at [1409, 34] on icon "button" at bounding box center [1410, 38] width 18 height 18
